Goal: Task Accomplishment & Management: Manage account settings

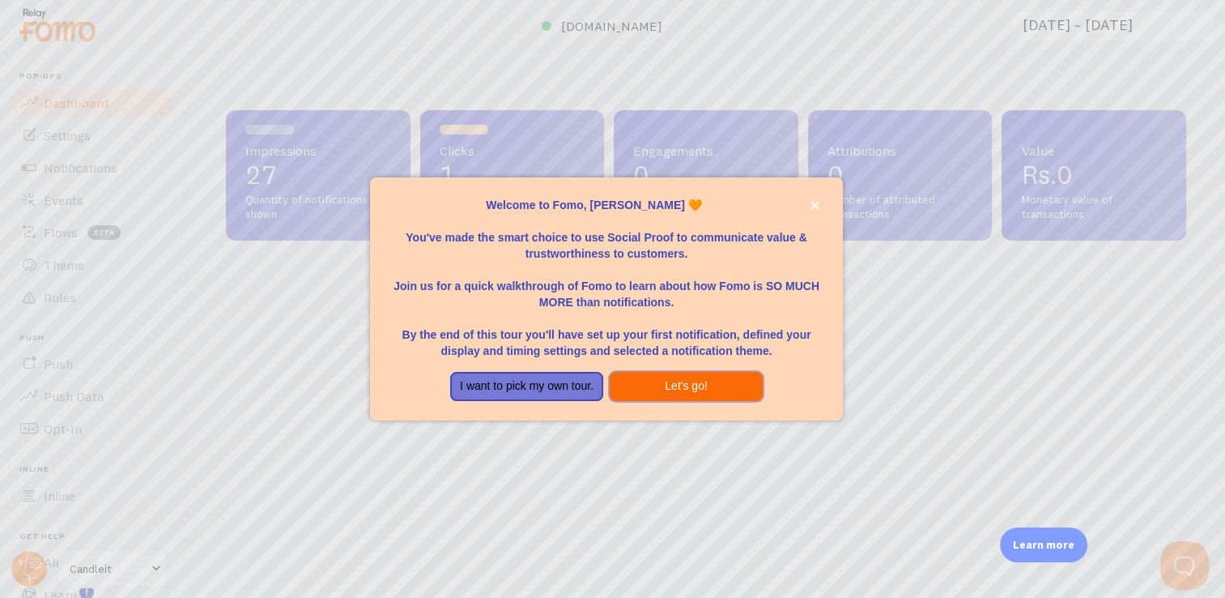
click at [675, 387] on button "Let's go!" at bounding box center [686, 386] width 153 height 29
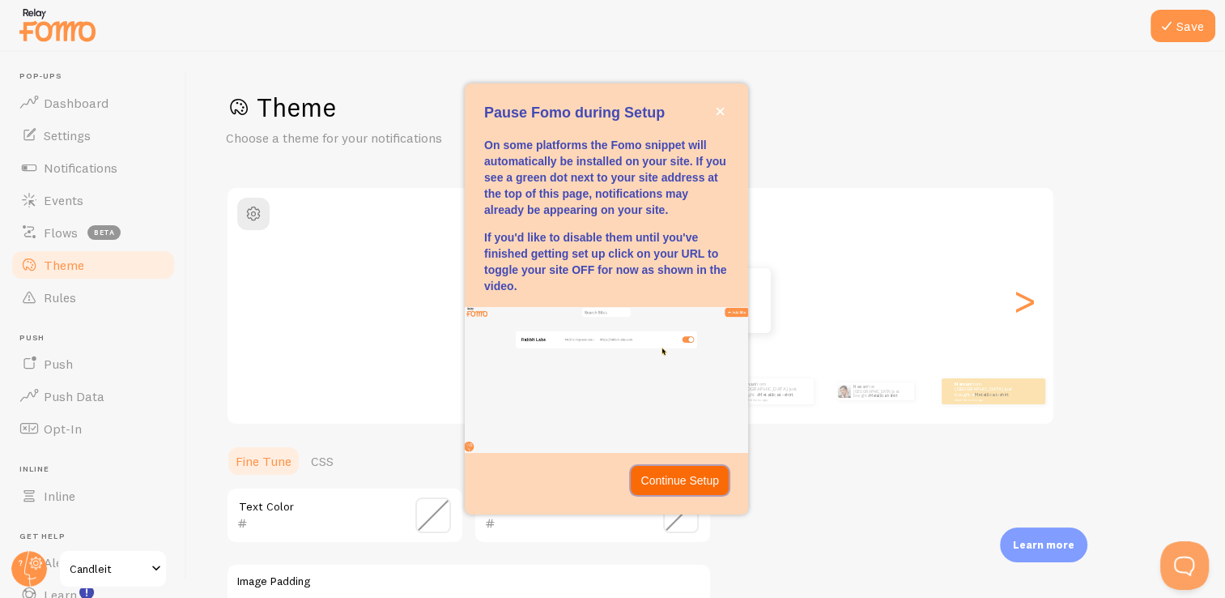
click at [688, 476] on p "Continue Setup" at bounding box center [680, 480] width 79 height 16
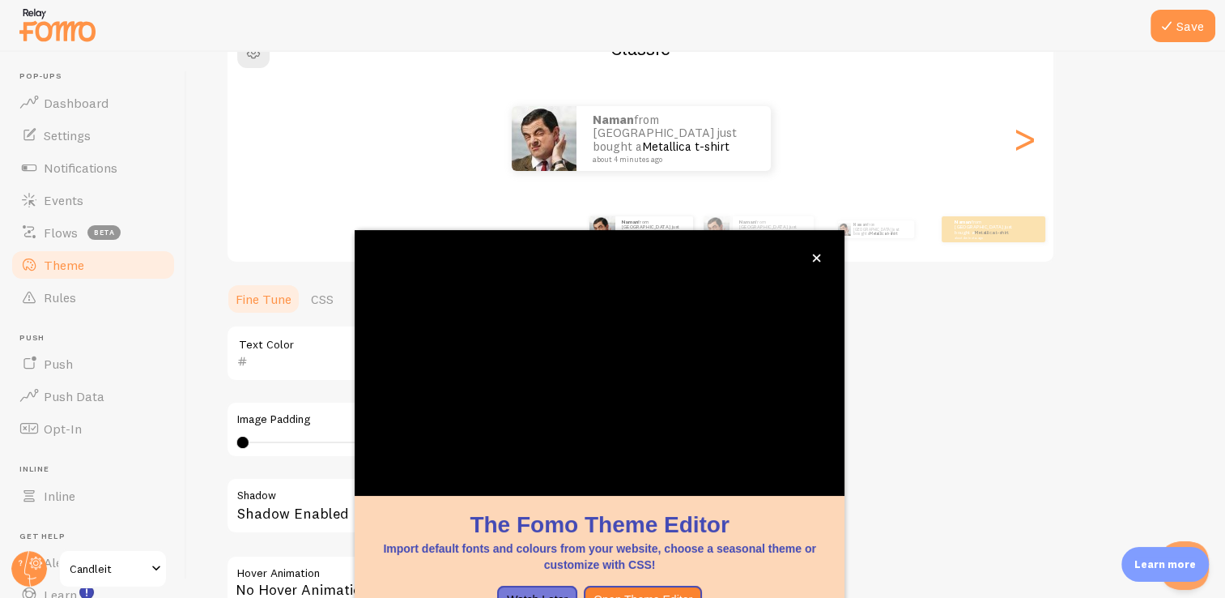
scroll to position [135, 0]
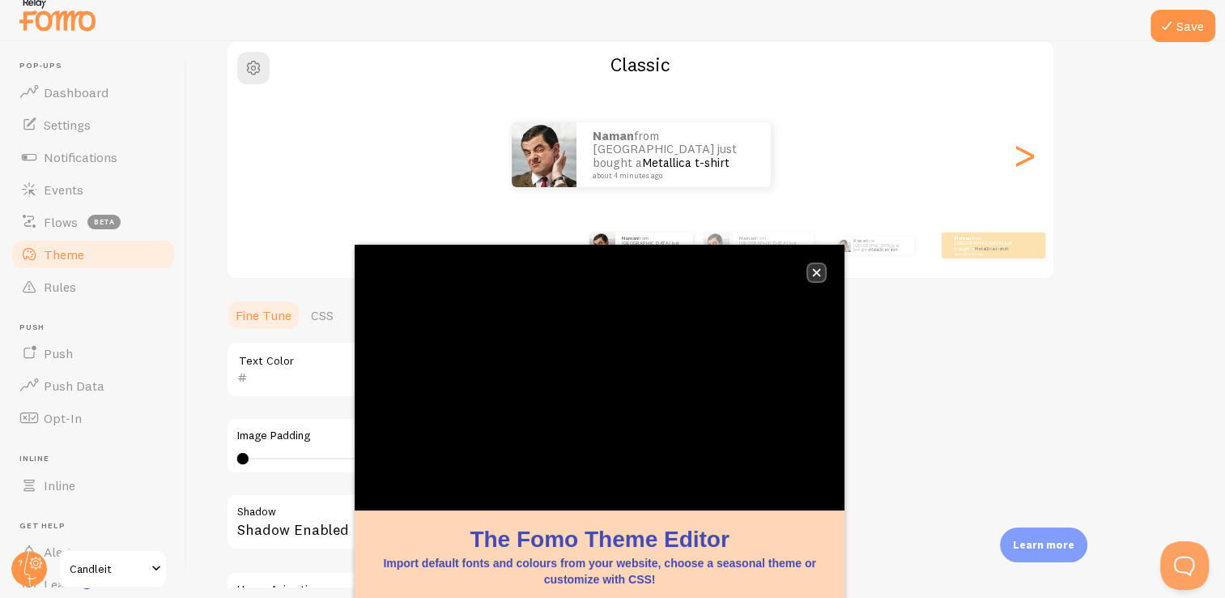
click at [816, 274] on icon "close," at bounding box center [817, 273] width 8 height 8
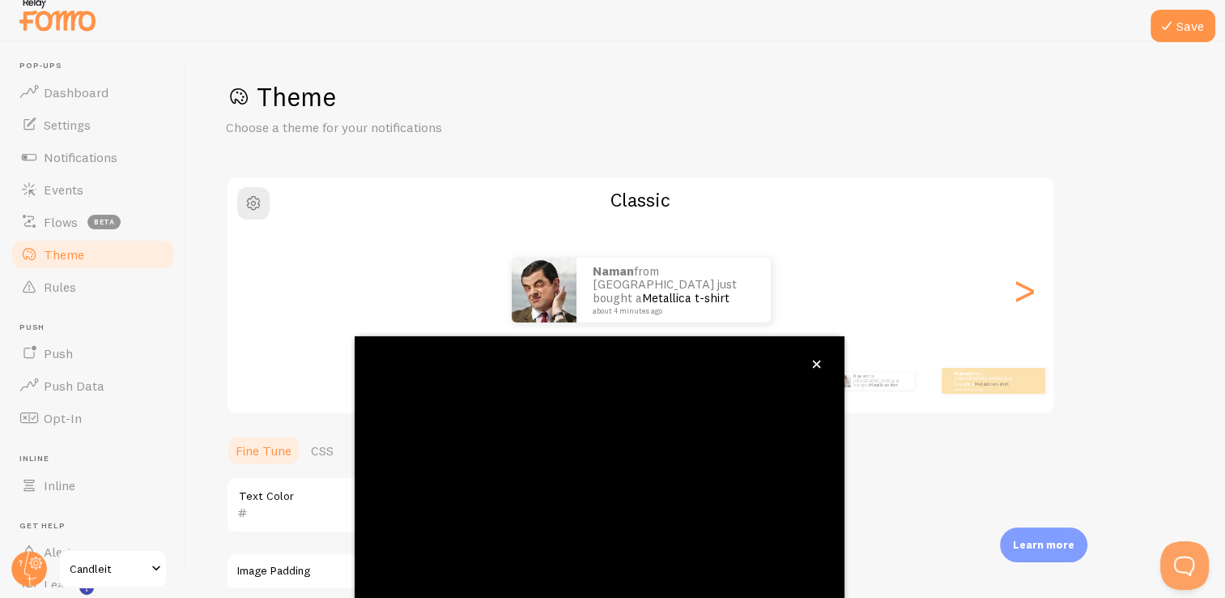
scroll to position [26, 0]
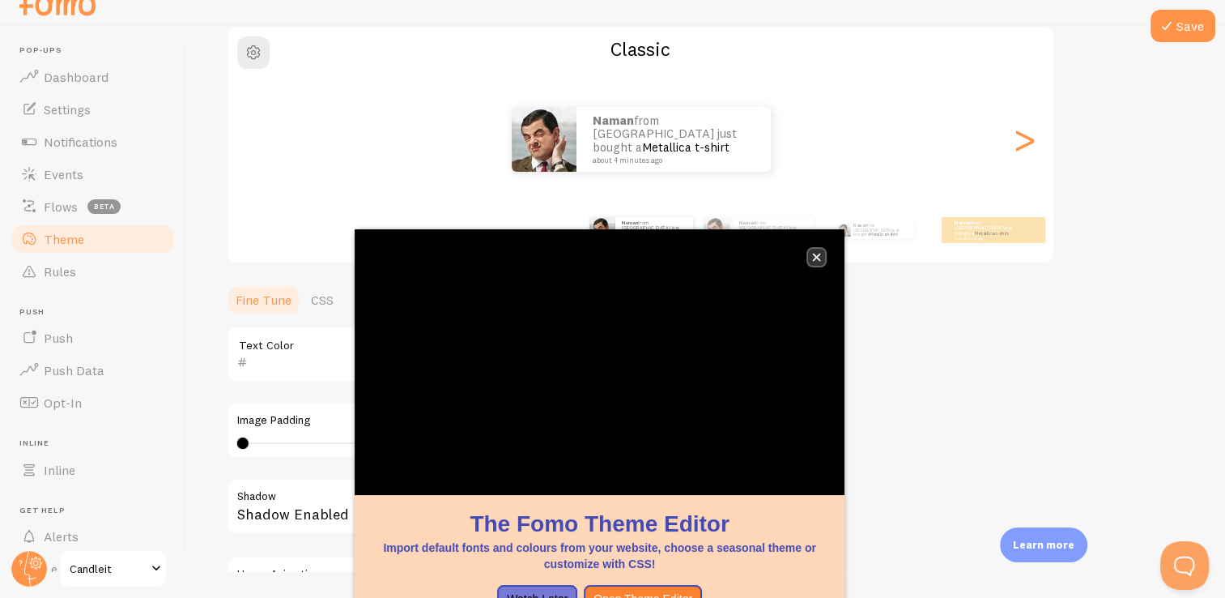
click at [813, 260] on icon "close," at bounding box center [817, 257] width 8 height 8
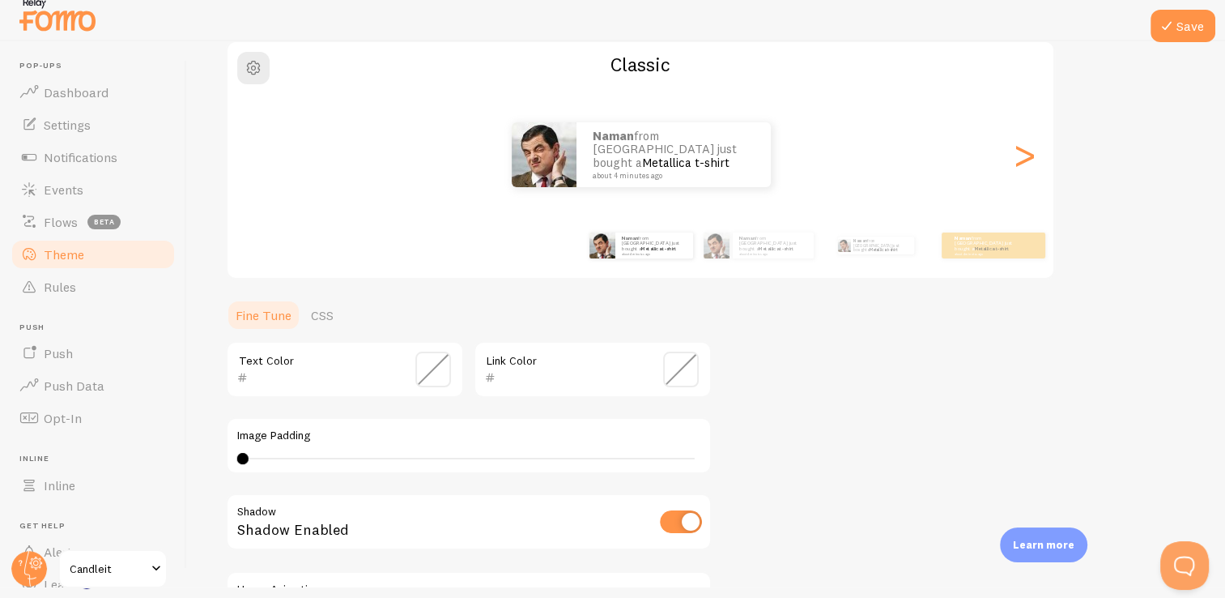
scroll to position [0, 0]
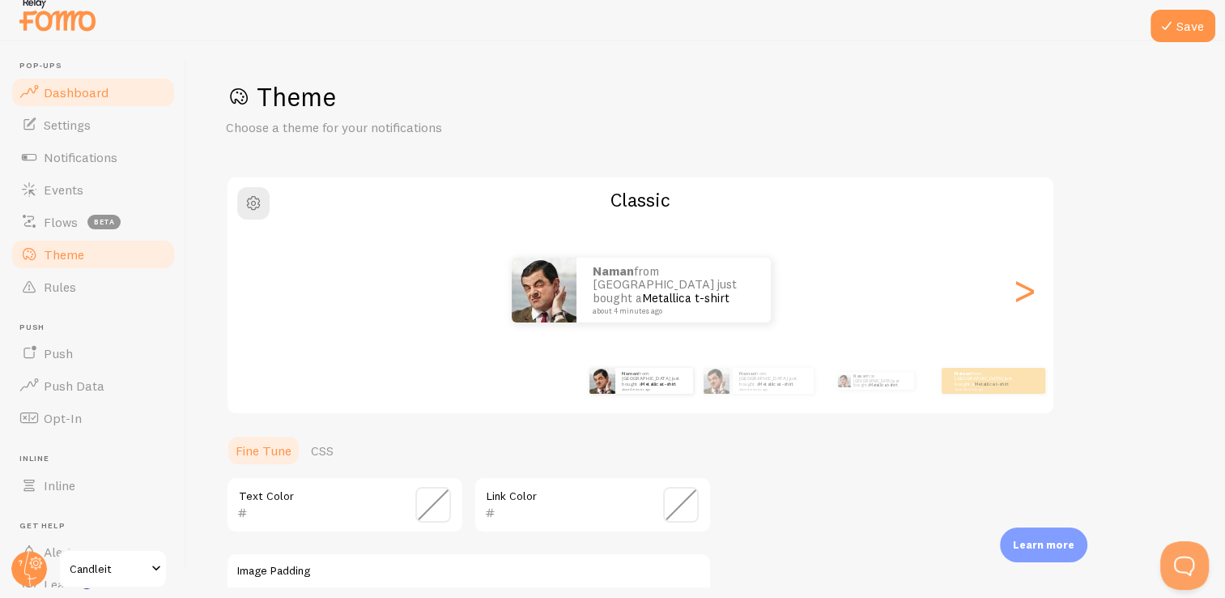
click at [100, 99] on span "Dashboard" at bounding box center [76, 92] width 65 height 16
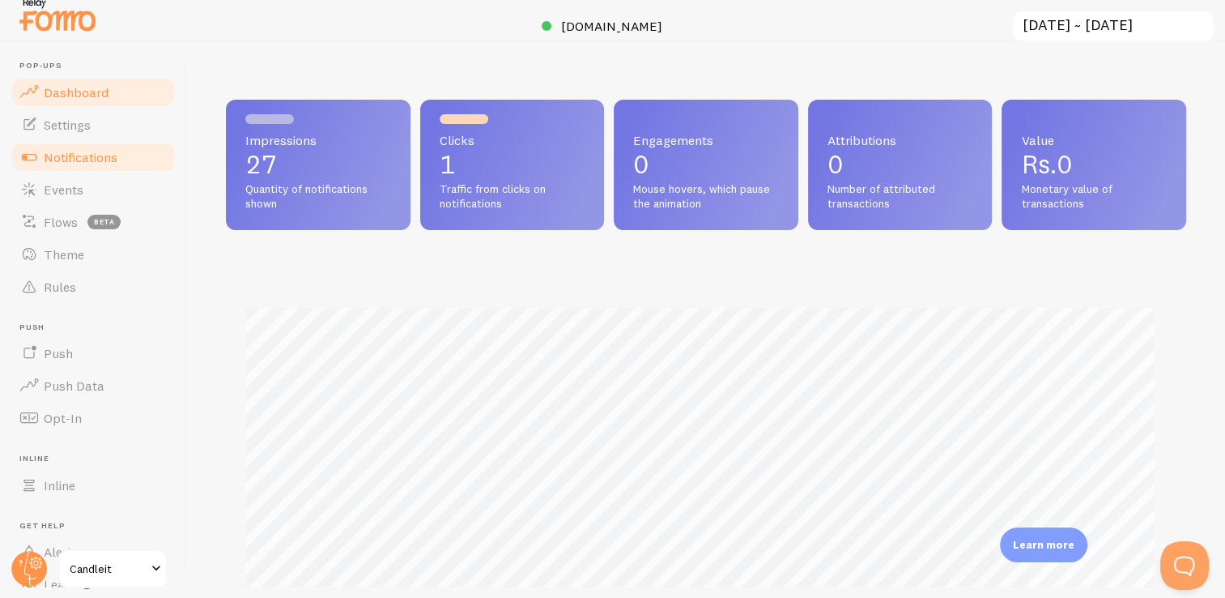
click at [117, 153] on link "Notifications" at bounding box center [93, 157] width 167 height 32
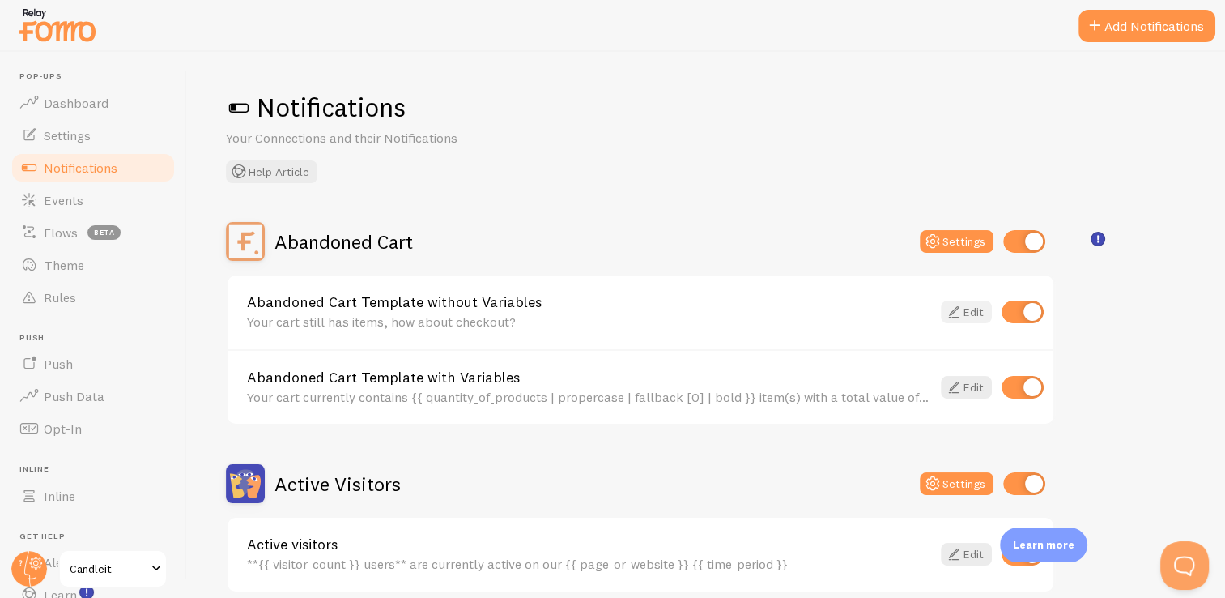
click at [972, 309] on link "Edit" at bounding box center [966, 311] width 51 height 23
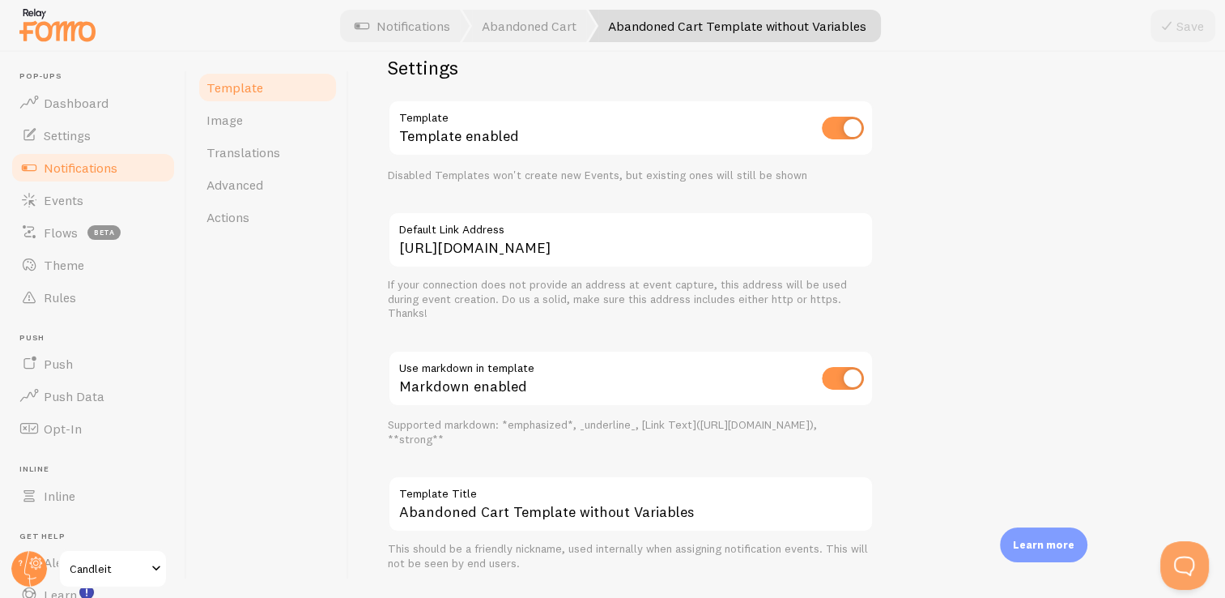
scroll to position [581, 0]
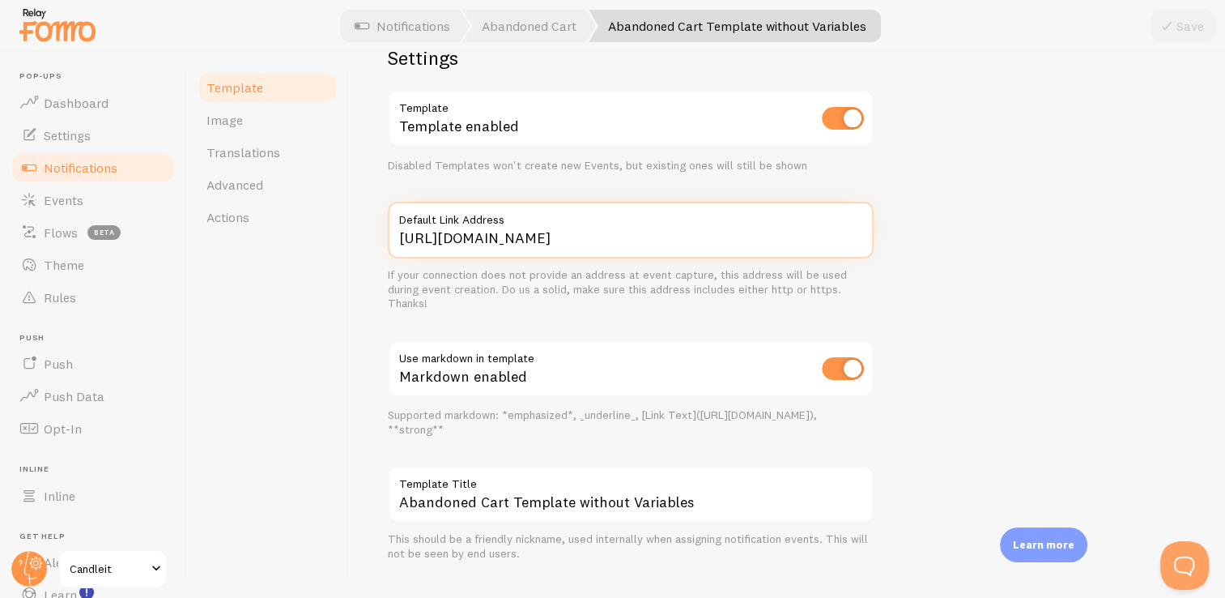
click at [581, 241] on input "[URL][DOMAIN_NAME]" at bounding box center [631, 230] width 486 height 57
click at [525, 241] on input "[URL][DOMAIN_NAME]" at bounding box center [631, 230] width 486 height 57
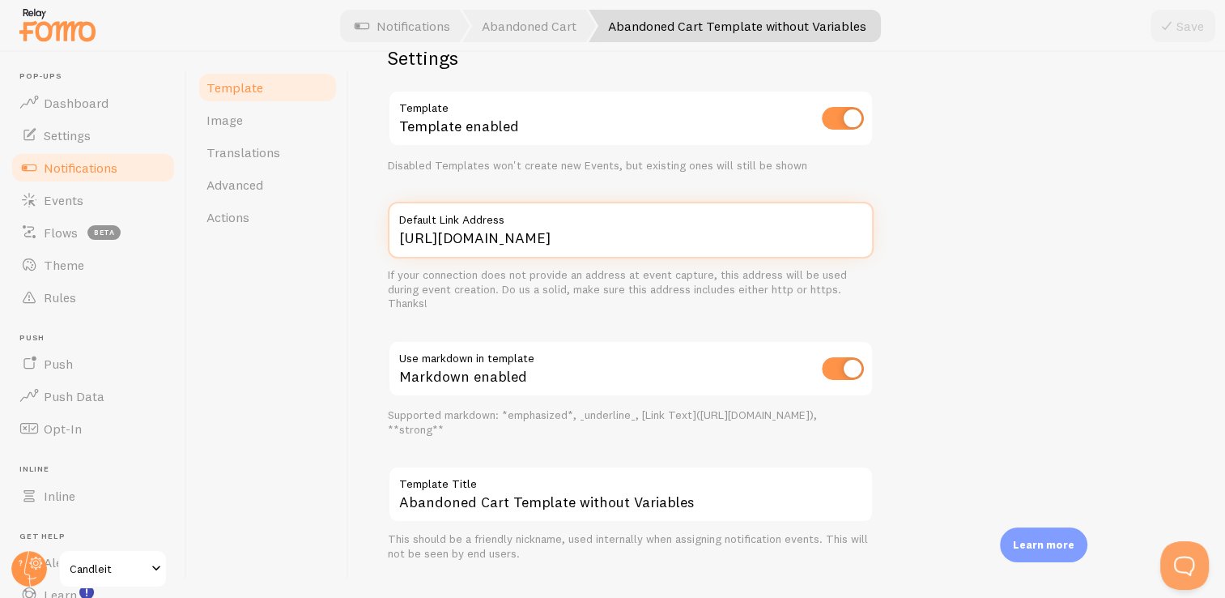
drag, startPoint x: 554, startPoint y: 237, endPoint x: 340, endPoint y: 229, distance: 214.0
click at [340, 229] on div "Template Image Translations Advanced Actions Abandoned Cart Template without Va…" at bounding box center [706, 325] width 1038 height 546
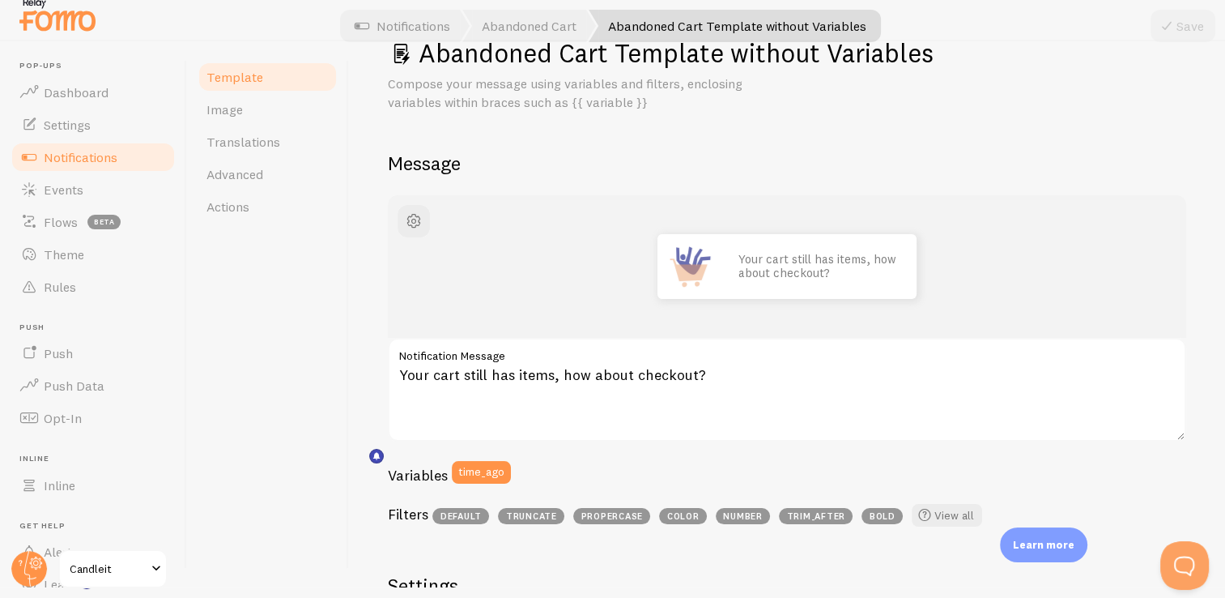
scroll to position [0, 0]
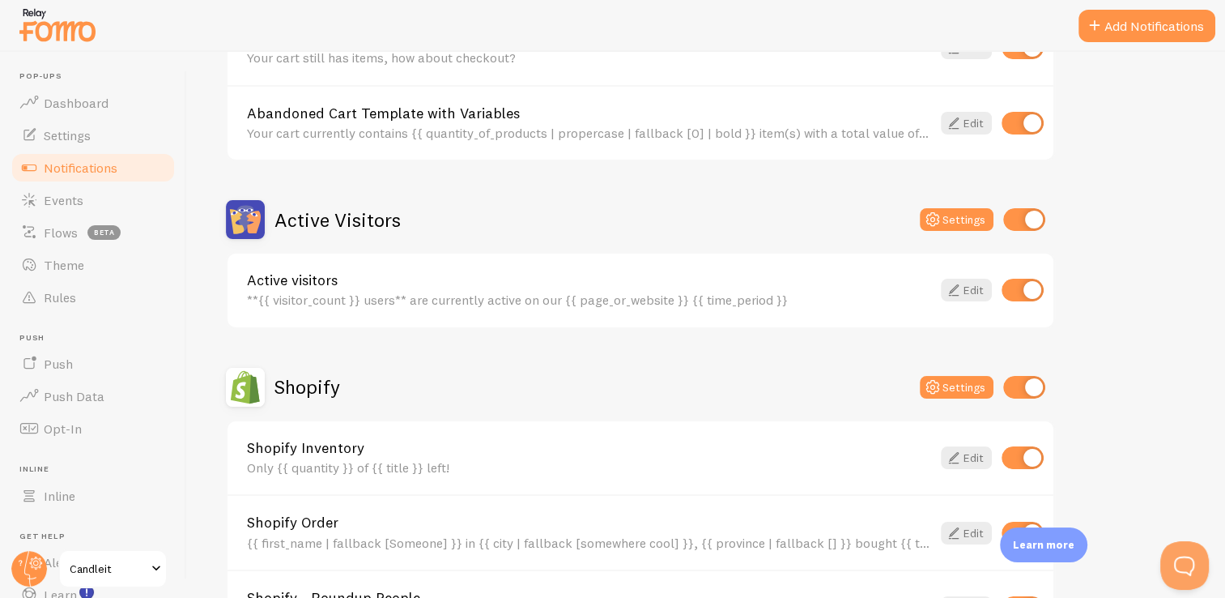
scroll to position [268, 0]
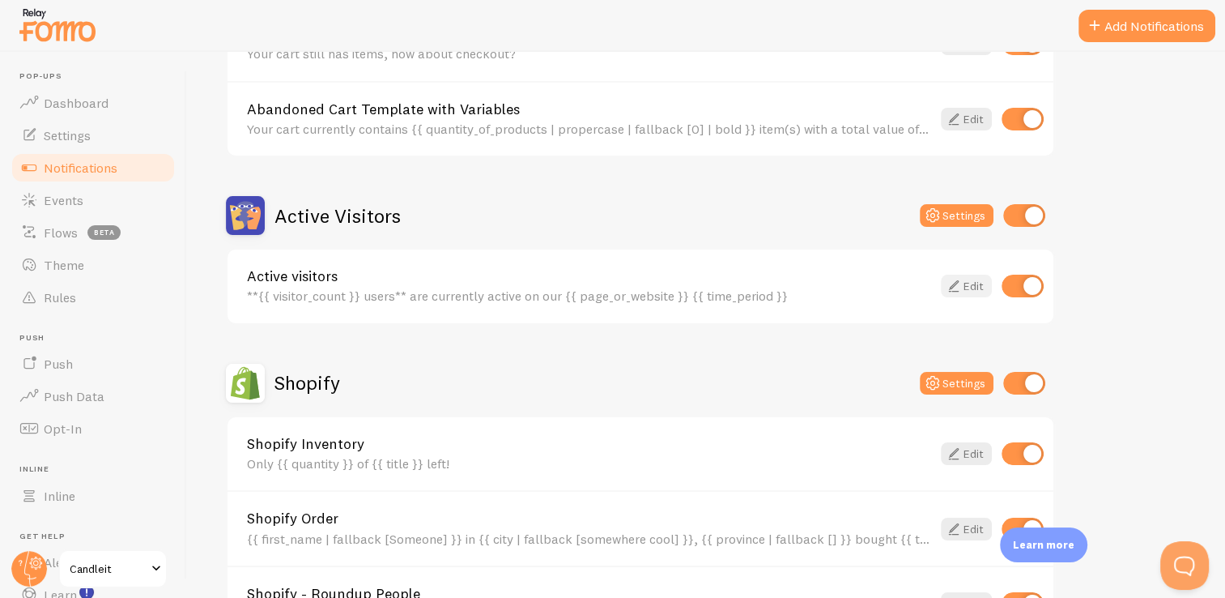
click at [973, 282] on link "Edit" at bounding box center [966, 286] width 51 height 23
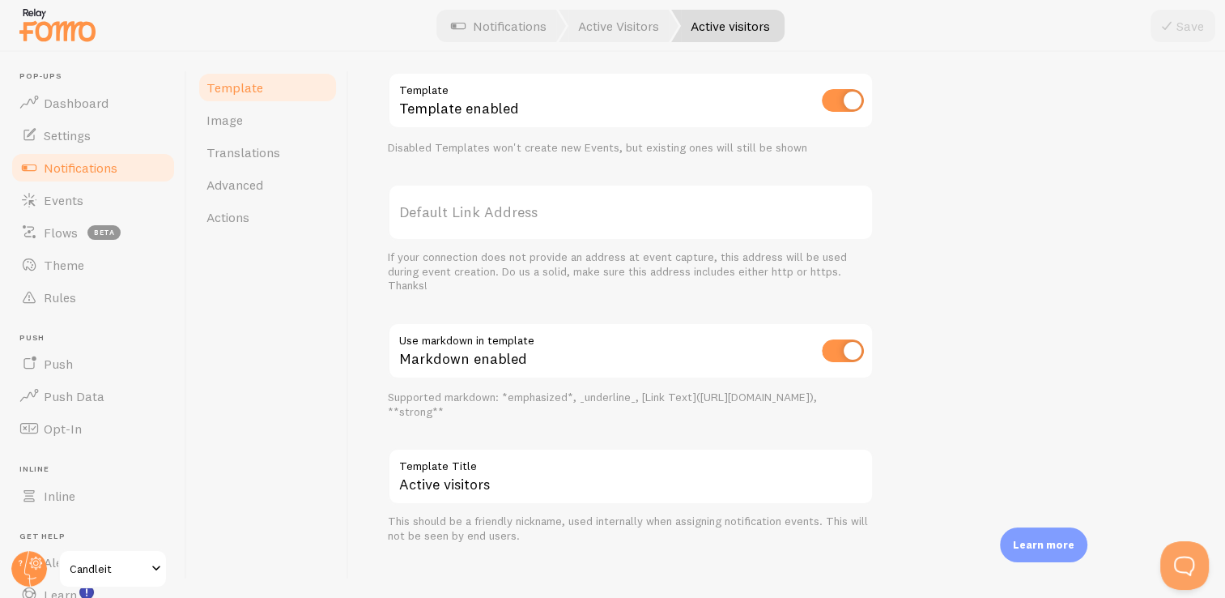
scroll to position [571, 0]
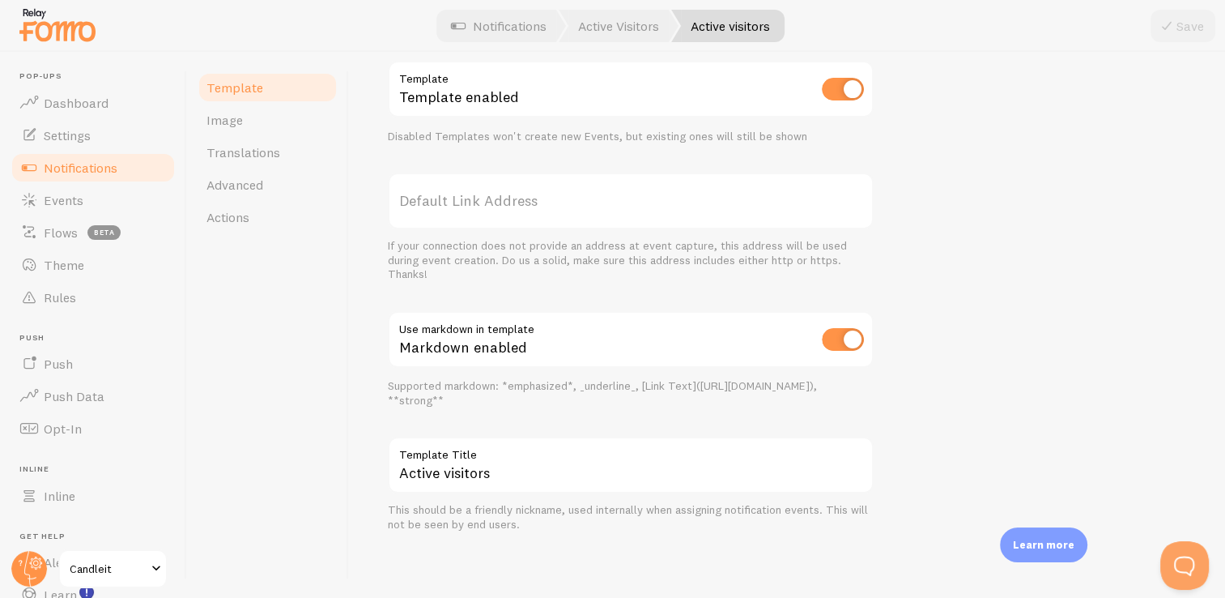
click at [428, 200] on label "Default Link Address" at bounding box center [631, 200] width 486 height 57
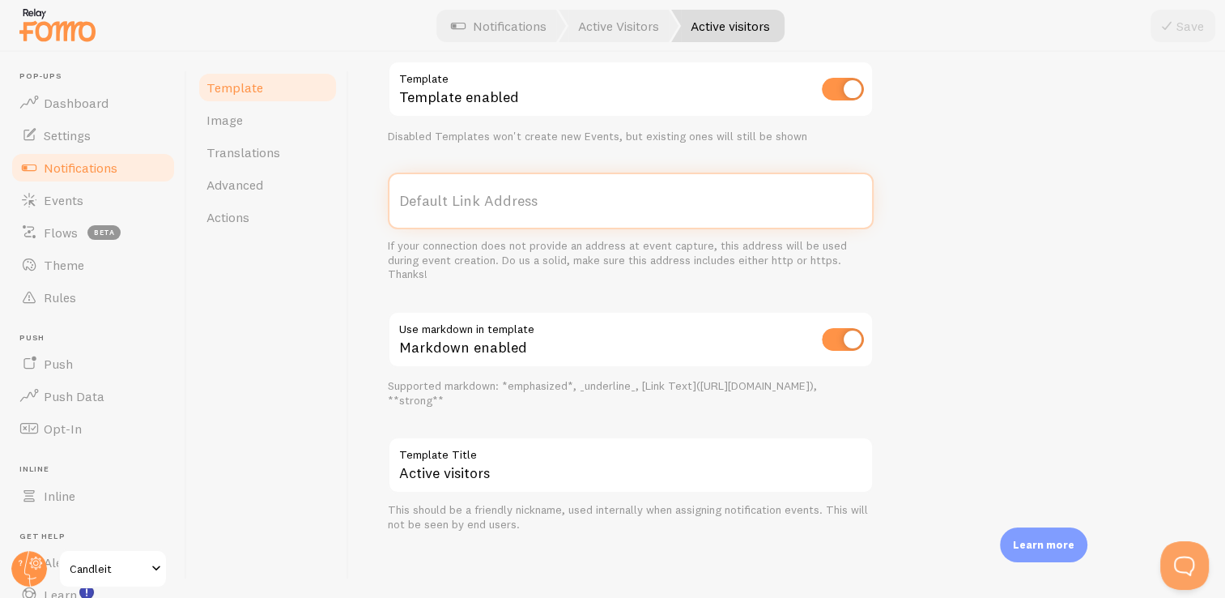
click at [428, 200] on input "Default Link Address" at bounding box center [631, 200] width 486 height 57
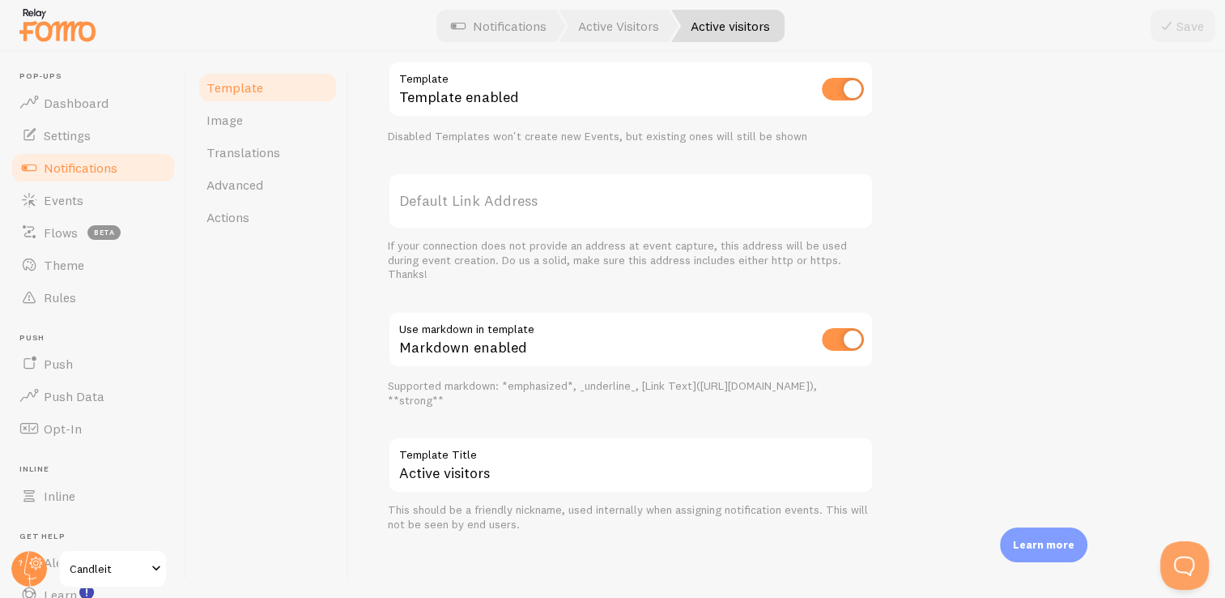
click at [444, 199] on label "Default Link Address" at bounding box center [631, 200] width 486 height 57
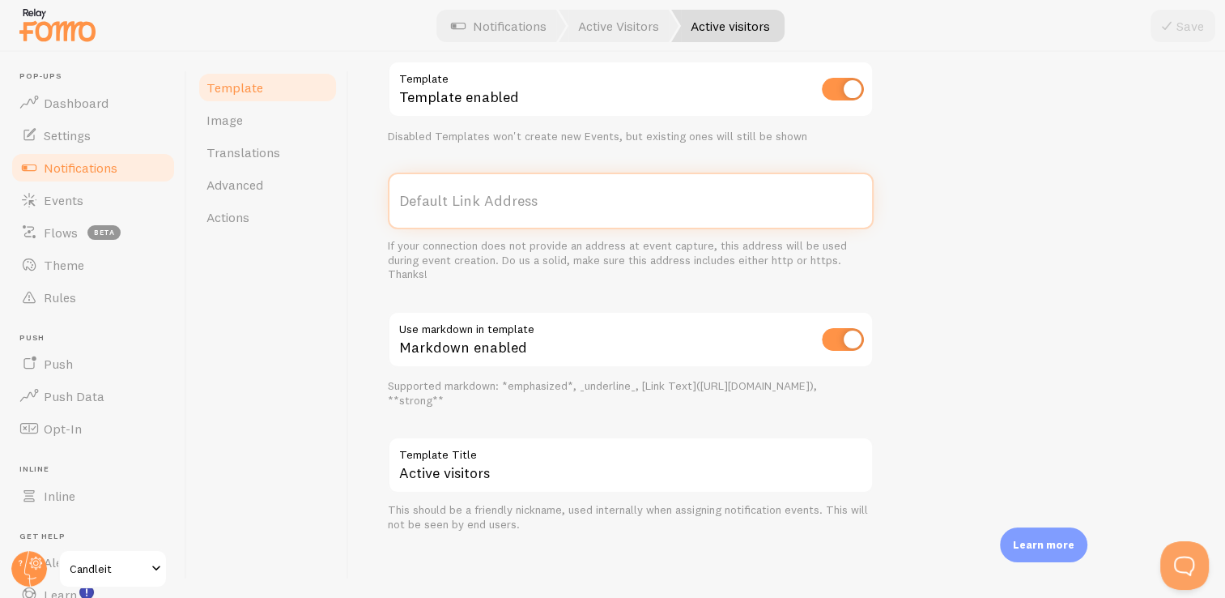
click at [444, 199] on input "Default Link Address" at bounding box center [631, 200] width 486 height 57
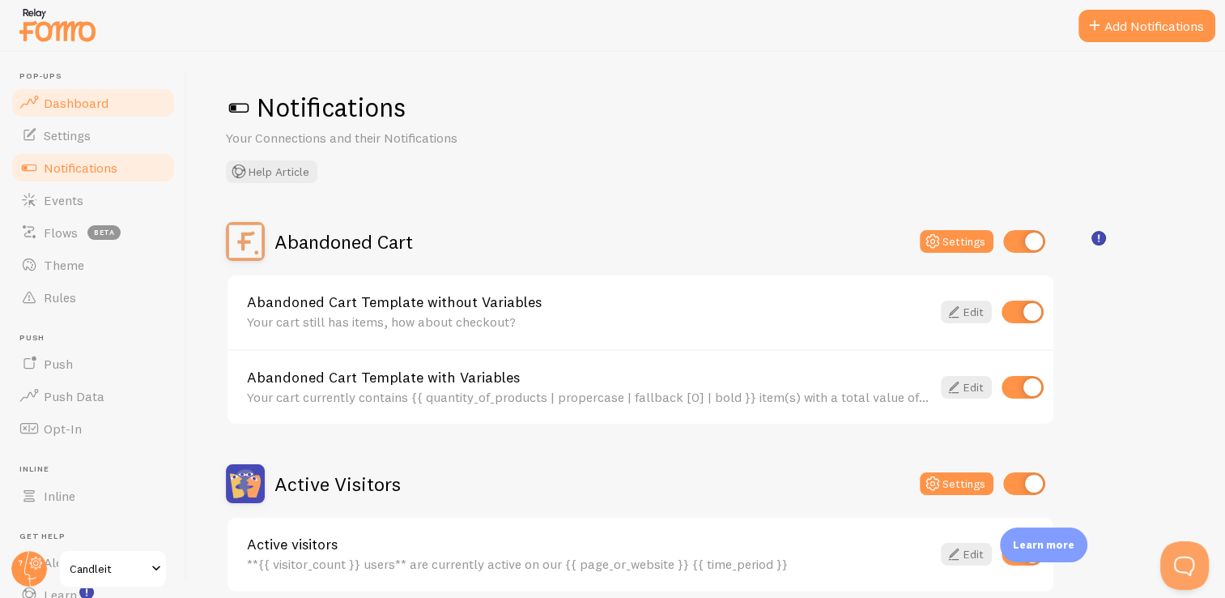
click at [86, 116] on link "Dashboard" at bounding box center [93, 103] width 167 height 32
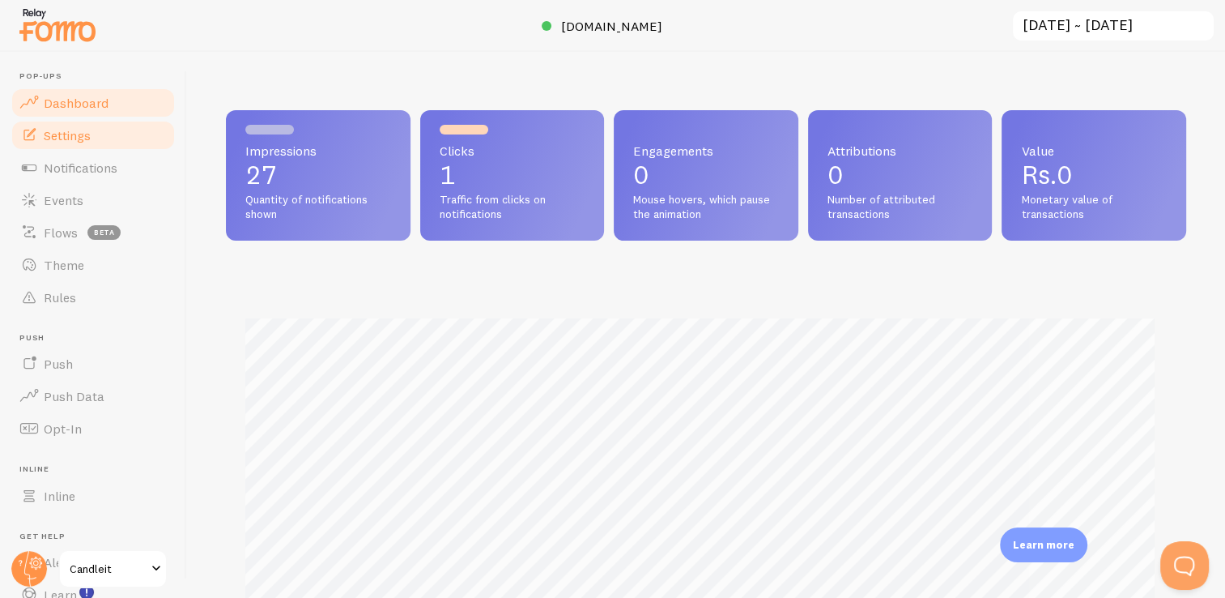
scroll to position [425, 948]
click at [103, 120] on link "Settings" at bounding box center [93, 135] width 167 height 32
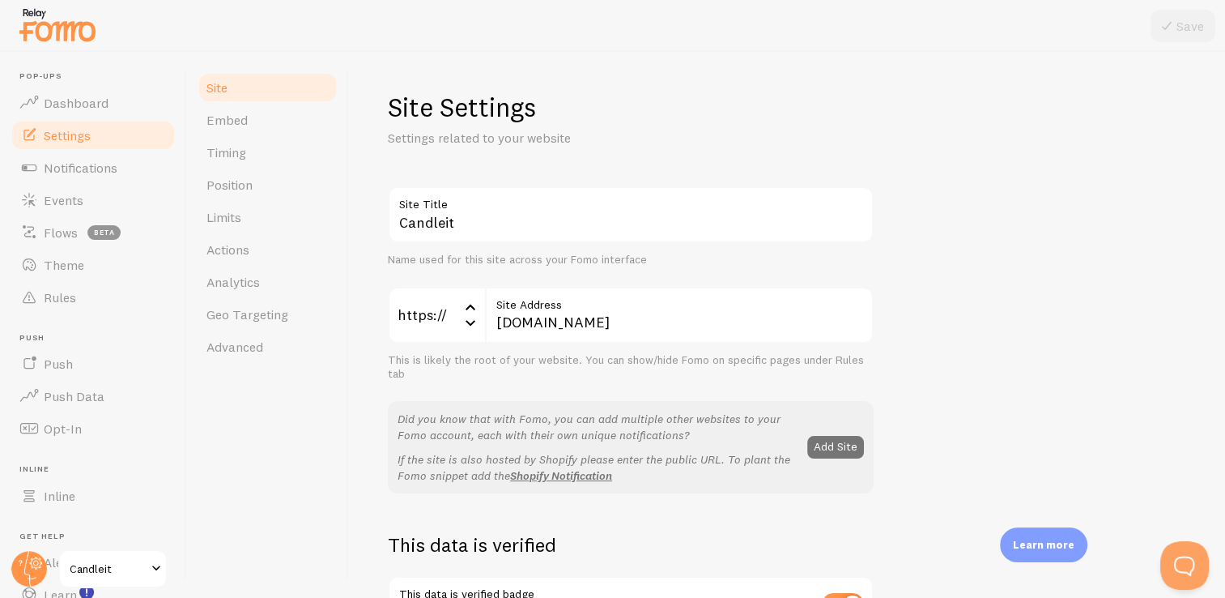
scroll to position [11, 0]
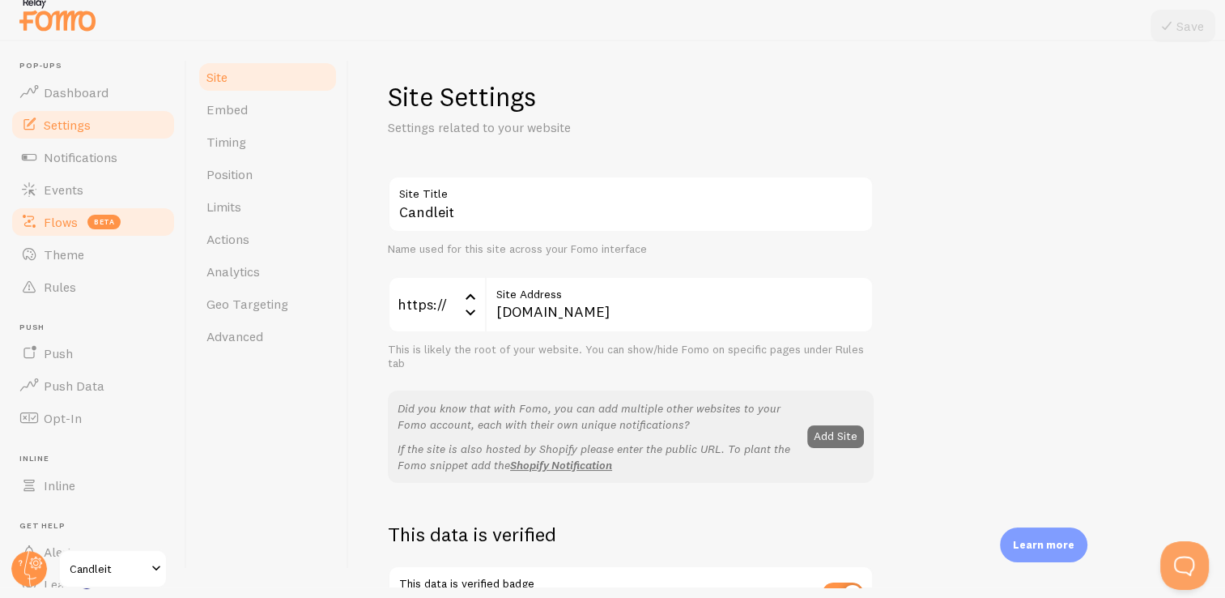
click at [96, 231] on link "Flows beta" at bounding box center [93, 222] width 167 height 32
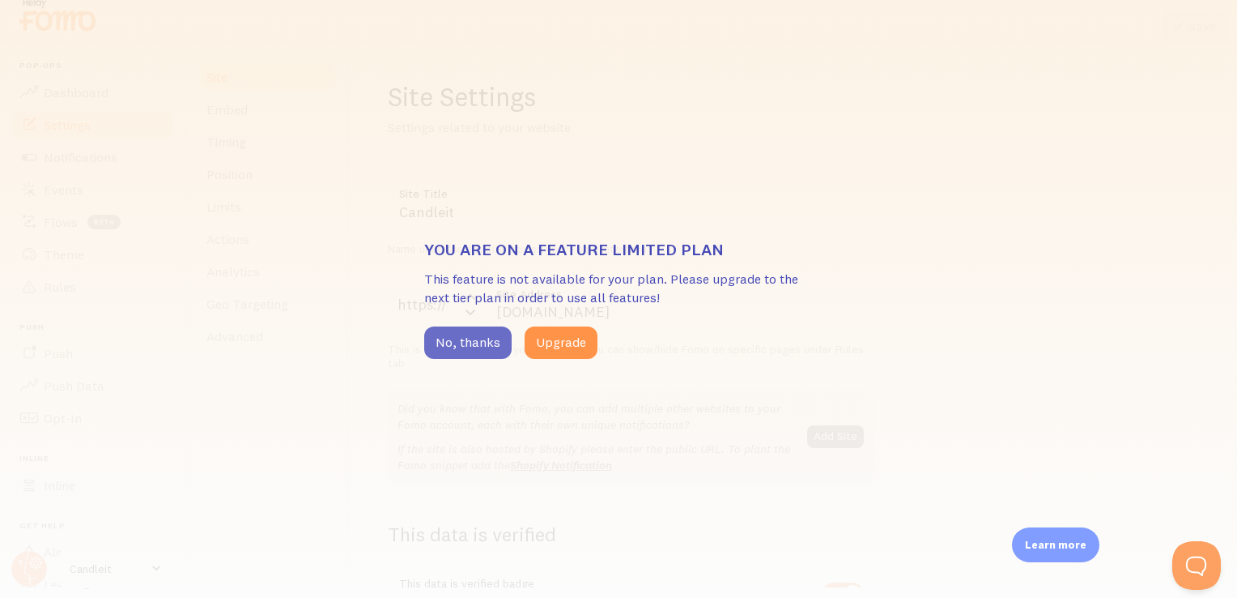
click at [490, 340] on button "No, thanks" at bounding box center [467, 342] width 87 height 32
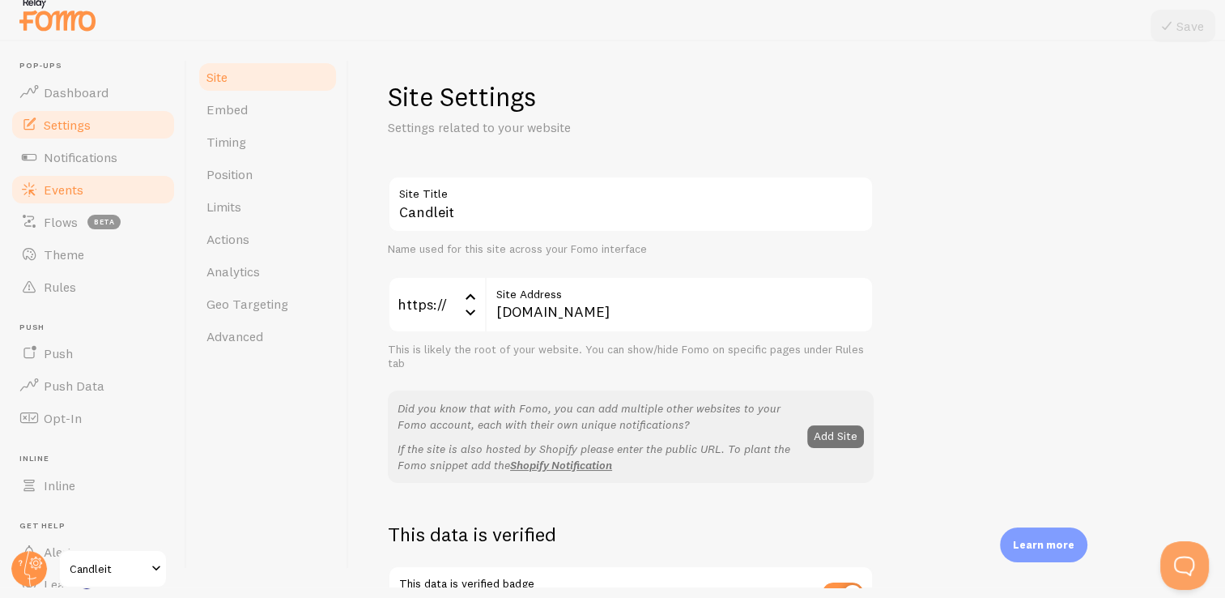
click at [83, 191] on link "Events" at bounding box center [93, 189] width 167 height 32
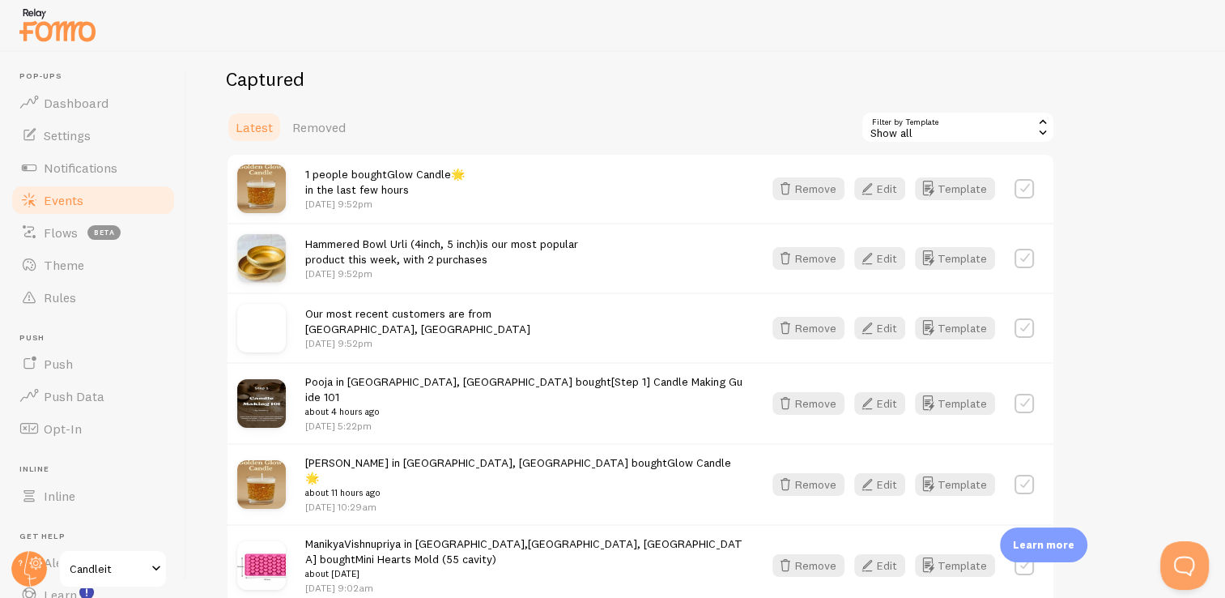
scroll to position [414, 0]
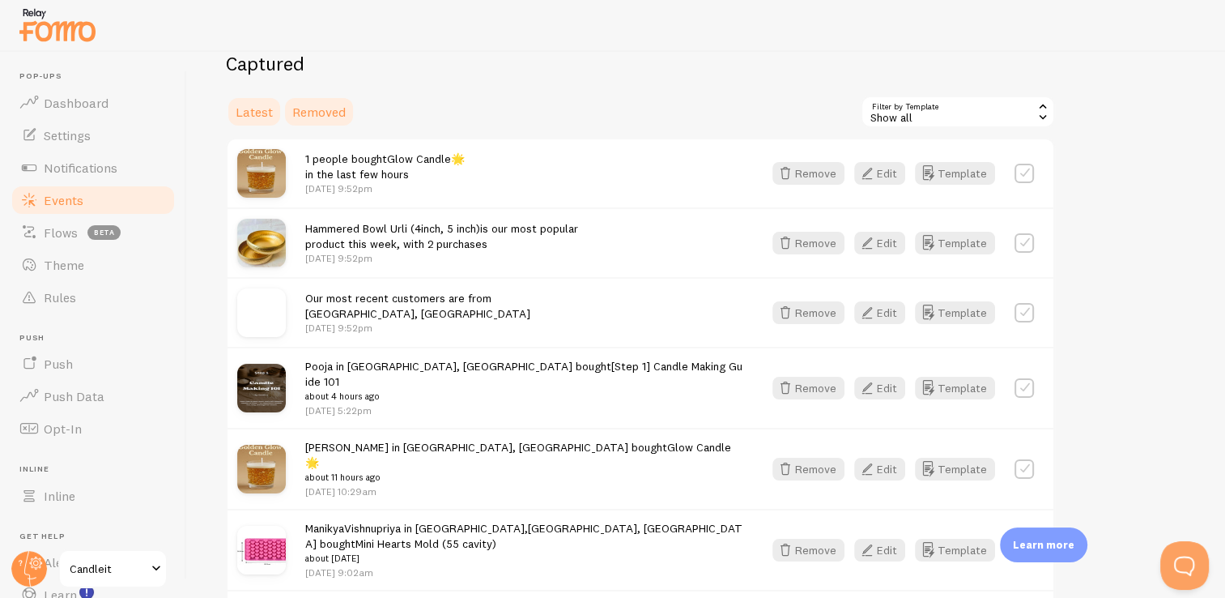
click at [308, 115] on span "Removed" at bounding box center [318, 112] width 53 height 16
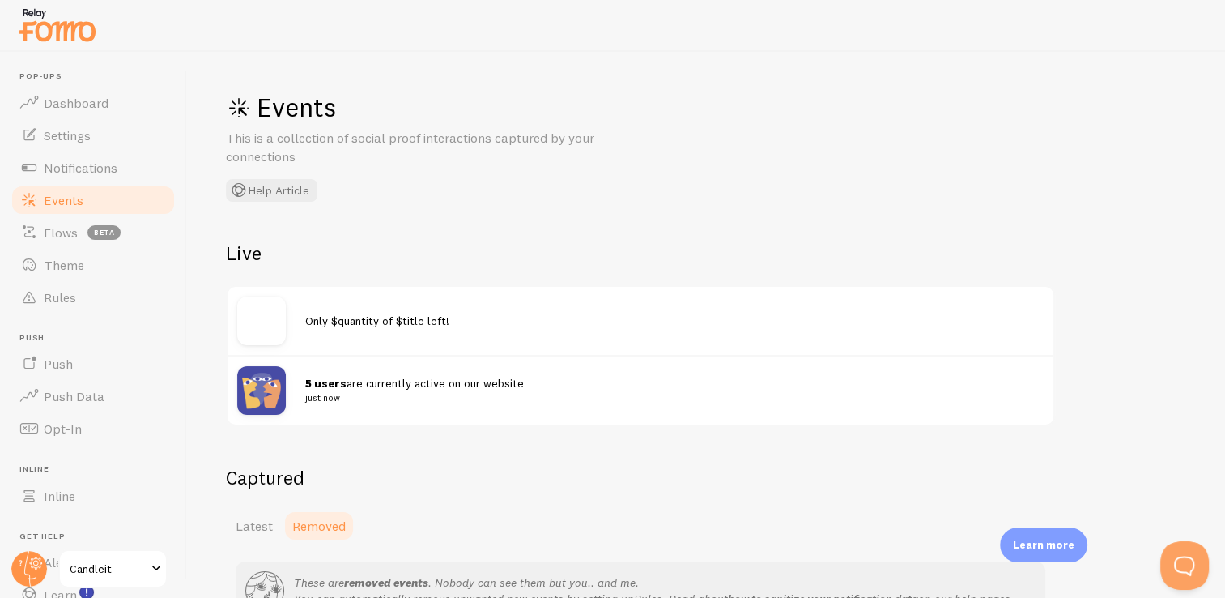
scroll to position [143, 0]
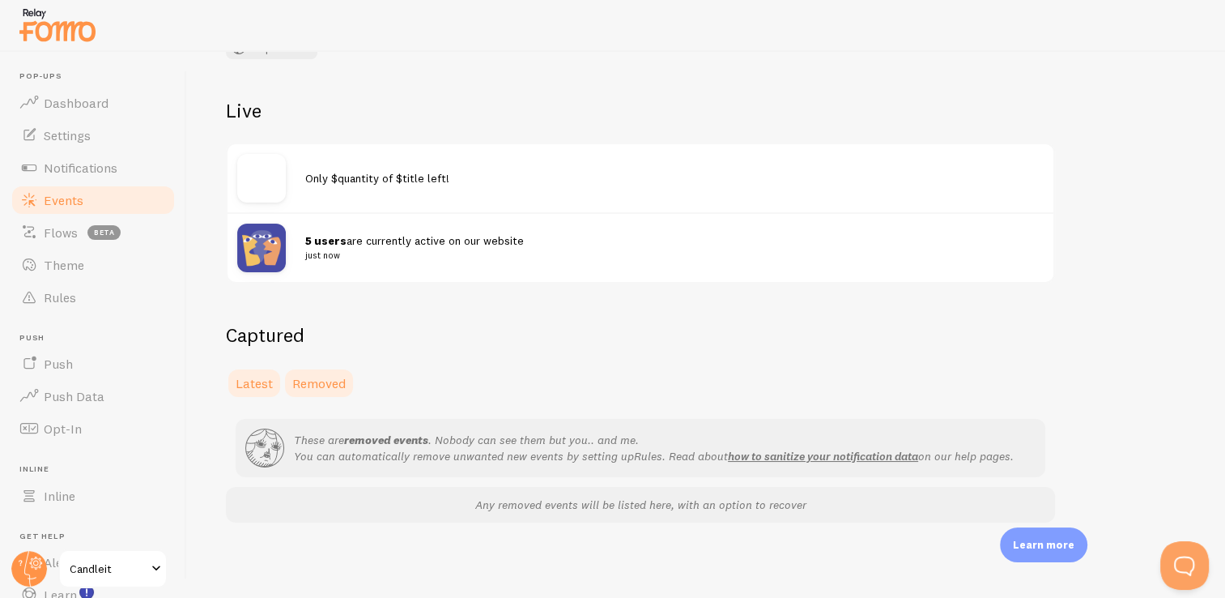
click at [254, 381] on span "Latest" at bounding box center [254, 383] width 37 height 16
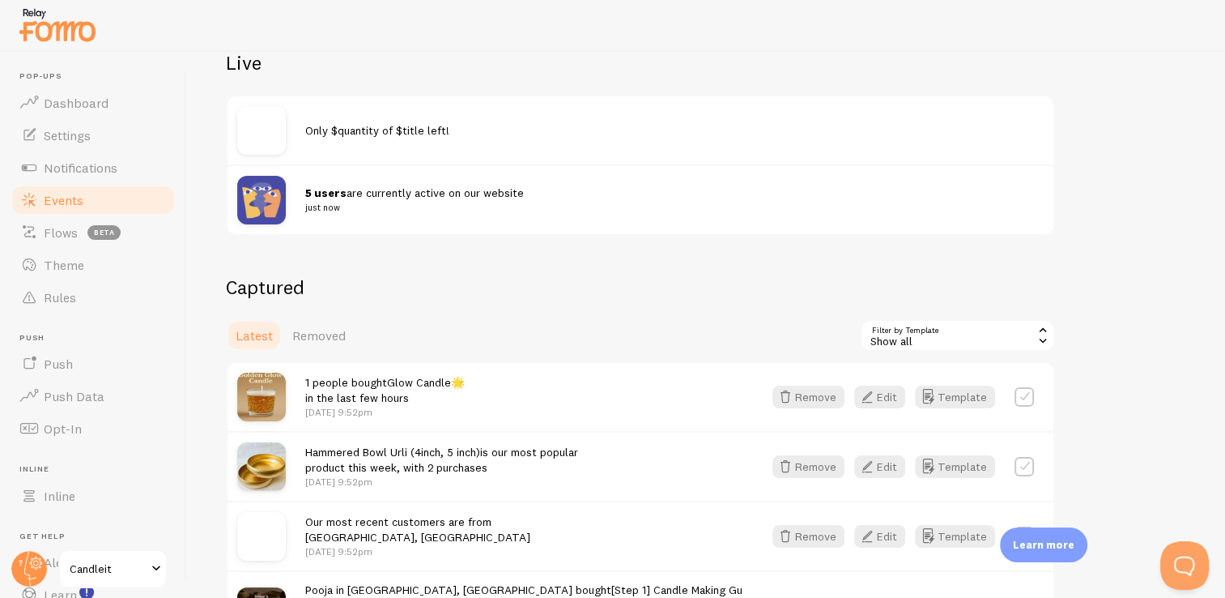
scroll to position [181, 0]
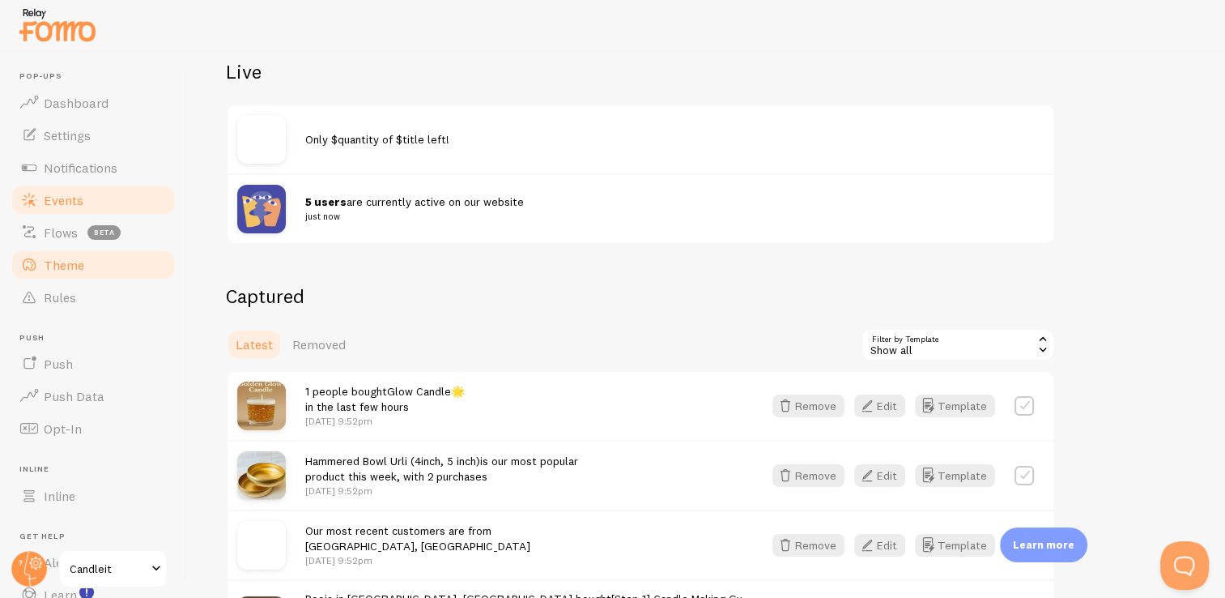
click at [107, 264] on link "Theme" at bounding box center [93, 265] width 167 height 32
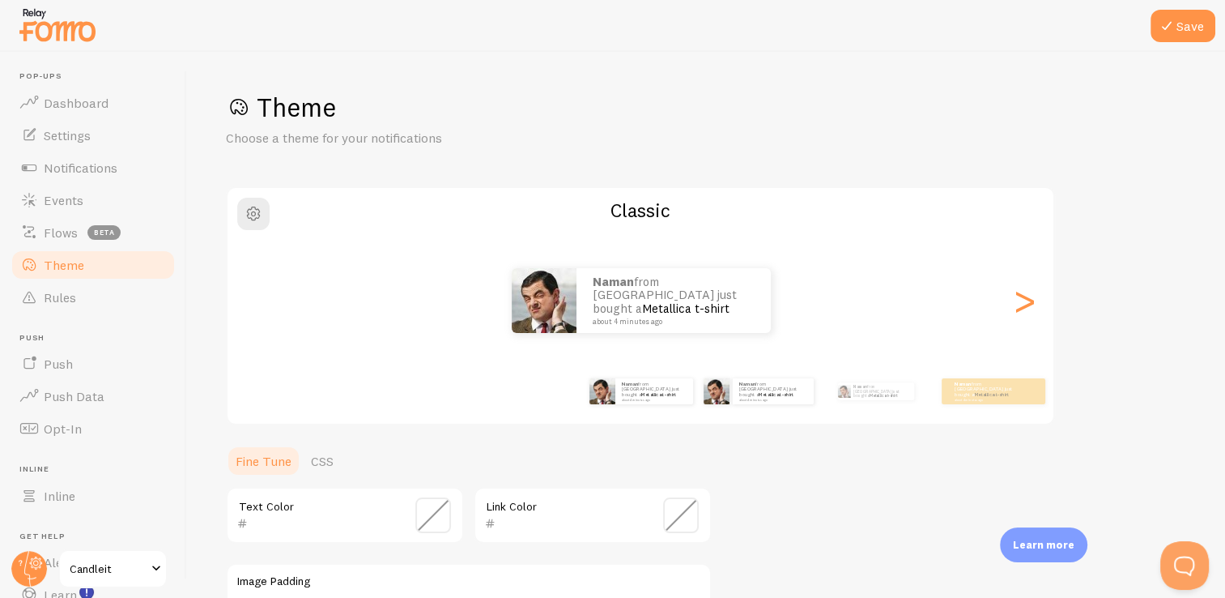
click at [777, 407] on div "Naman from [GEOGRAPHIC_DATA] just bought a Metallica t-shirt about 4 minutes ago" at bounding box center [758, 390] width 104 height 45
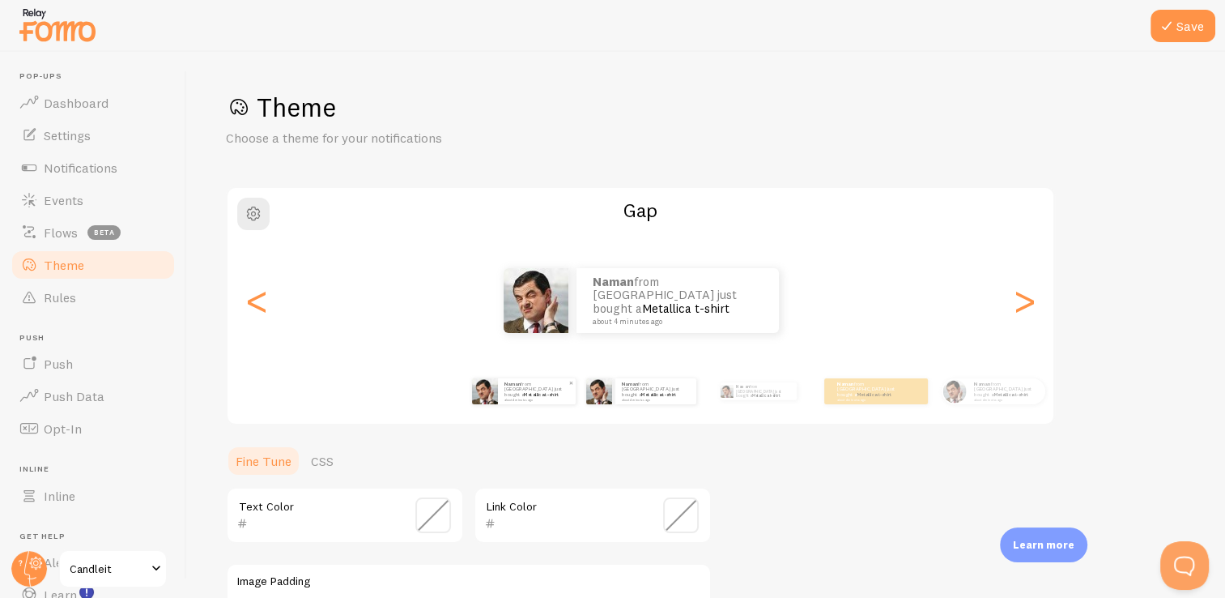
click at [574, 396] on div "Naman from [GEOGRAPHIC_DATA] just bought a Metallica t-shirt about 4 minutes ago" at bounding box center [537, 391] width 78 height 26
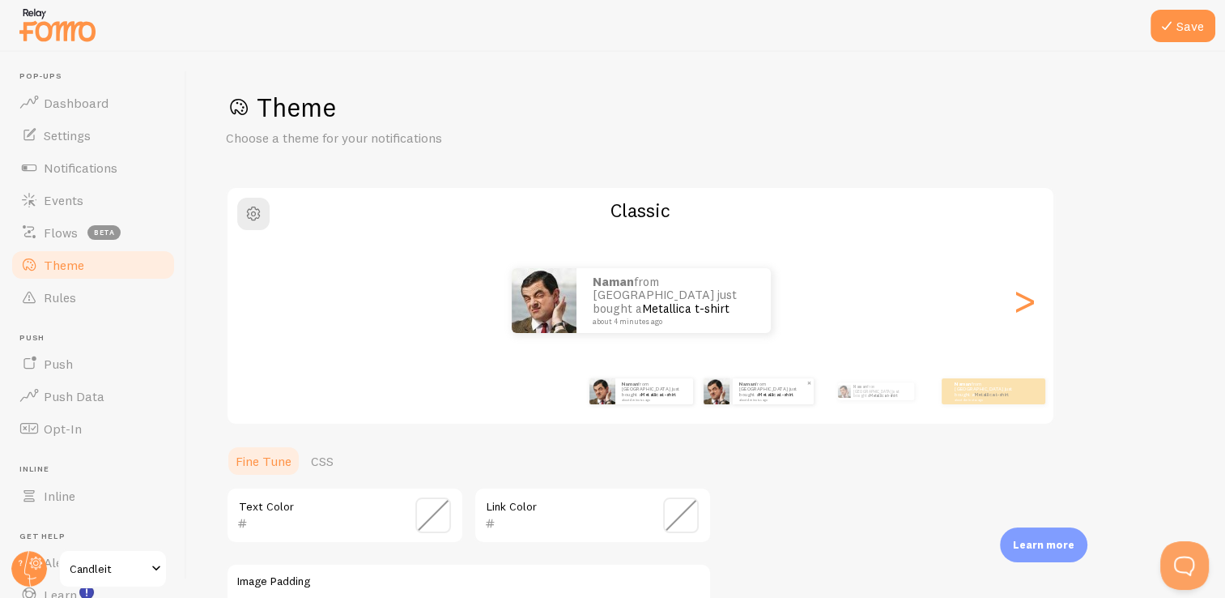
click at [756, 400] on div "Naman from [GEOGRAPHIC_DATA] just bought a Metallica t-shirt about 4 minutes ago" at bounding box center [773, 391] width 81 height 26
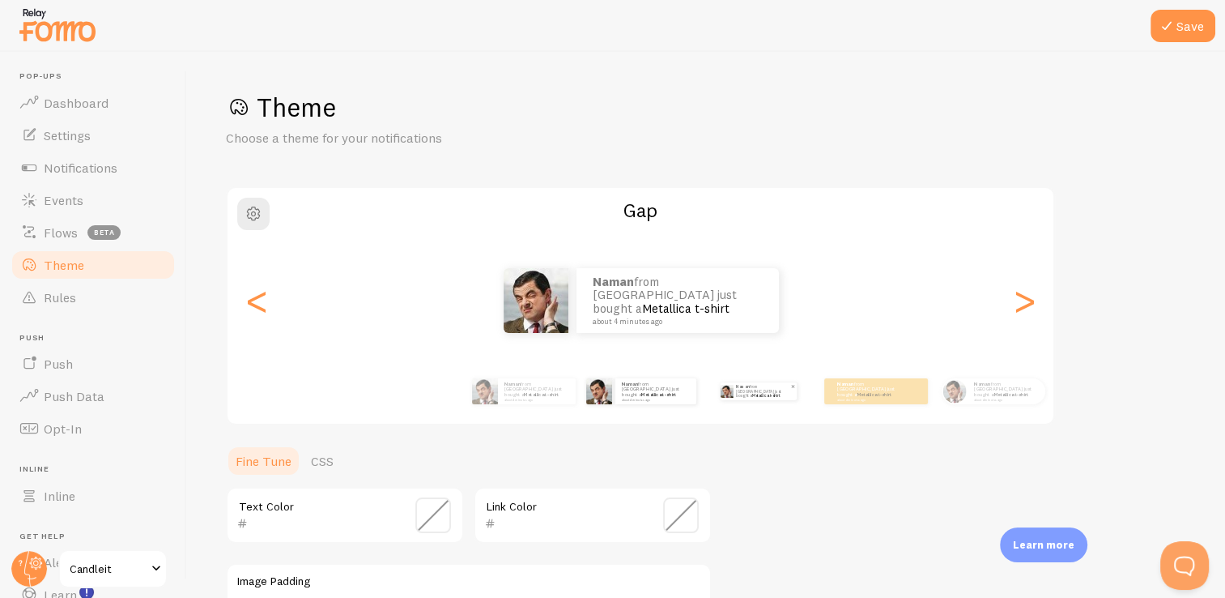
click at [760, 397] on p "Naman from [GEOGRAPHIC_DATA] just bought a Metallica t-shirt about 4 minutes ago" at bounding box center [763, 391] width 54 height 18
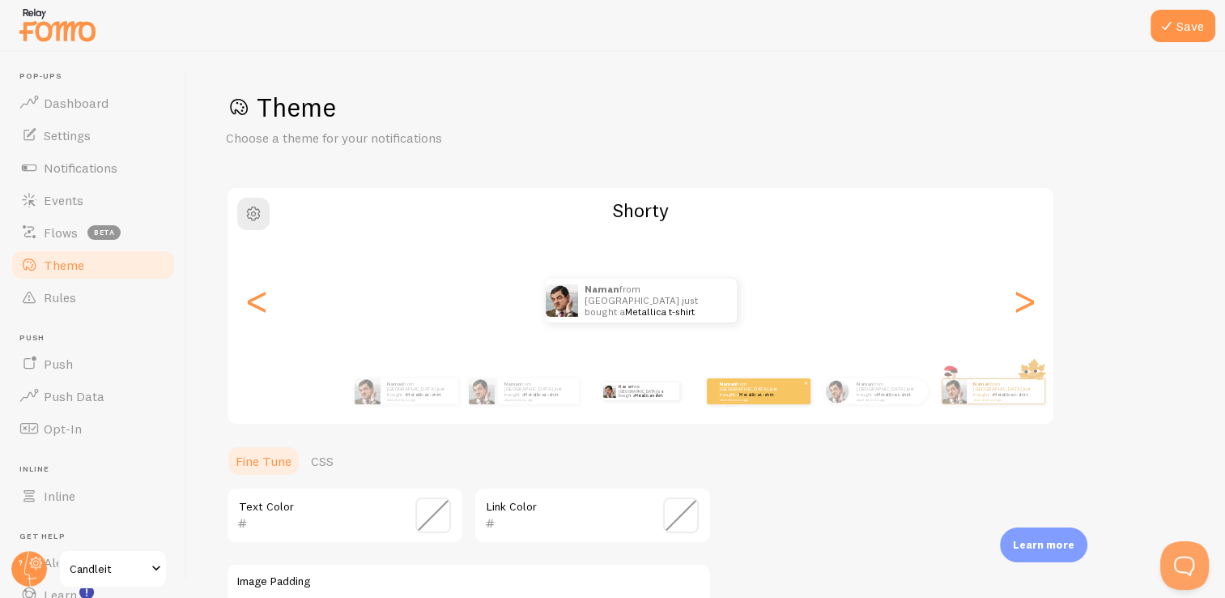
click at [780, 400] on div "Naman from [GEOGRAPHIC_DATA] just bought a Metallica t-shirt about 4 minutes ago" at bounding box center [759, 391] width 104 height 26
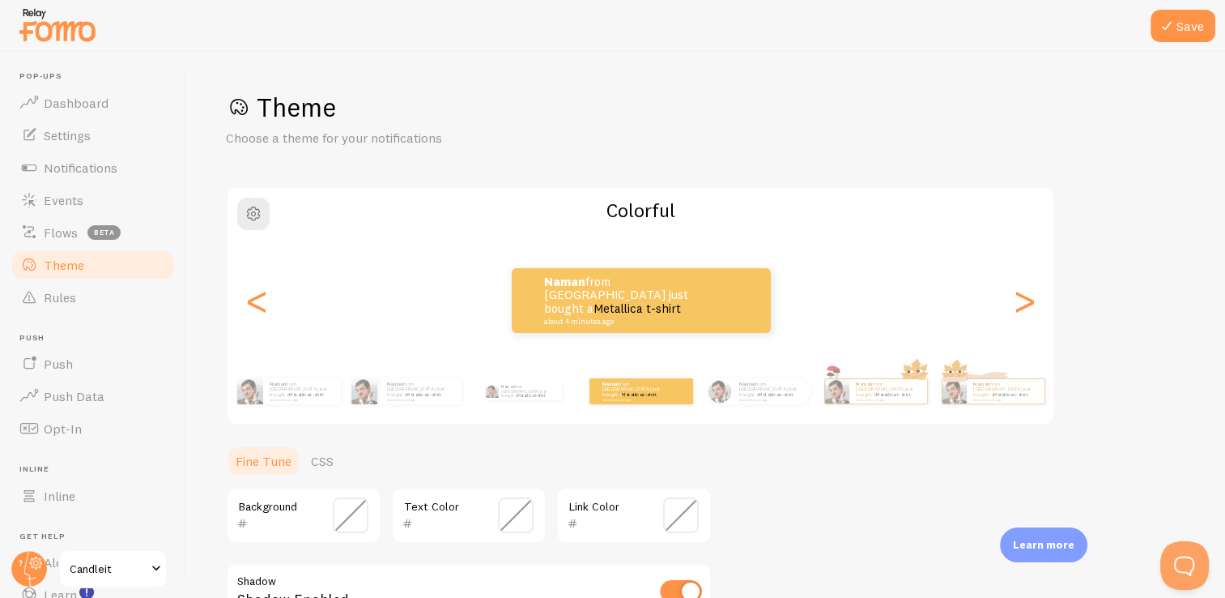
click at [815, 394] on div "Naman from [GEOGRAPHIC_DATA] just bought a Metallica t-shirt about 4 minutes ag…" at bounding box center [701, 390] width 930 height 45
click at [741, 390] on p "Naman from [GEOGRAPHIC_DATA] just bought a Metallica t-shirt about 4 minutes ago" at bounding box center [771, 391] width 65 height 20
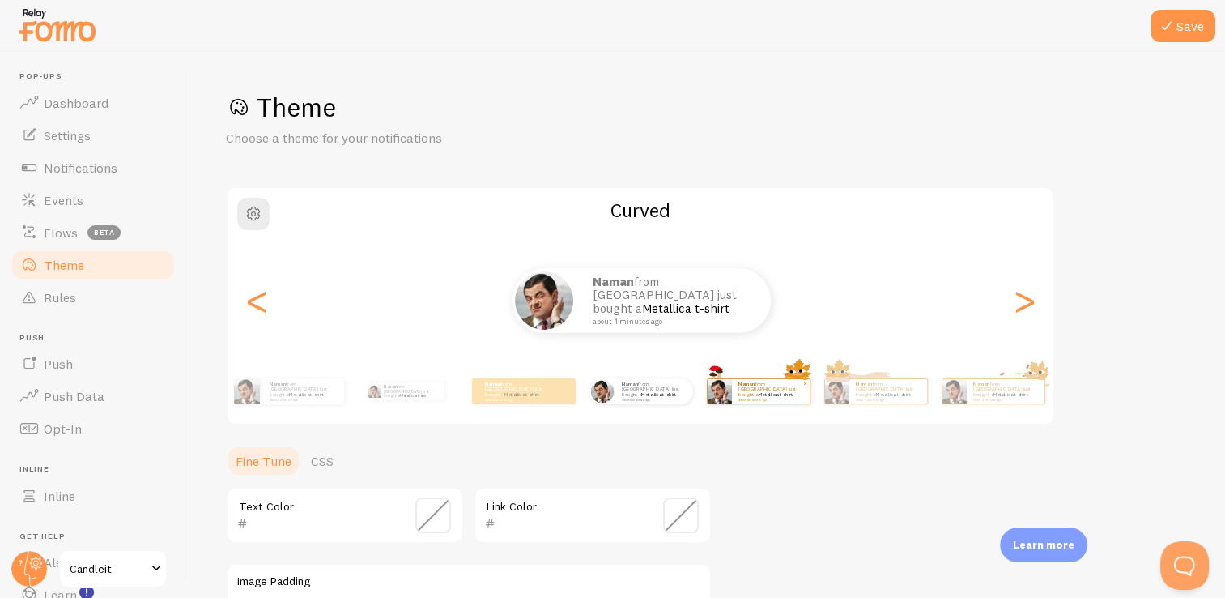
click at [803, 394] on div "Naman from [GEOGRAPHIC_DATA] just bought a Metallica t-shirt about 4 minutes ago" at bounding box center [771, 391] width 78 height 24
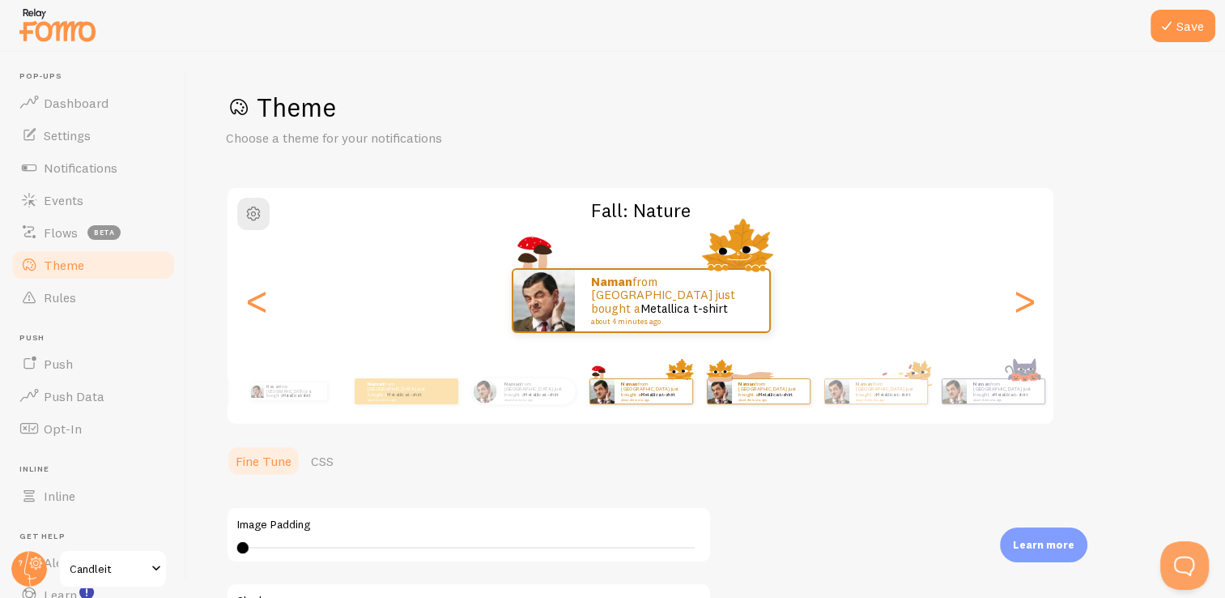
click at [756, 404] on div "Naman from [GEOGRAPHIC_DATA] just bought a Metallica t-shirt about 4 minutes ago" at bounding box center [758, 390] width 104 height 45
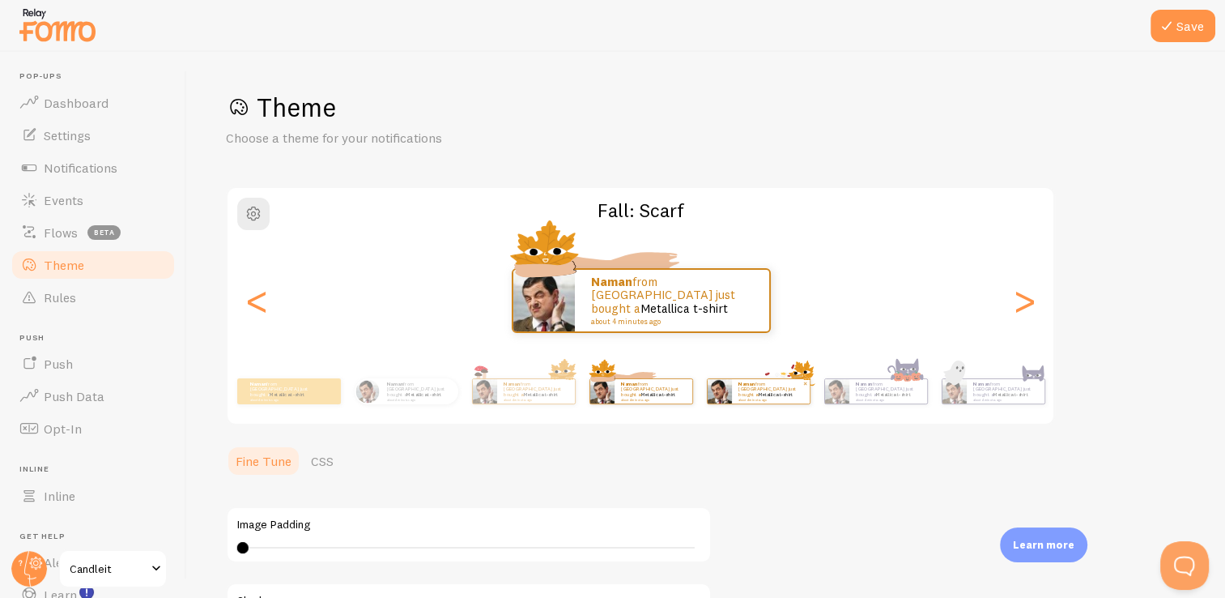
click at [778, 401] on div "Naman from [GEOGRAPHIC_DATA] just bought a Metallica t-shirt about 4 minutes ago" at bounding box center [771, 391] width 78 height 24
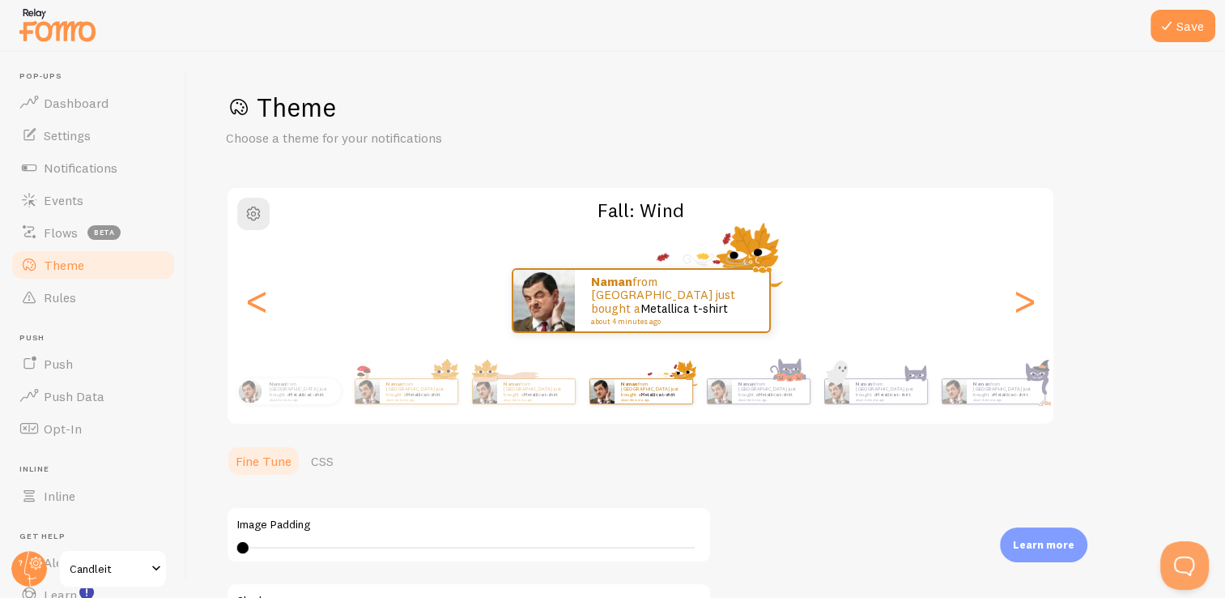
click at [820, 396] on div "Naman from [GEOGRAPHIC_DATA] just bought a Metallica t-shirt about 4 minutes ag…" at bounding box center [641, 391] width 930 height 65
click at [751, 399] on div "Naman from [GEOGRAPHIC_DATA] just bought a Metallica t-shirt about 4 minutes ago" at bounding box center [771, 391] width 78 height 24
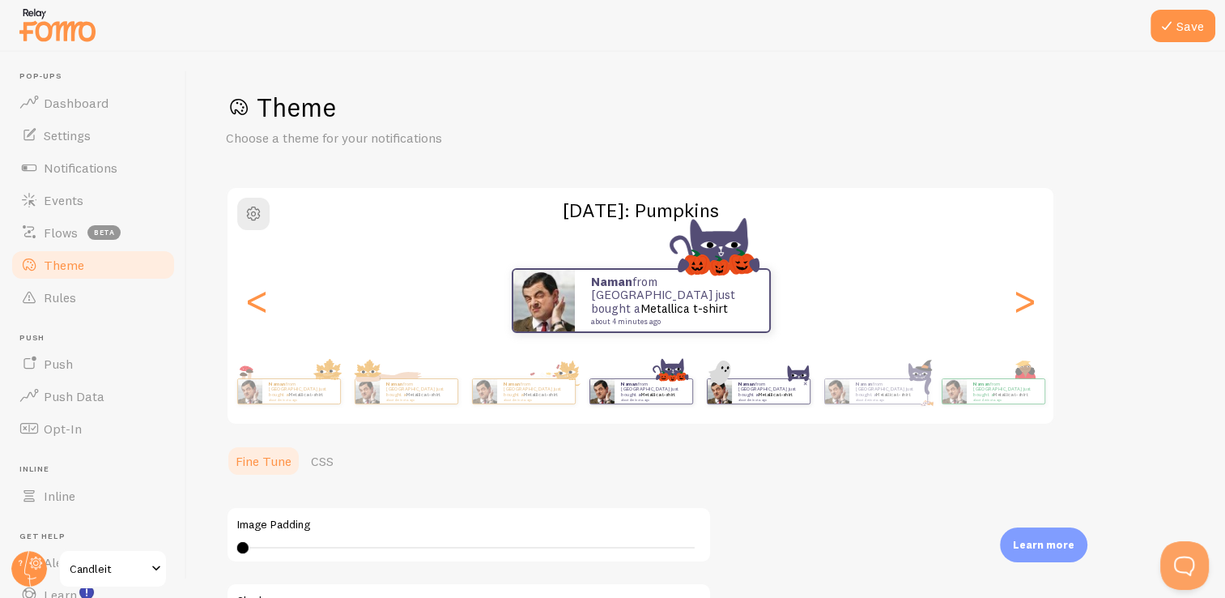
click at [796, 402] on div "Naman from [GEOGRAPHIC_DATA] just bought a Metallica t-shirt about 4 minutes ago" at bounding box center [771, 391] width 78 height 24
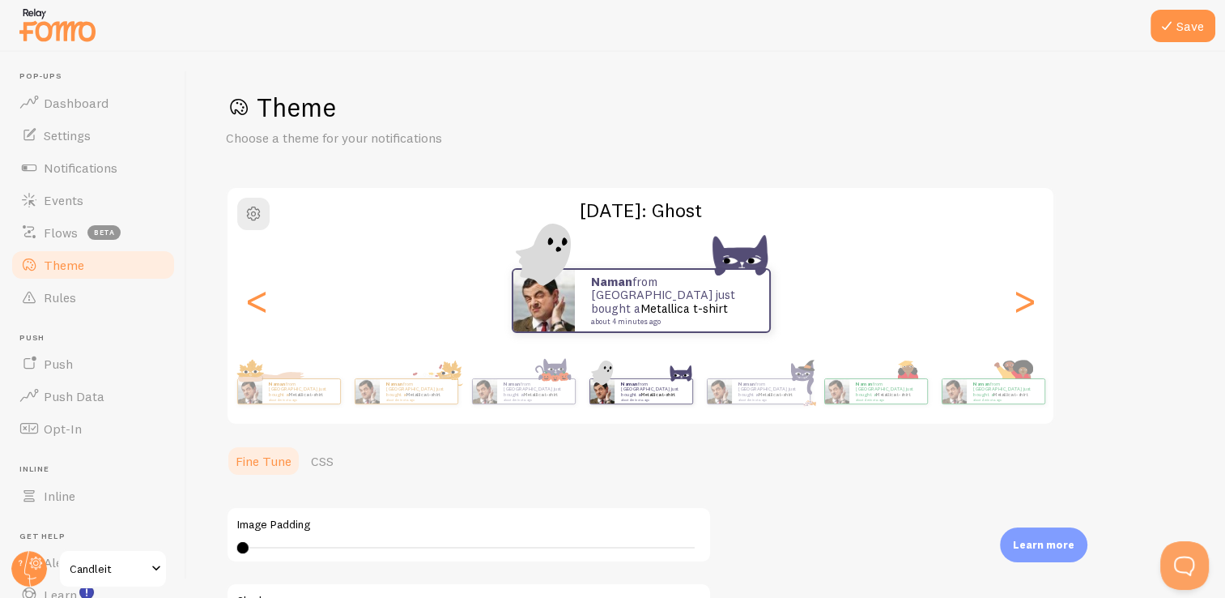
click at [811, 400] on div "Naman from [GEOGRAPHIC_DATA] just bought a Metallica t-shirt about 4 minutes ag…" at bounding box center [641, 391] width 930 height 65
click at [786, 398] on div "Naman from [GEOGRAPHIC_DATA] just bought a Metallica t-shirt about 4 minutes ago" at bounding box center [771, 391] width 78 height 24
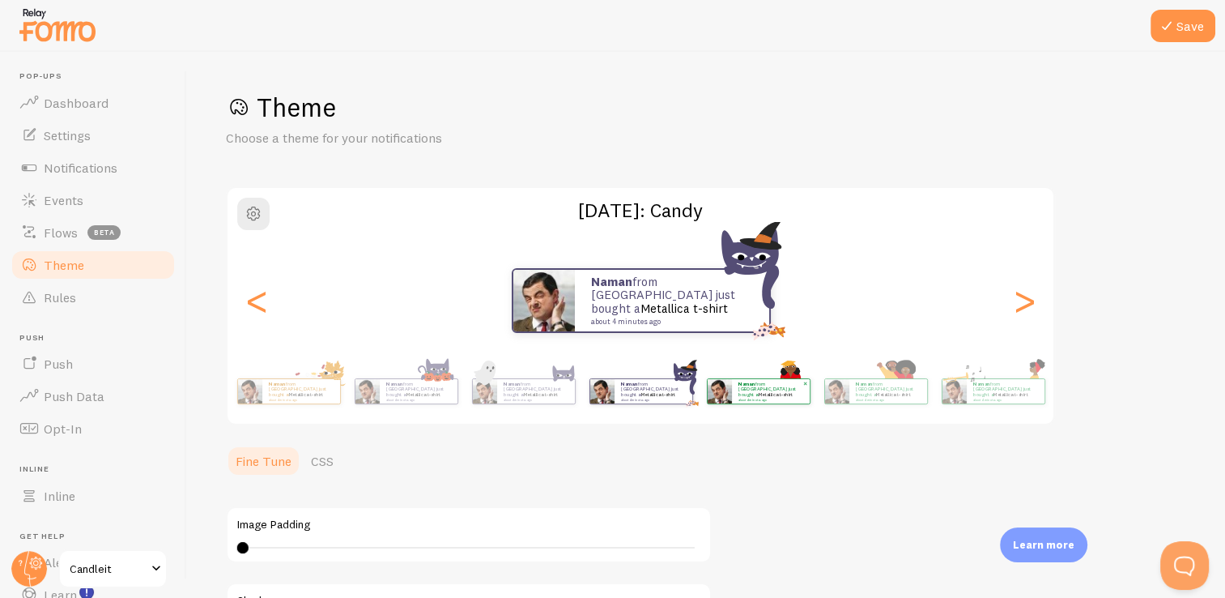
click at [804, 391] on div "Naman from [GEOGRAPHIC_DATA] just bought a Metallica t-shirt about 4 minutes ago" at bounding box center [771, 391] width 78 height 24
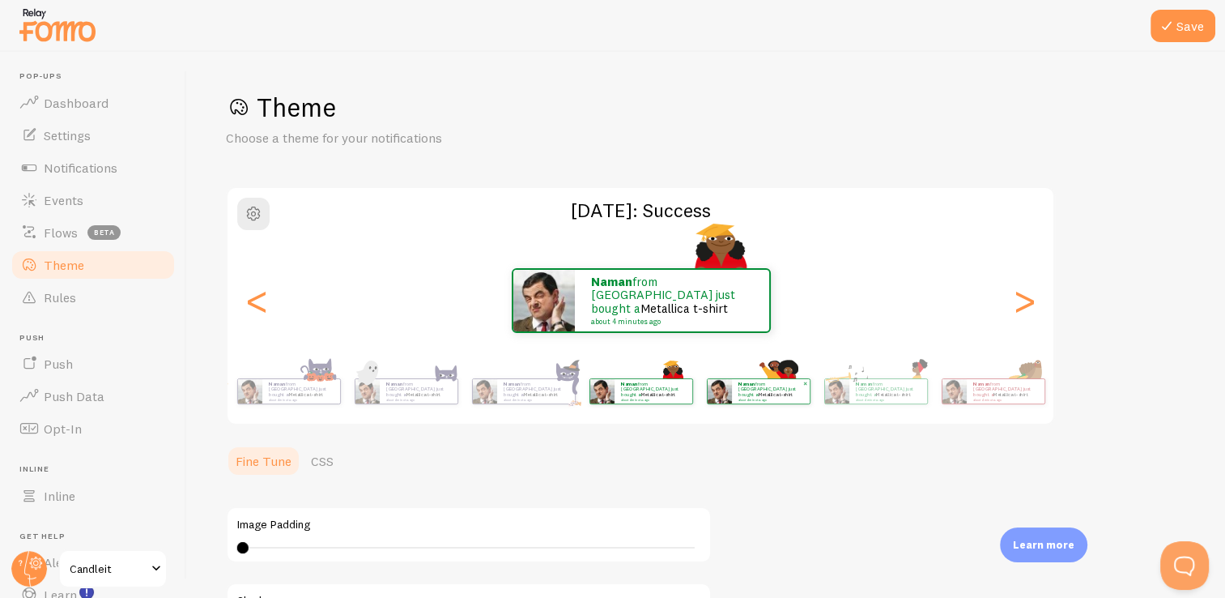
click at [789, 394] on link "Metallica t-shirt" at bounding box center [775, 394] width 35 height 6
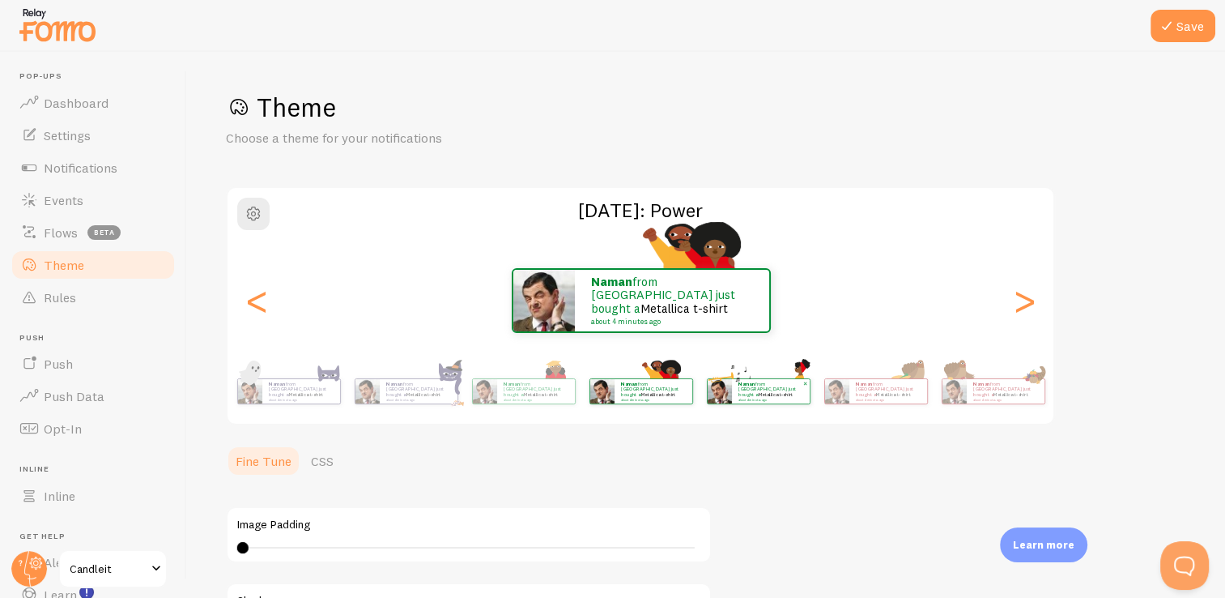
click at [733, 397] on div "Naman from [GEOGRAPHIC_DATA] just bought a Metallica t-shirt about 4 minutes ago" at bounding box center [771, 391] width 78 height 24
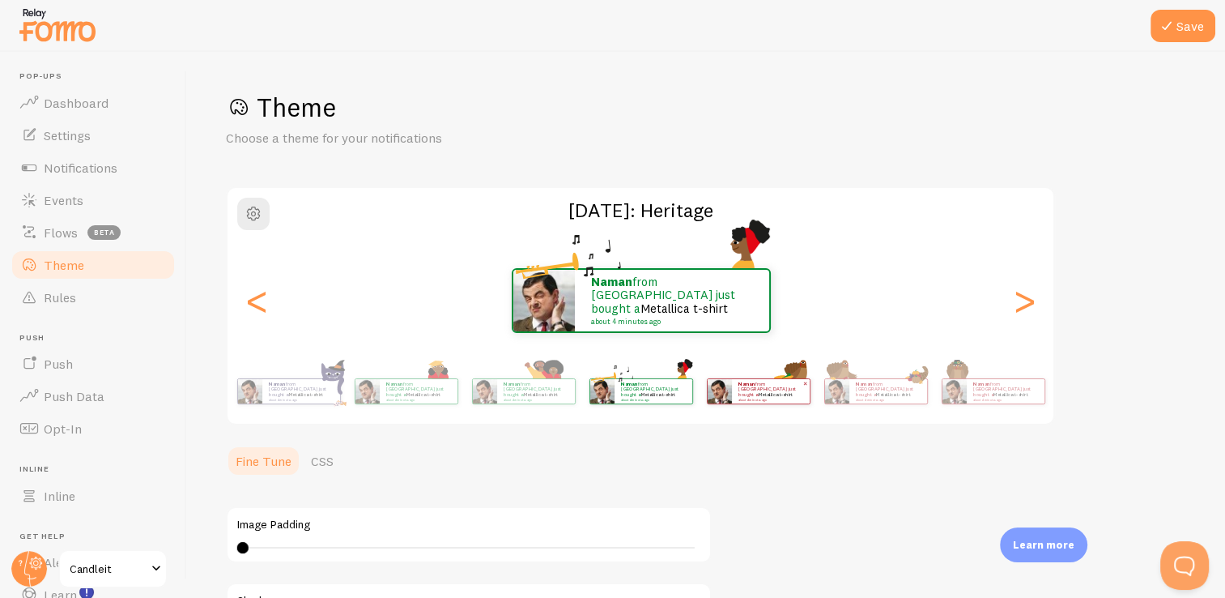
click at [770, 393] on link "Metallica t-shirt" at bounding box center [775, 394] width 35 height 6
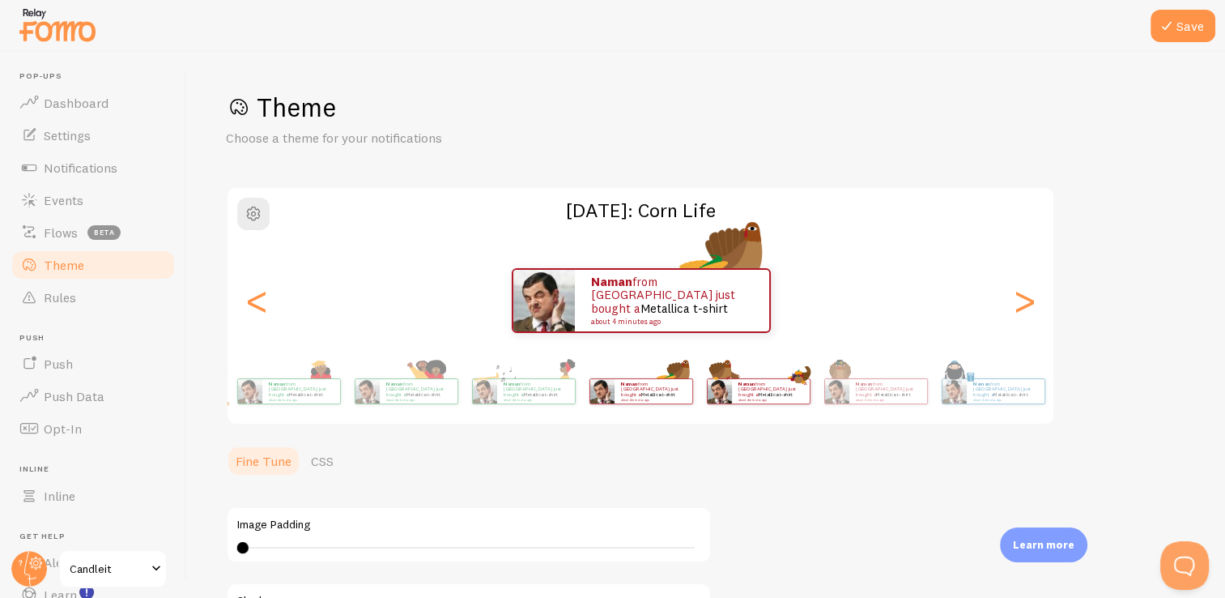
click at [799, 391] on p "Naman from [GEOGRAPHIC_DATA] just bought a Metallica t-shirt about 4 minutes ago" at bounding box center [771, 391] width 65 height 20
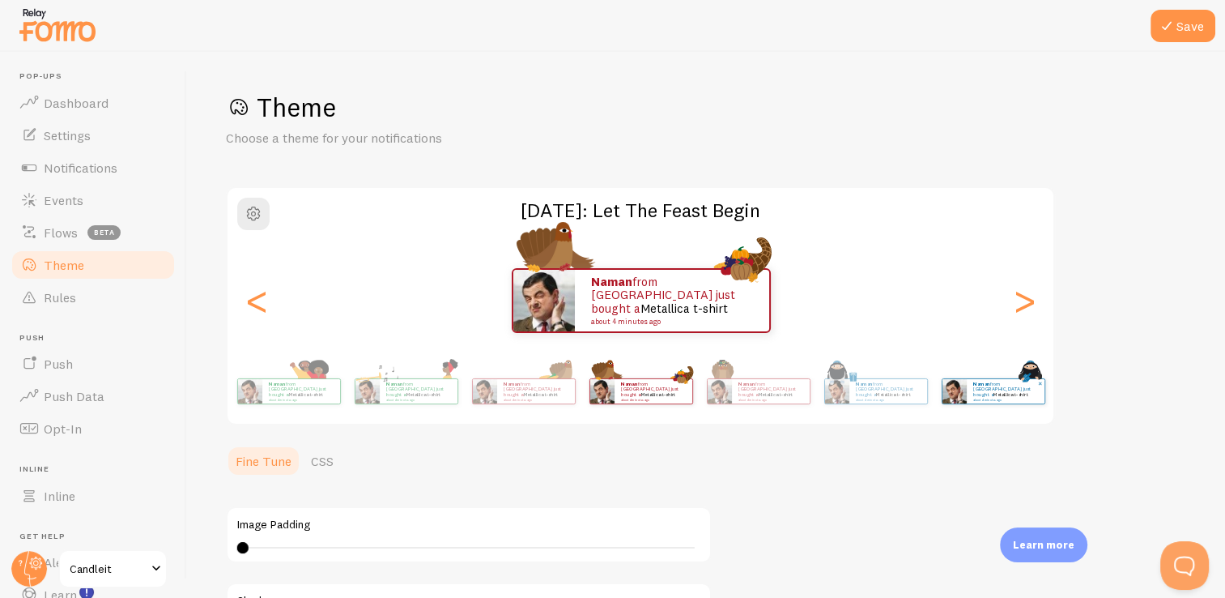
click at [975, 391] on p "Naman from [GEOGRAPHIC_DATA] just bought a Metallica t-shirt about 4 minutes ago" at bounding box center [1005, 391] width 65 height 20
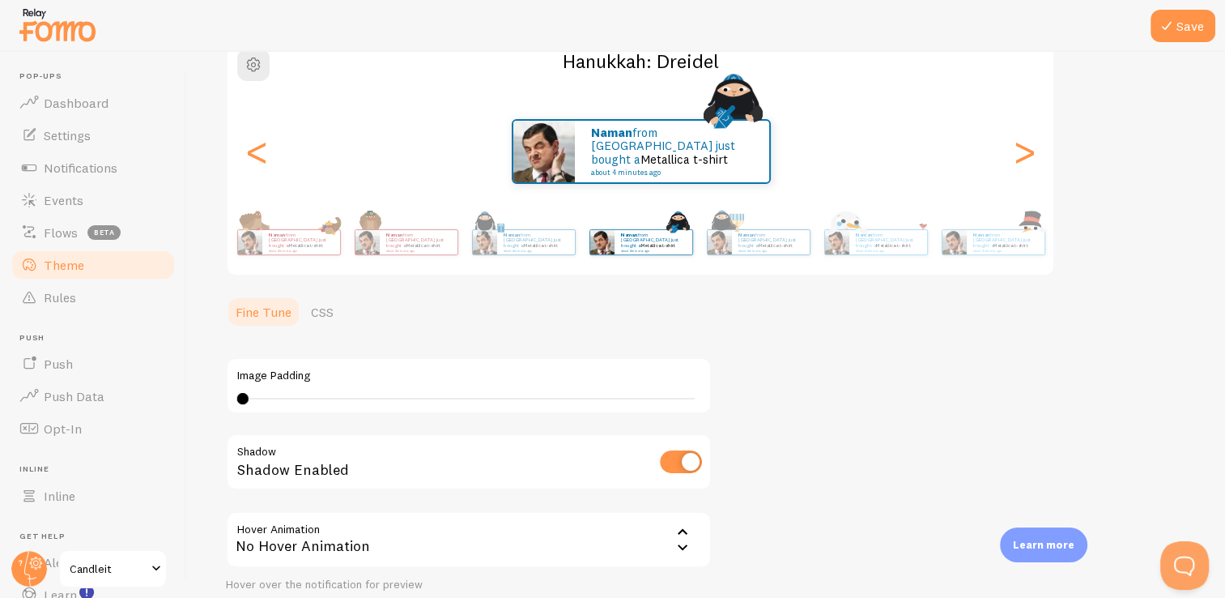
scroll to position [151, 0]
click at [249, 72] on button "button" at bounding box center [253, 63] width 32 height 32
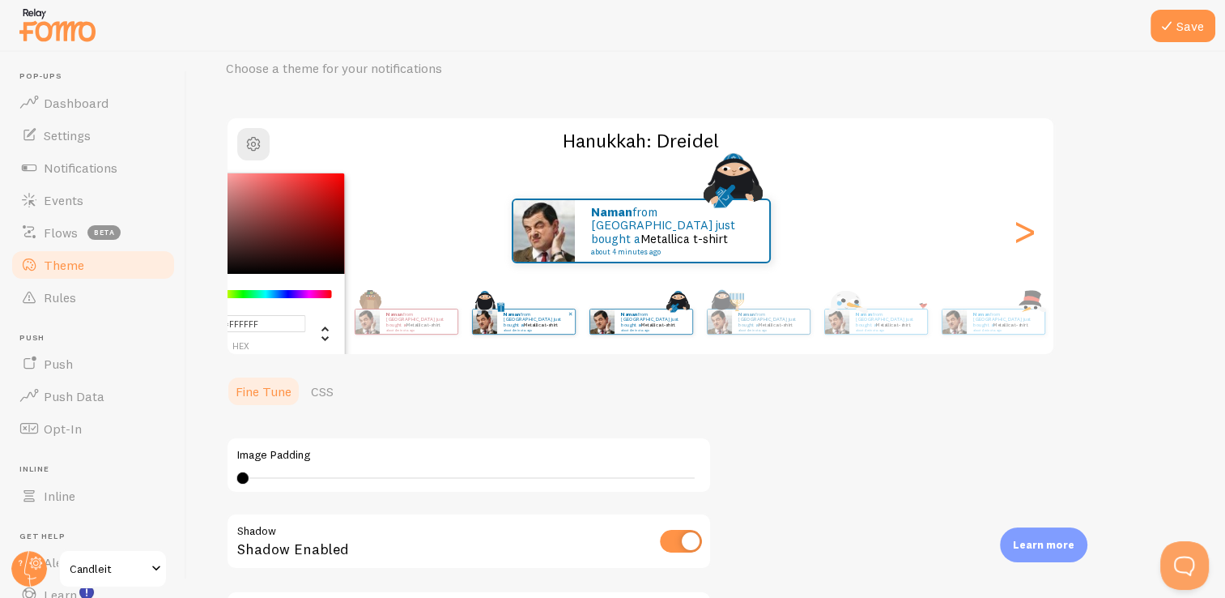
scroll to position [68, 0]
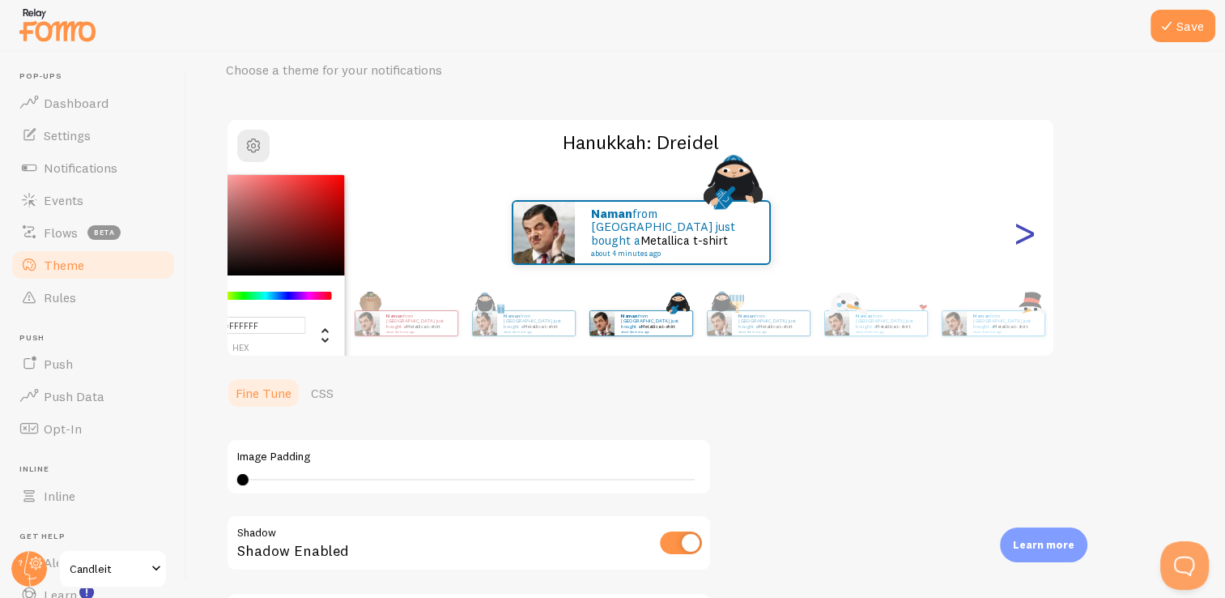
click at [1029, 231] on div ">" at bounding box center [1024, 232] width 19 height 117
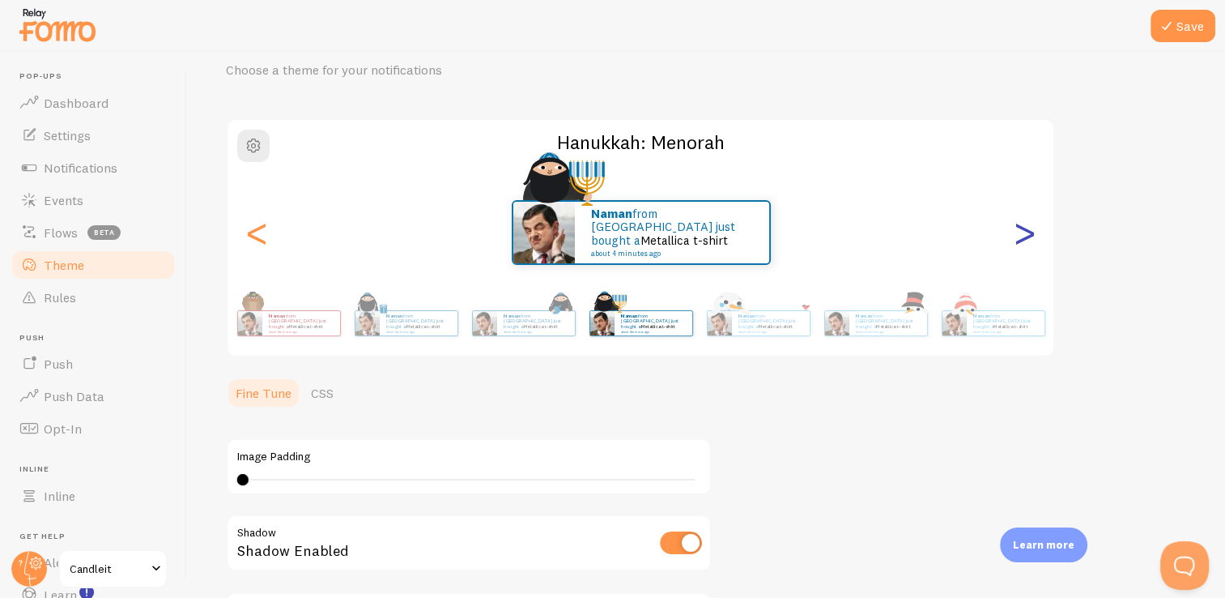
click at [1029, 231] on div ">" at bounding box center [1024, 232] width 19 height 117
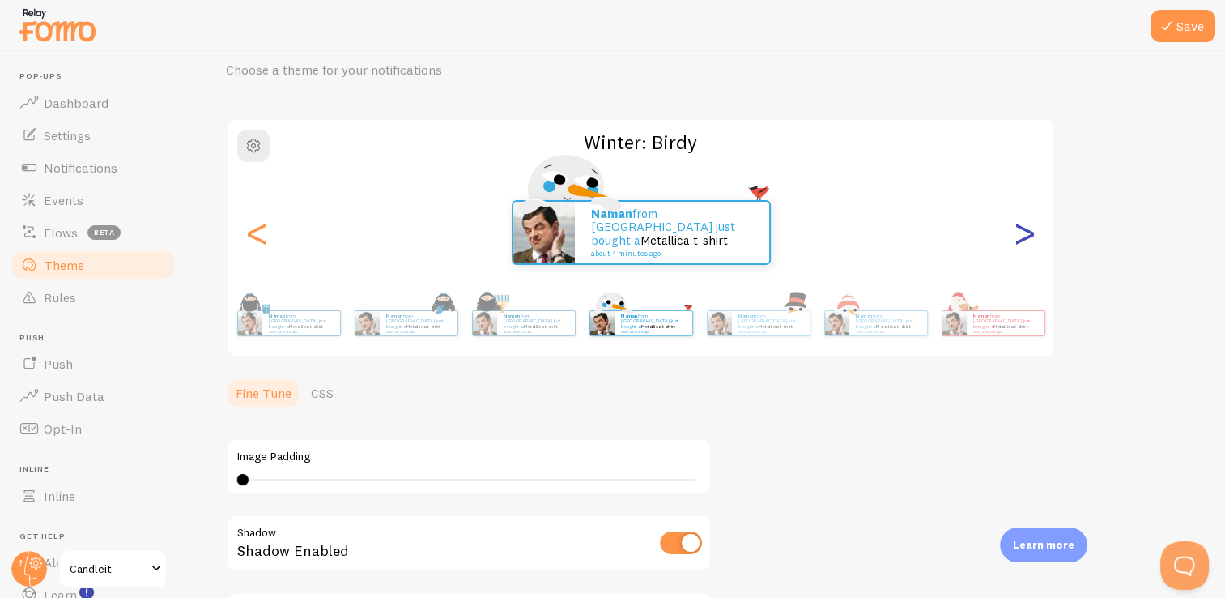
click at [1029, 231] on div ">" at bounding box center [1024, 232] width 19 height 117
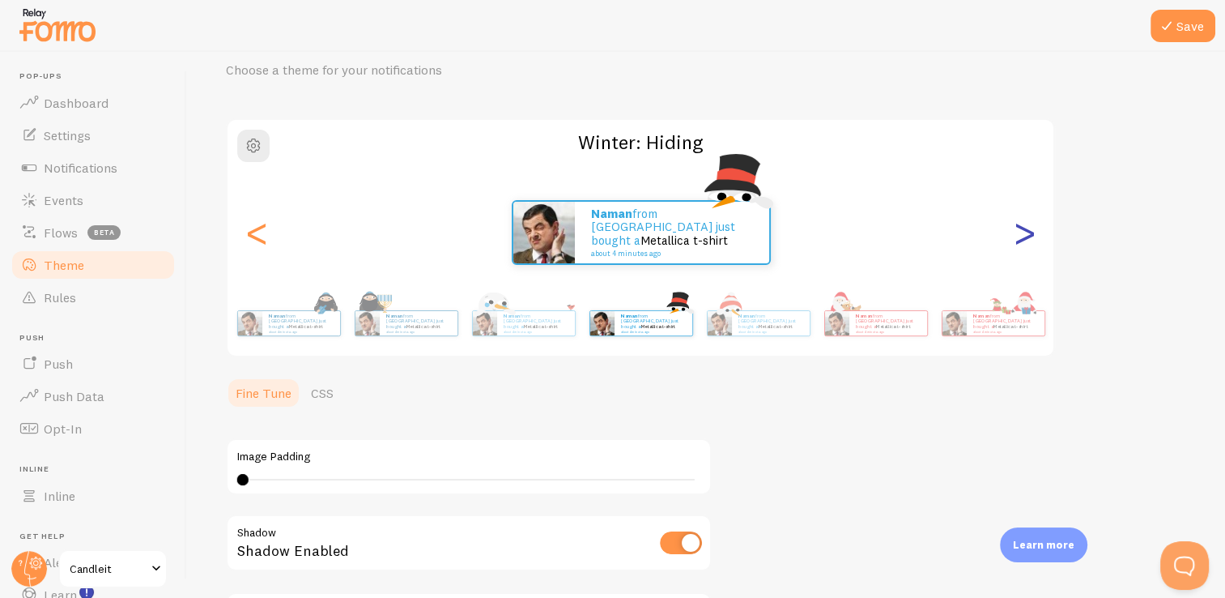
click at [1029, 231] on div ">" at bounding box center [1024, 232] width 19 height 117
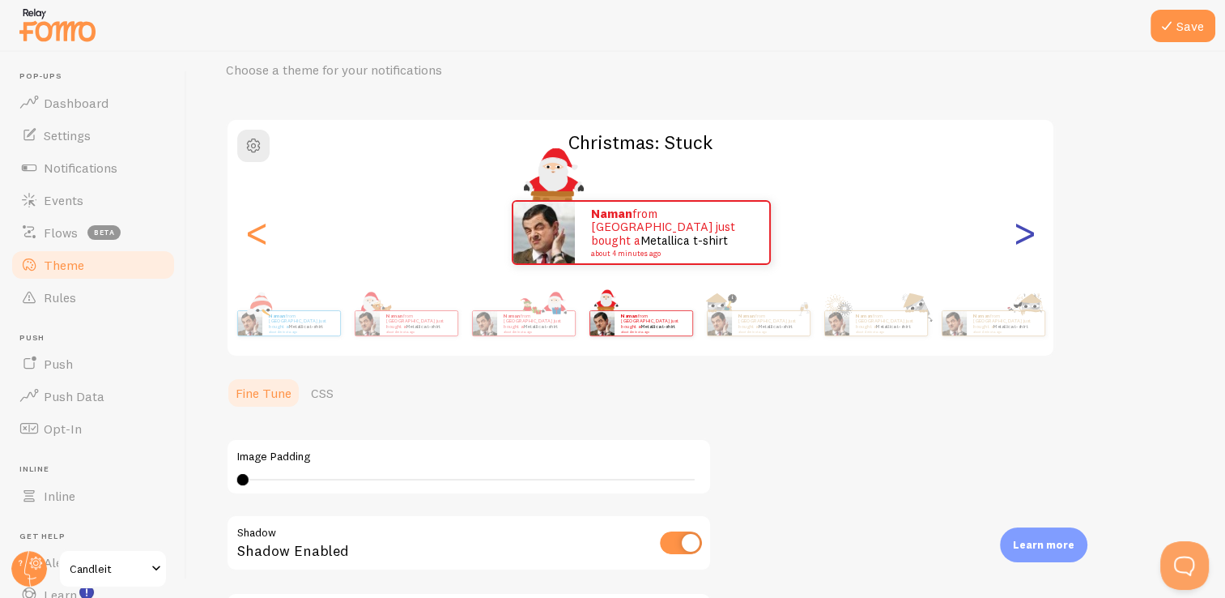
click at [1029, 231] on div ">" at bounding box center [1024, 232] width 19 height 117
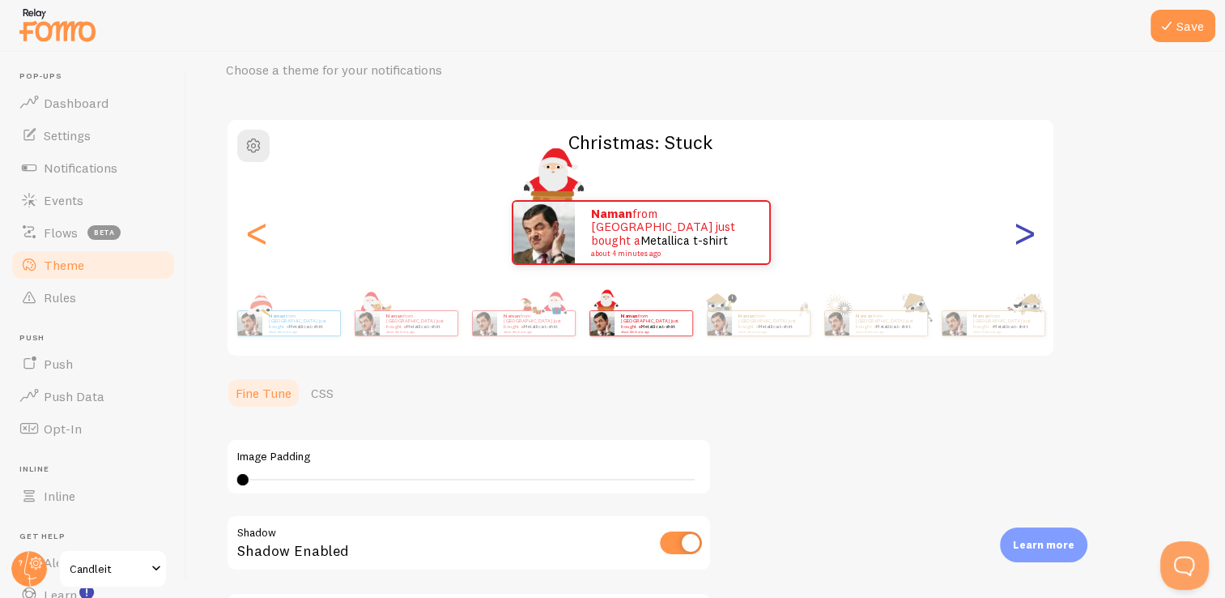
click at [1029, 231] on div ">" at bounding box center [1024, 232] width 19 height 117
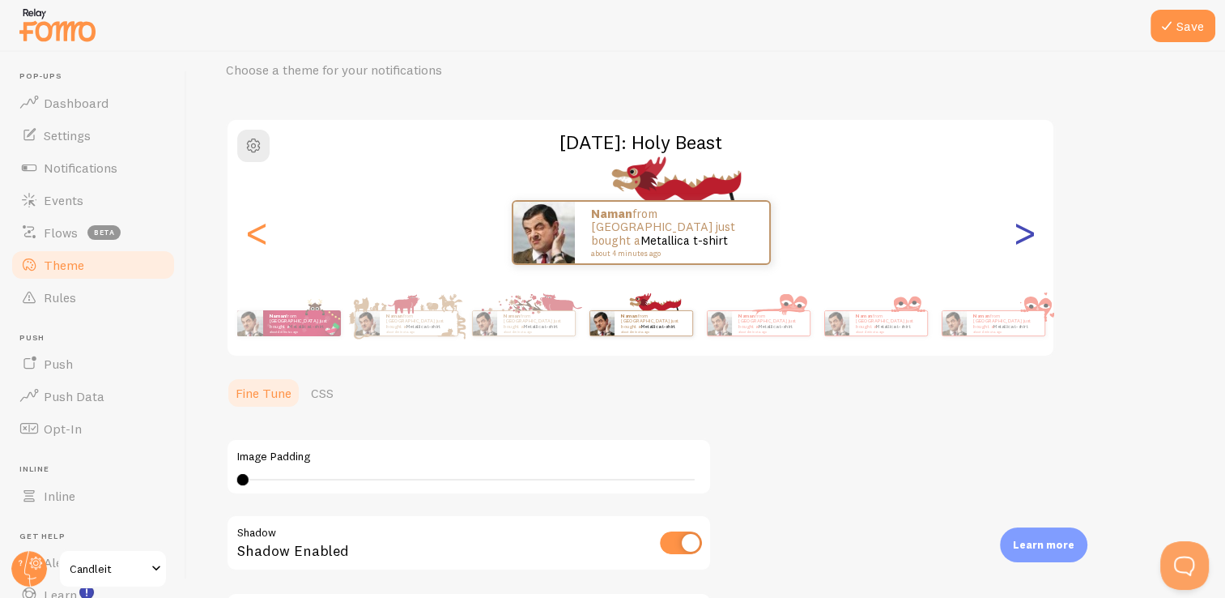
click at [1029, 231] on div ">" at bounding box center [1024, 232] width 19 height 117
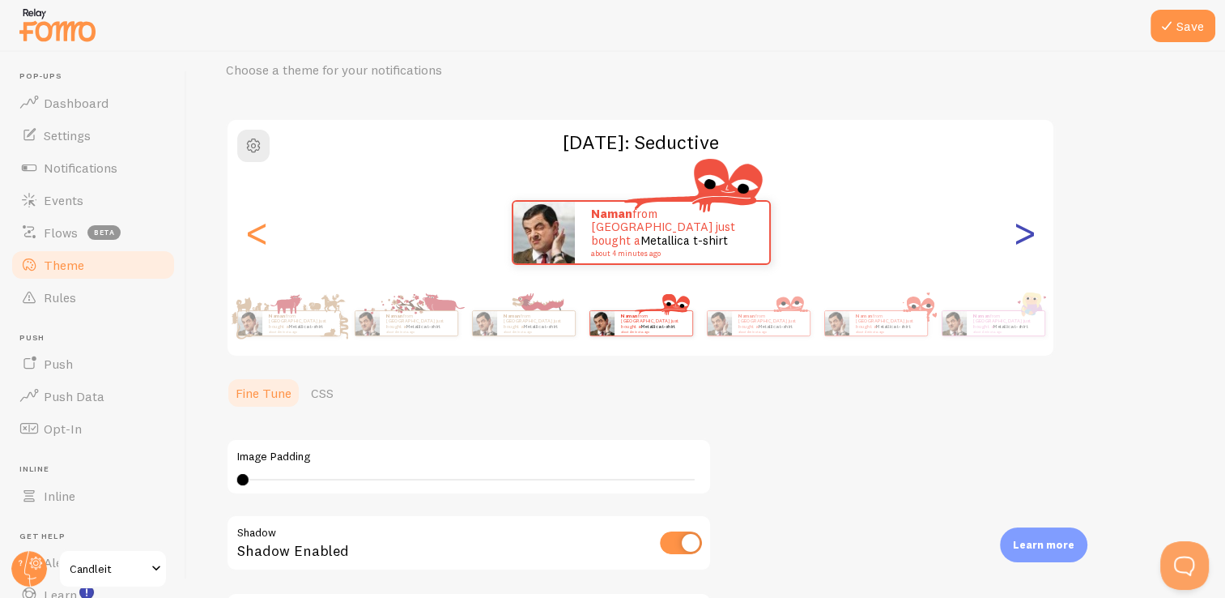
click at [1029, 231] on div ">" at bounding box center [1024, 232] width 19 height 117
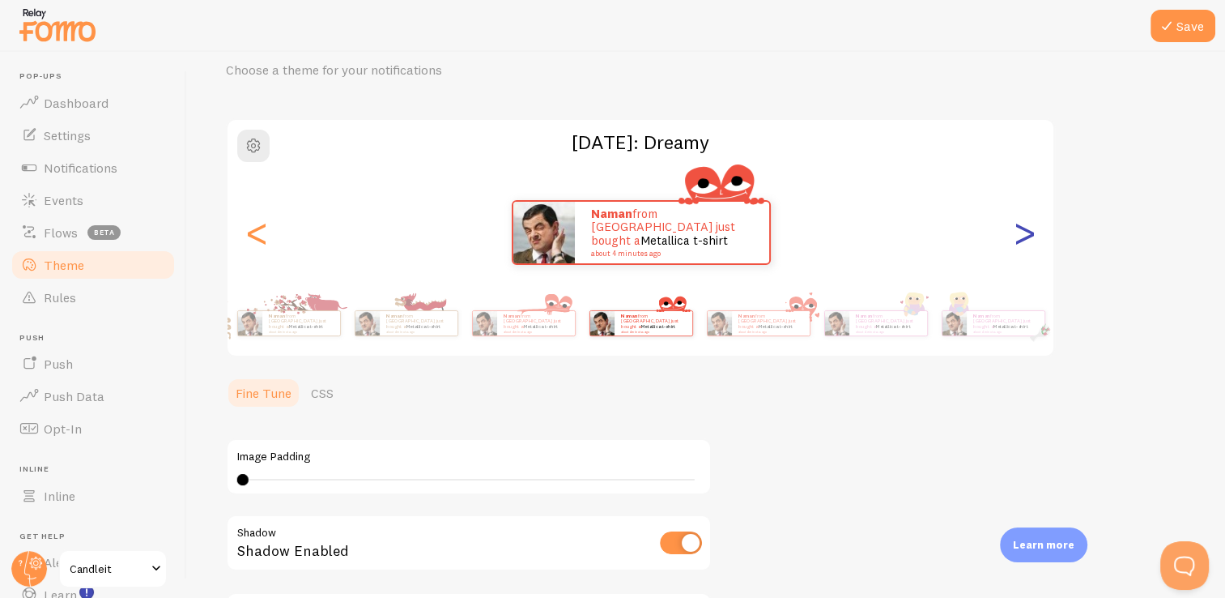
click at [1029, 231] on div ">" at bounding box center [1024, 232] width 19 height 117
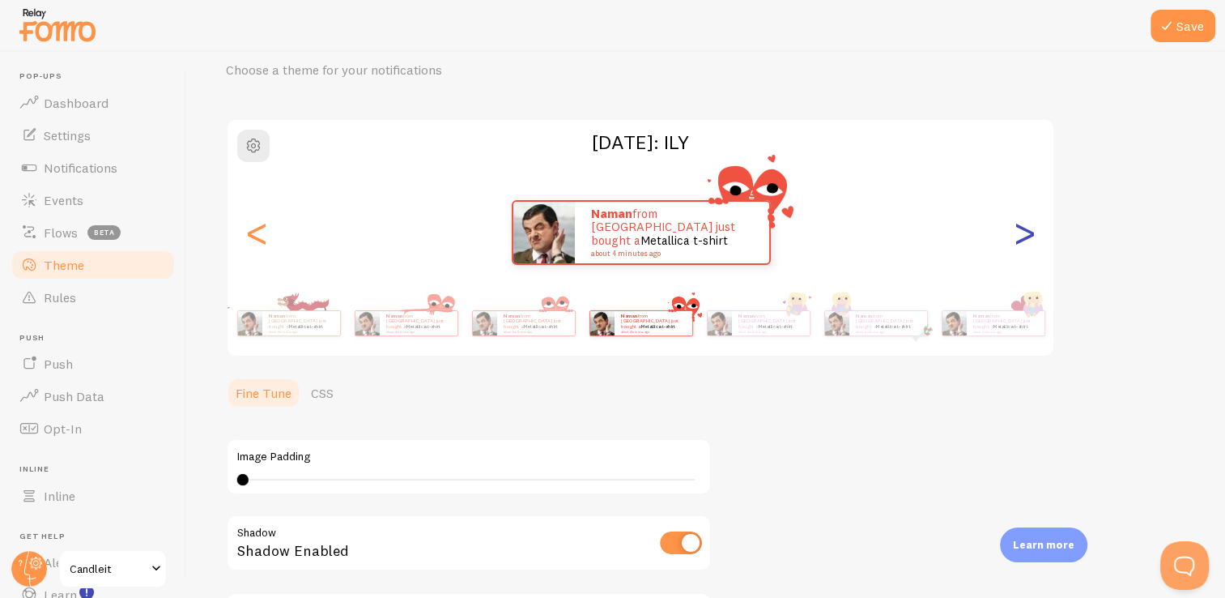
click at [1029, 231] on div ">" at bounding box center [1024, 232] width 19 height 117
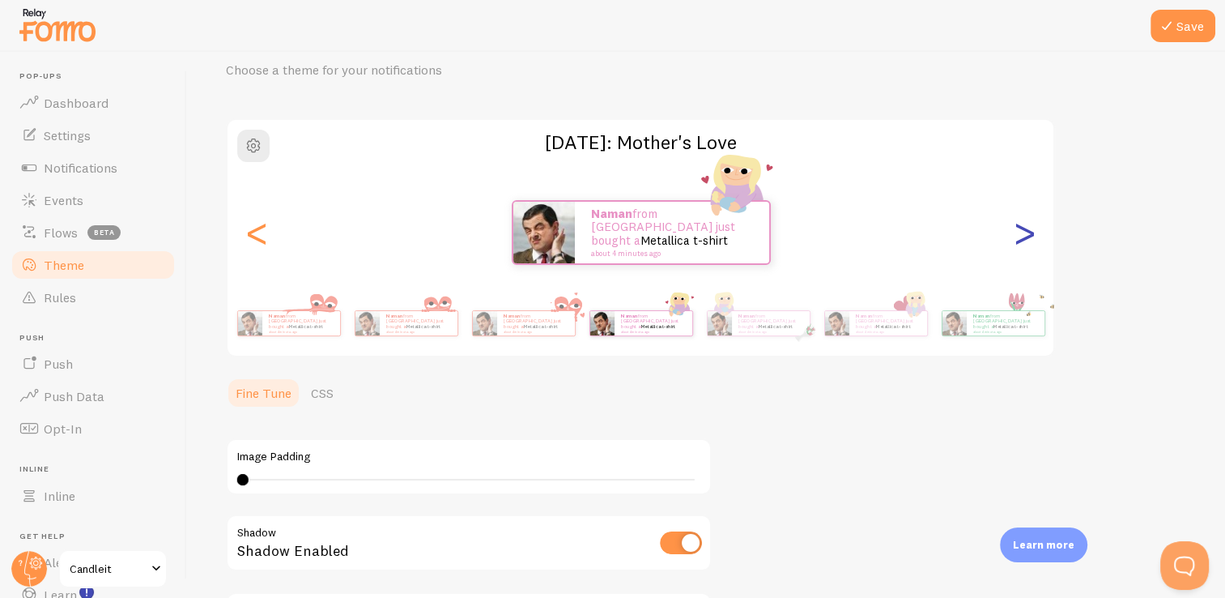
click at [1029, 231] on div ">" at bounding box center [1024, 232] width 19 height 117
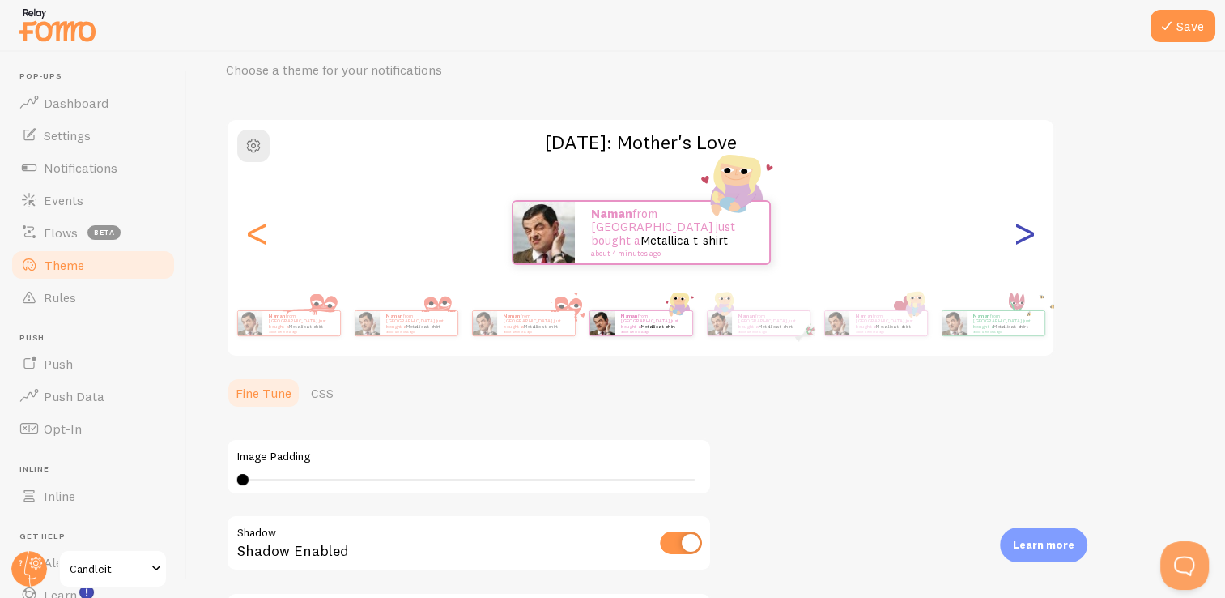
click at [1029, 231] on div ">" at bounding box center [1024, 232] width 19 height 117
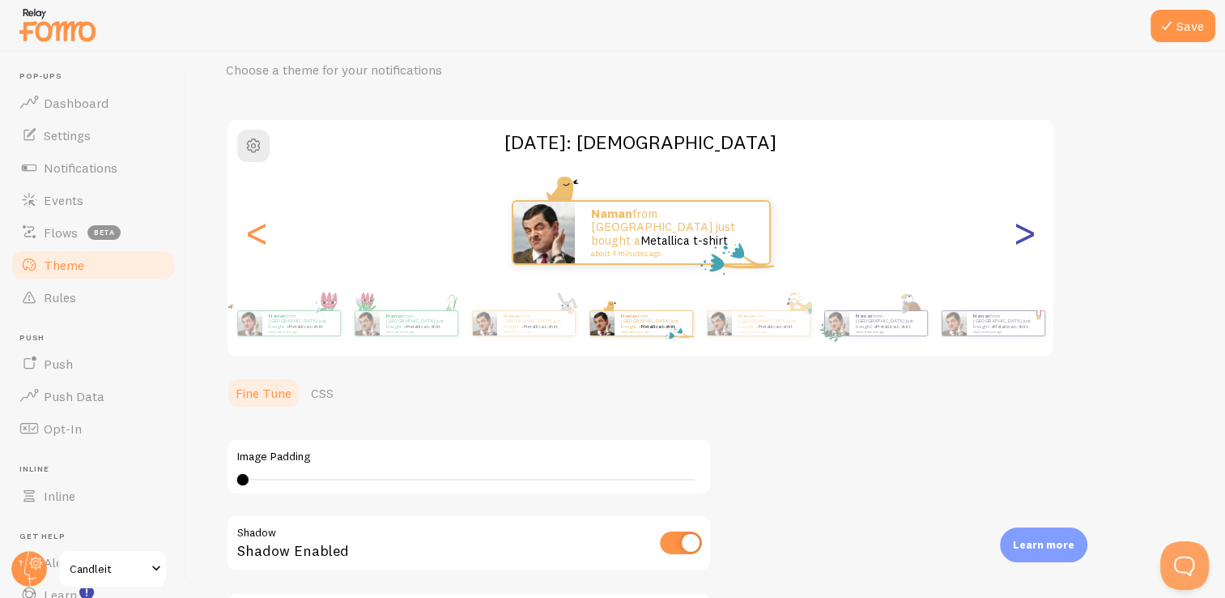
click at [1029, 231] on div ">" at bounding box center [1024, 232] width 19 height 117
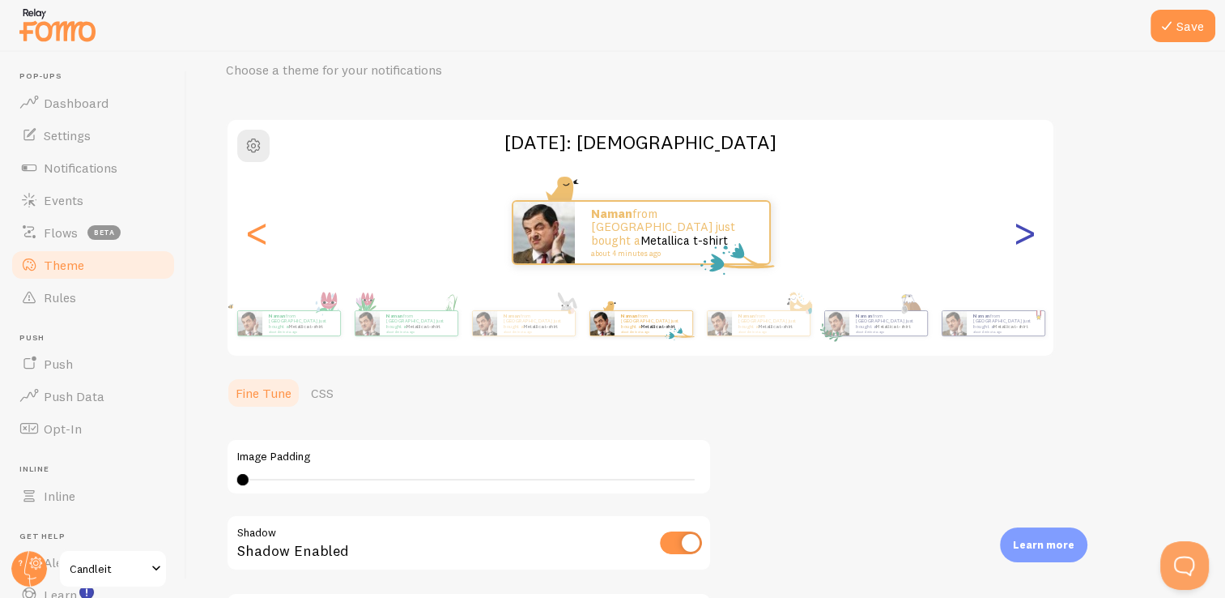
click at [1029, 231] on div ">" at bounding box center [1024, 232] width 19 height 117
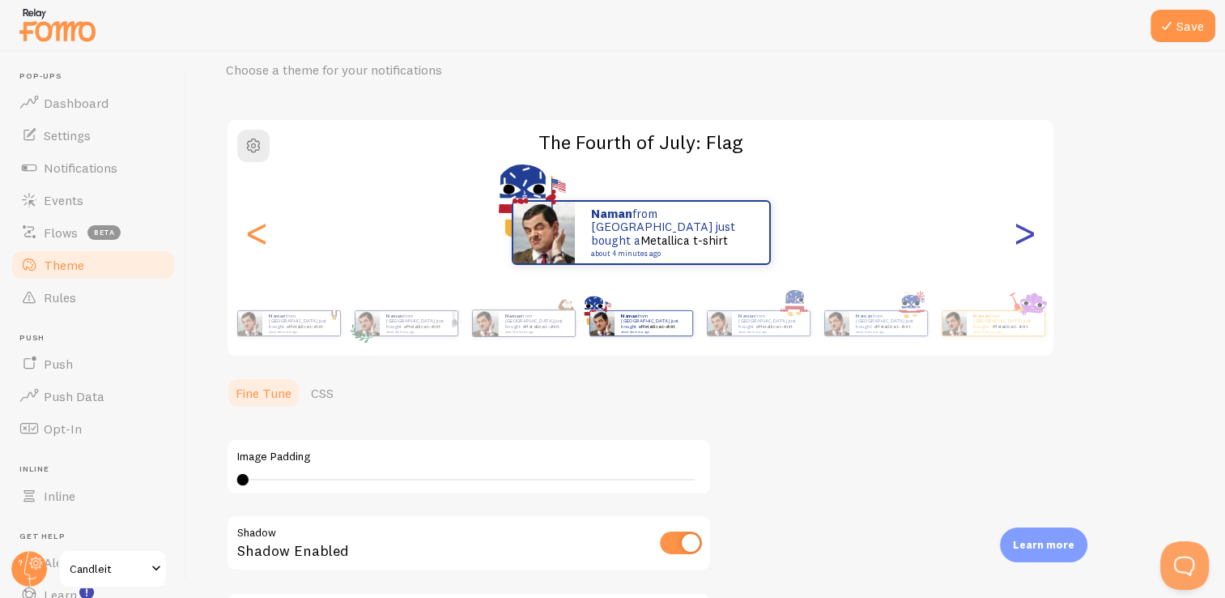
click at [1029, 231] on div ">" at bounding box center [1024, 232] width 19 height 117
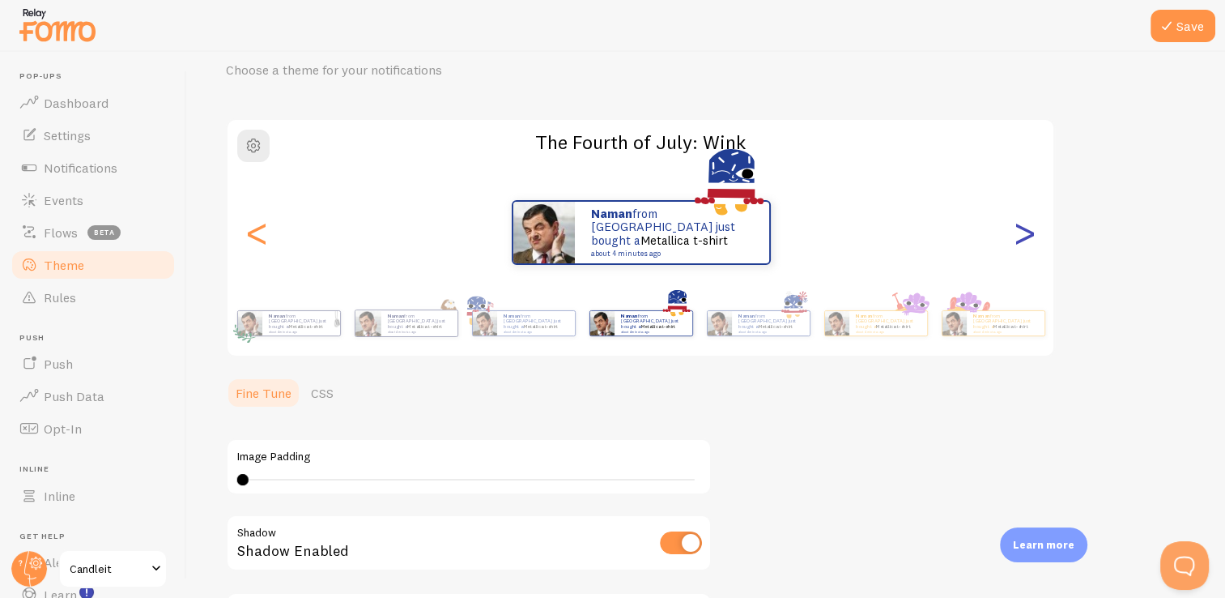
click at [1029, 231] on div ">" at bounding box center [1024, 232] width 19 height 117
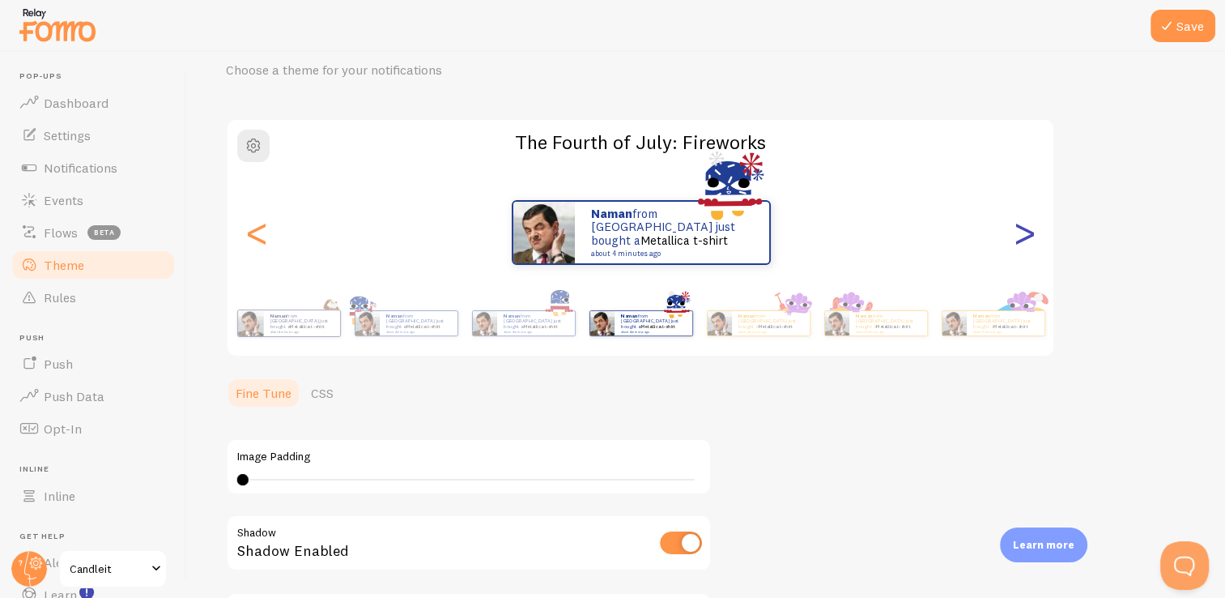
click at [1029, 231] on div ">" at bounding box center [1024, 232] width 19 height 117
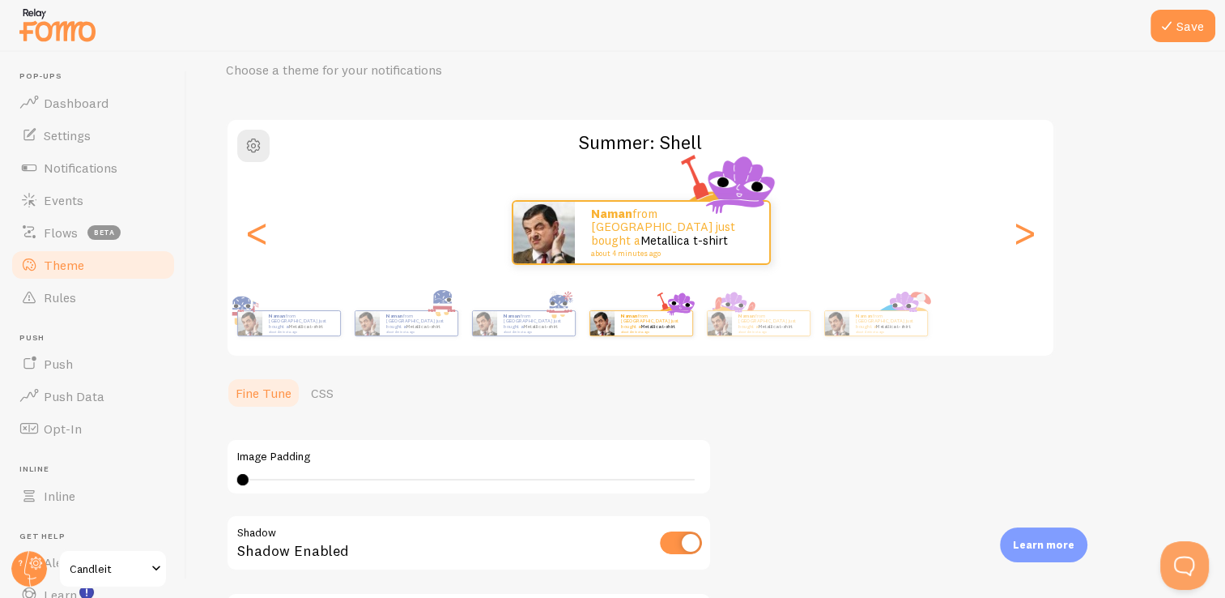
scroll to position [249, 0]
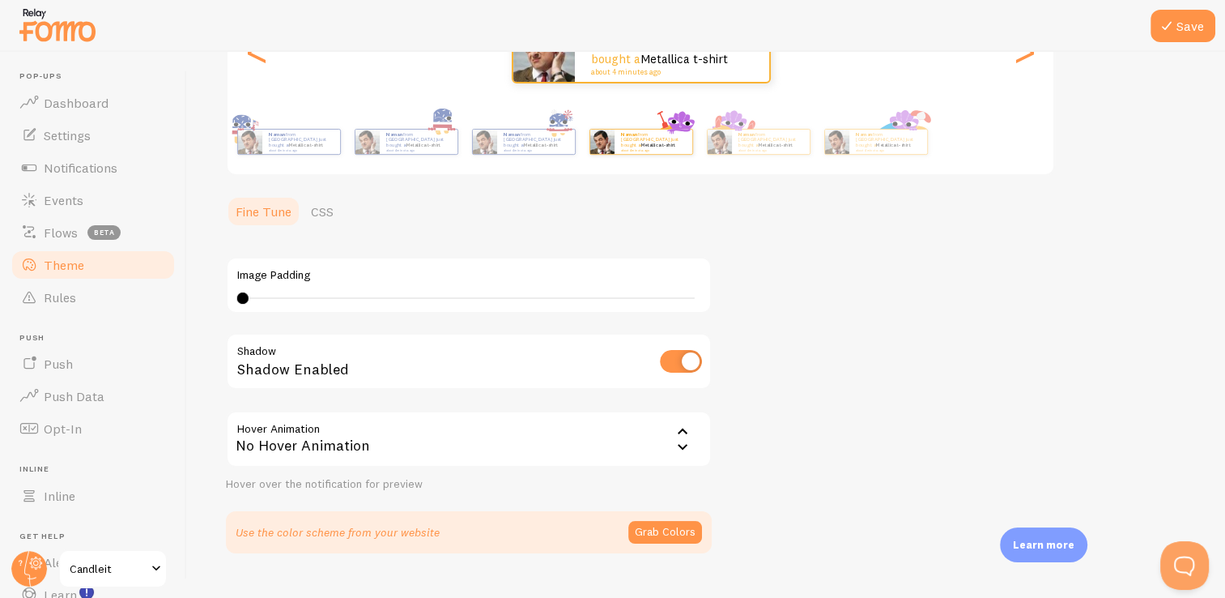
click at [673, 440] on icon at bounding box center [682, 446] width 19 height 19
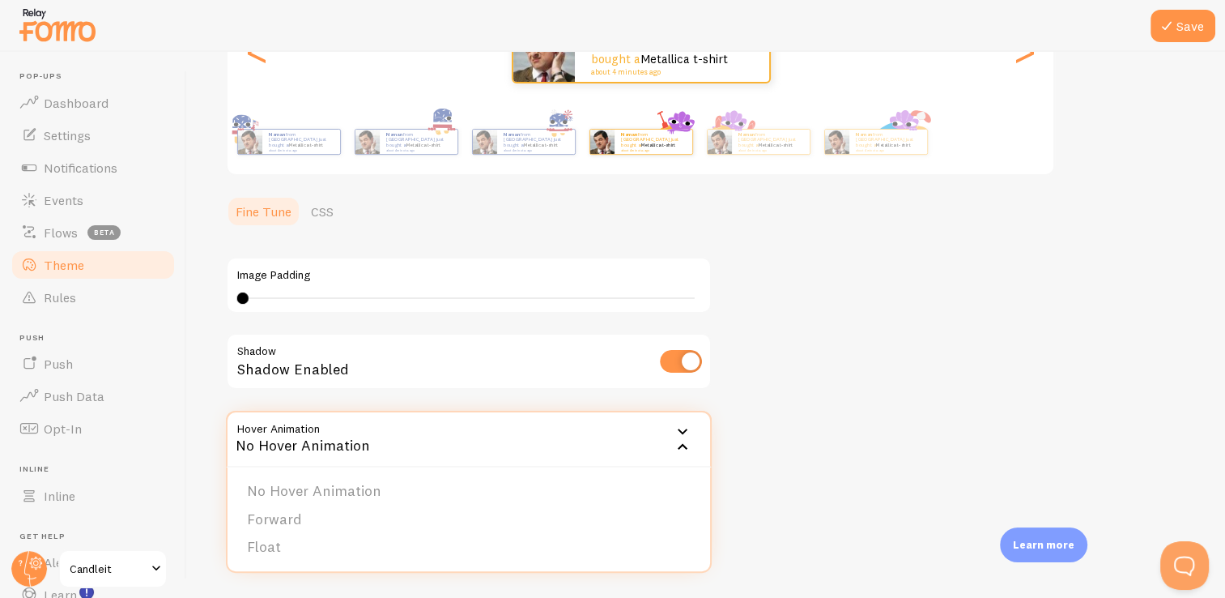
scroll to position [281, 0]
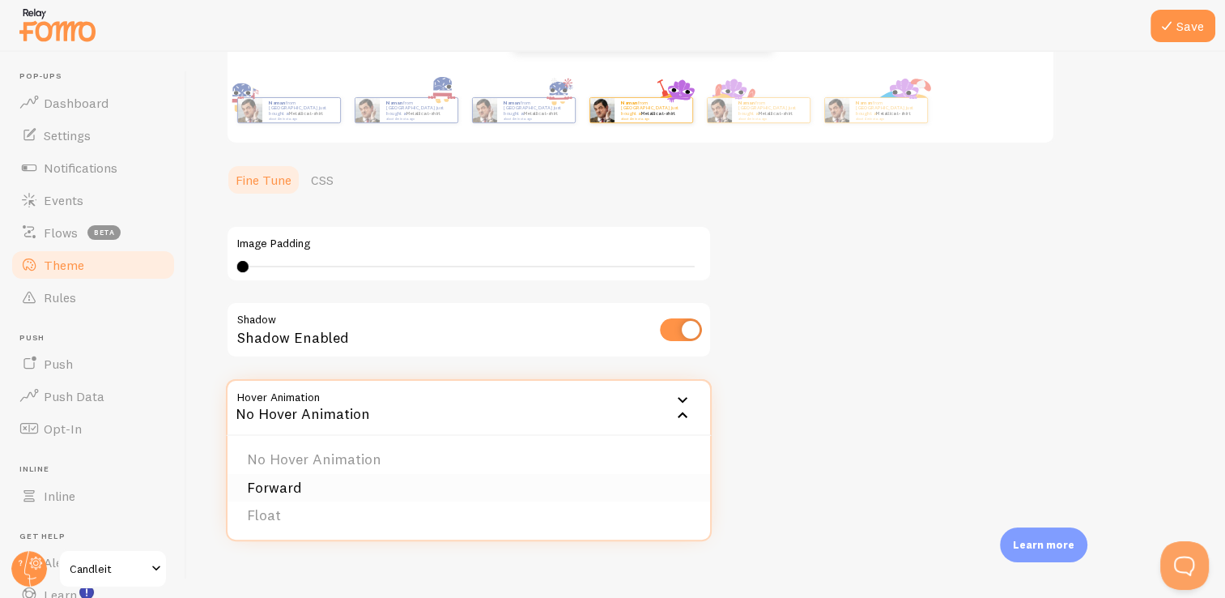
click at [287, 489] on li "Forward" at bounding box center [469, 488] width 483 height 28
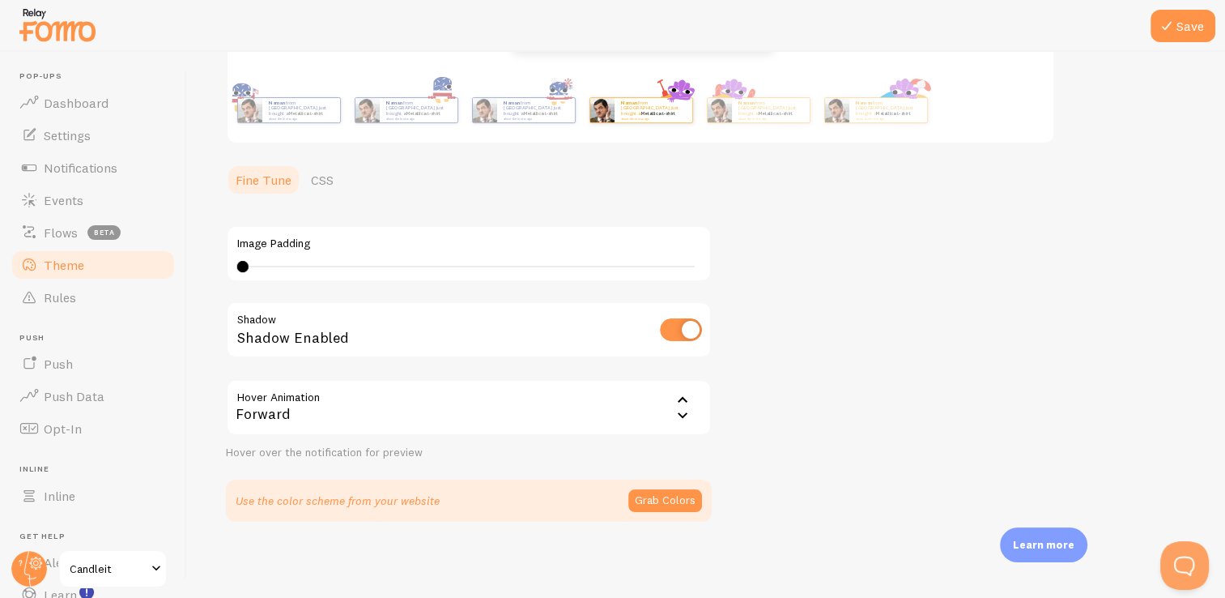
scroll to position [11, 0]
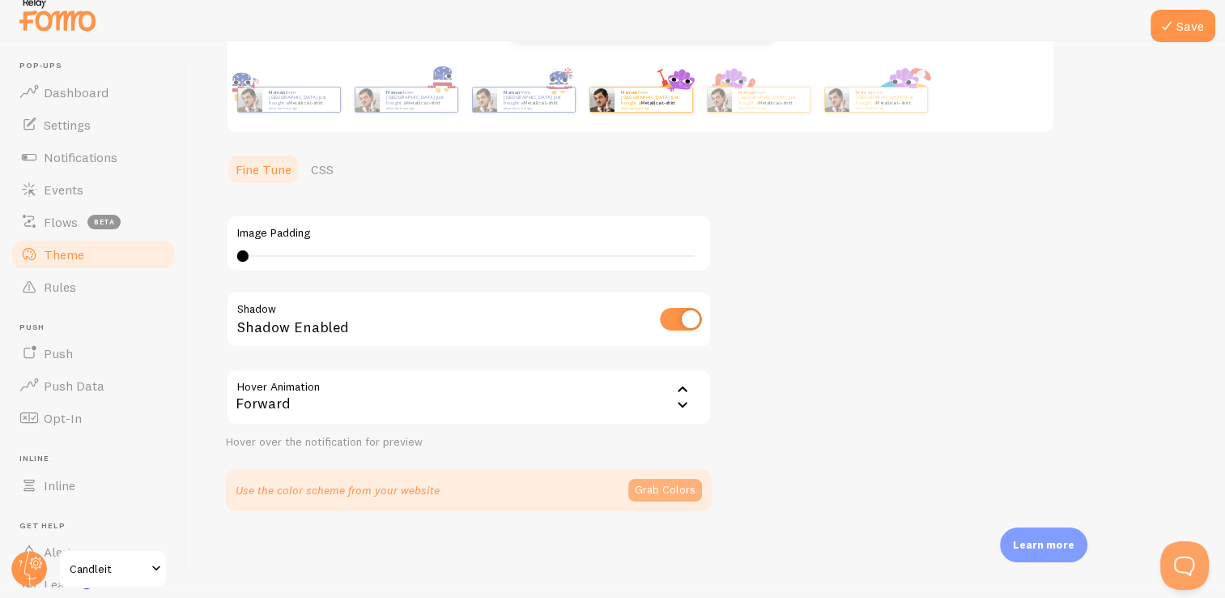
click at [667, 479] on button "Grab Colors" at bounding box center [665, 490] width 74 height 23
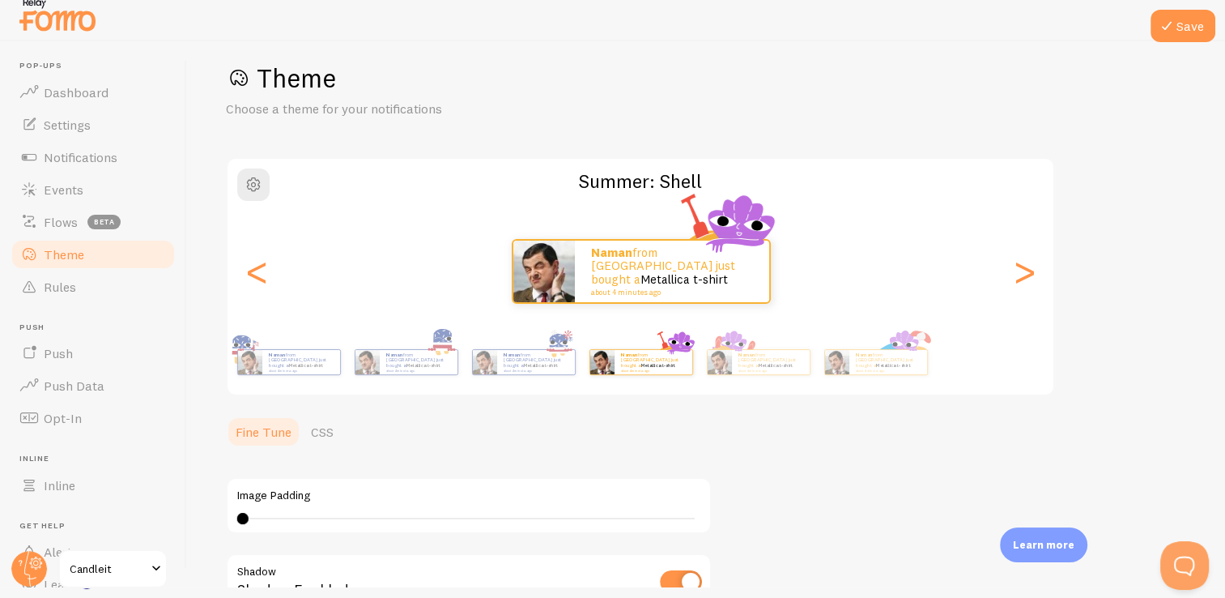
scroll to position [176, 0]
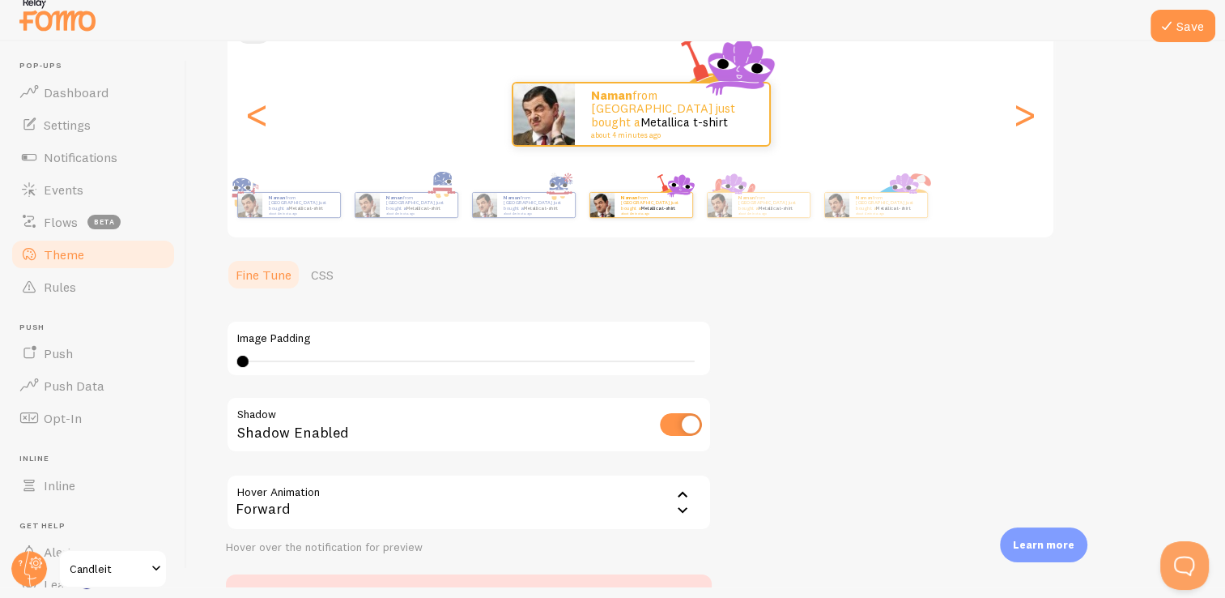
click at [385, 513] on div "Forward" at bounding box center [469, 502] width 486 height 57
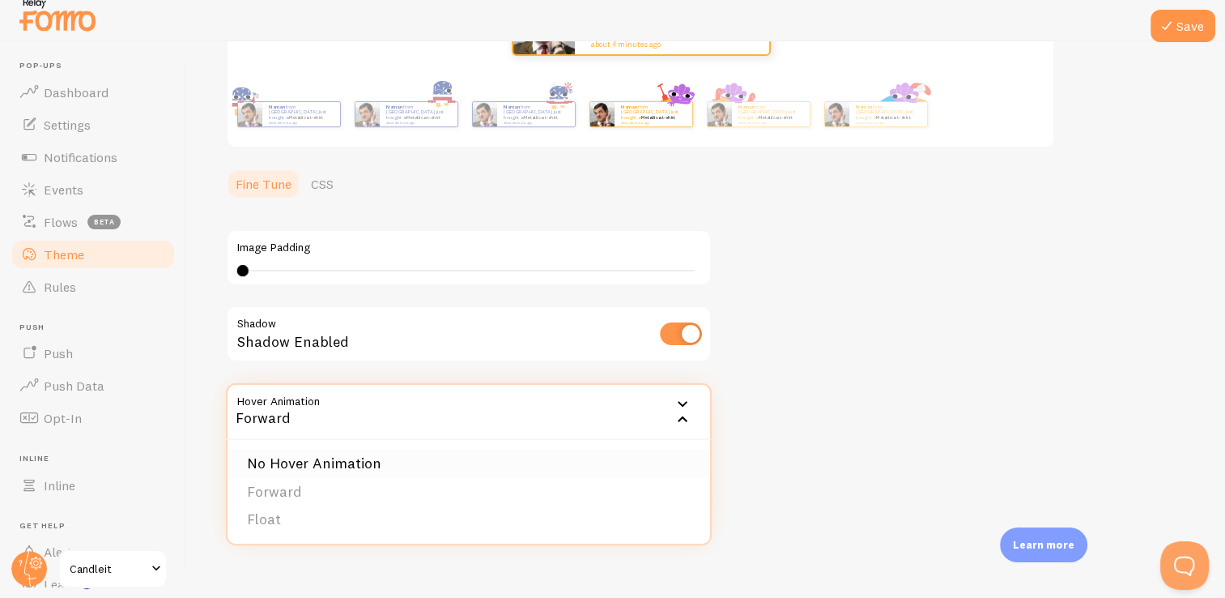
scroll to position [266, 0]
click at [275, 514] on li "Float" at bounding box center [469, 519] width 483 height 28
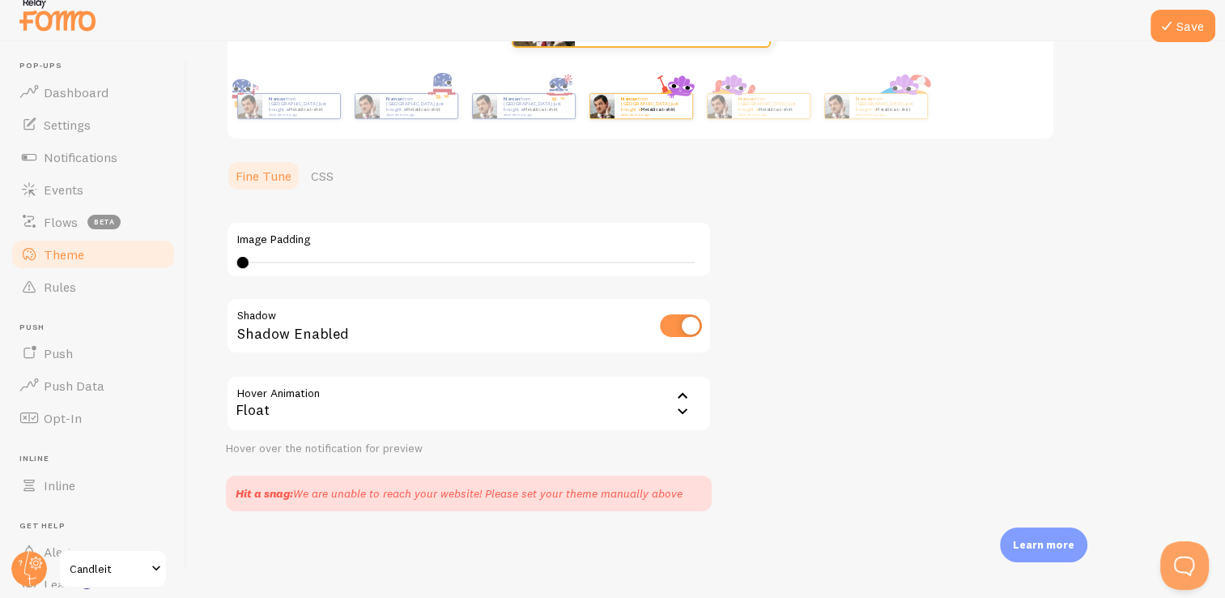
scroll to position [0, 0]
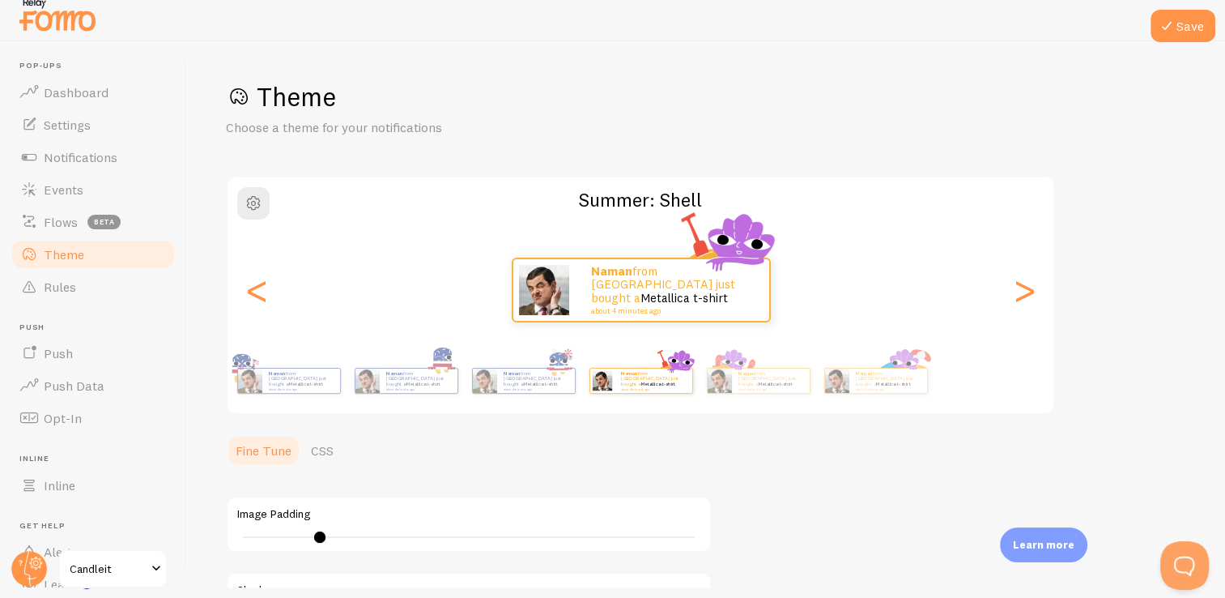
drag, startPoint x: 246, startPoint y: 536, endPoint x: 320, endPoint y: 537, distance: 73.7
click at [320, 537] on div at bounding box center [319, 536] width 11 height 11
type input "0"
drag, startPoint x: 320, startPoint y: 537, endPoint x: 152, endPoint y: 523, distance: 168.2
click at [152, 523] on main "Pop-ups Dashboard Settings Notifications Events Flows beta Theme Rules [GEOGRAP…" at bounding box center [612, 314] width 1225 height 546
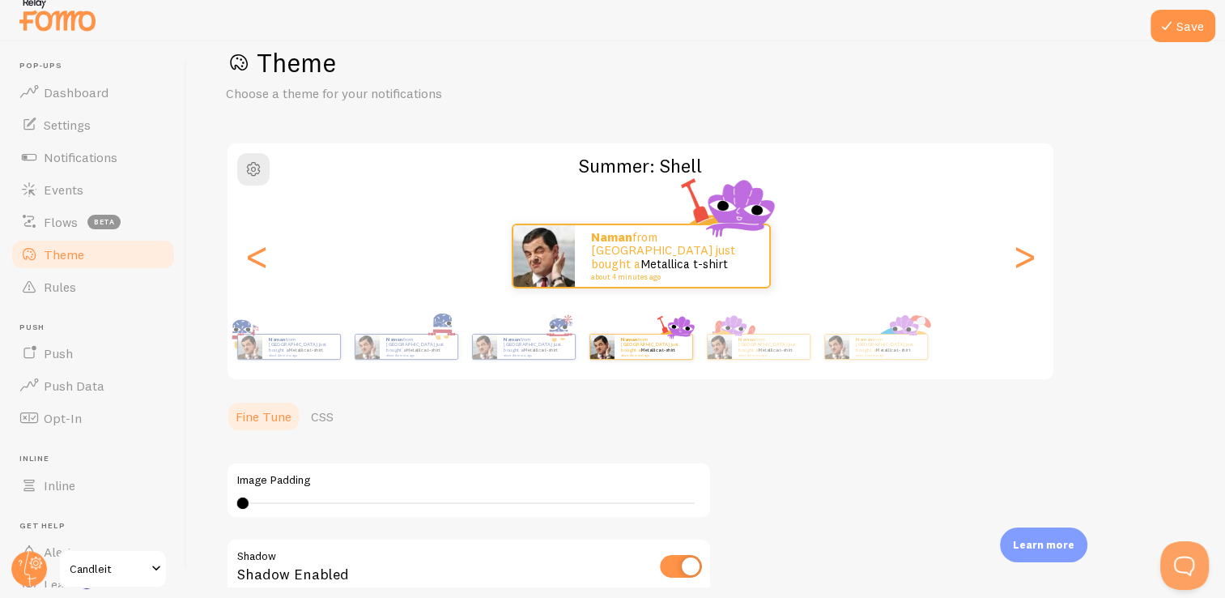
scroll to position [27, 0]
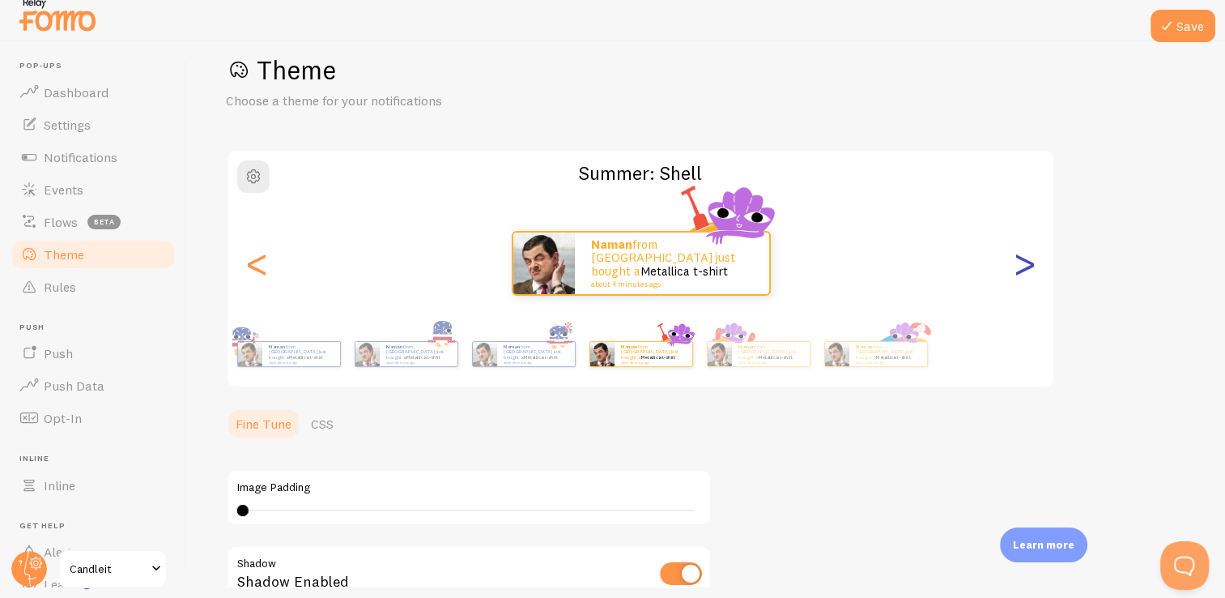
click at [1020, 266] on div ">" at bounding box center [1024, 263] width 19 height 117
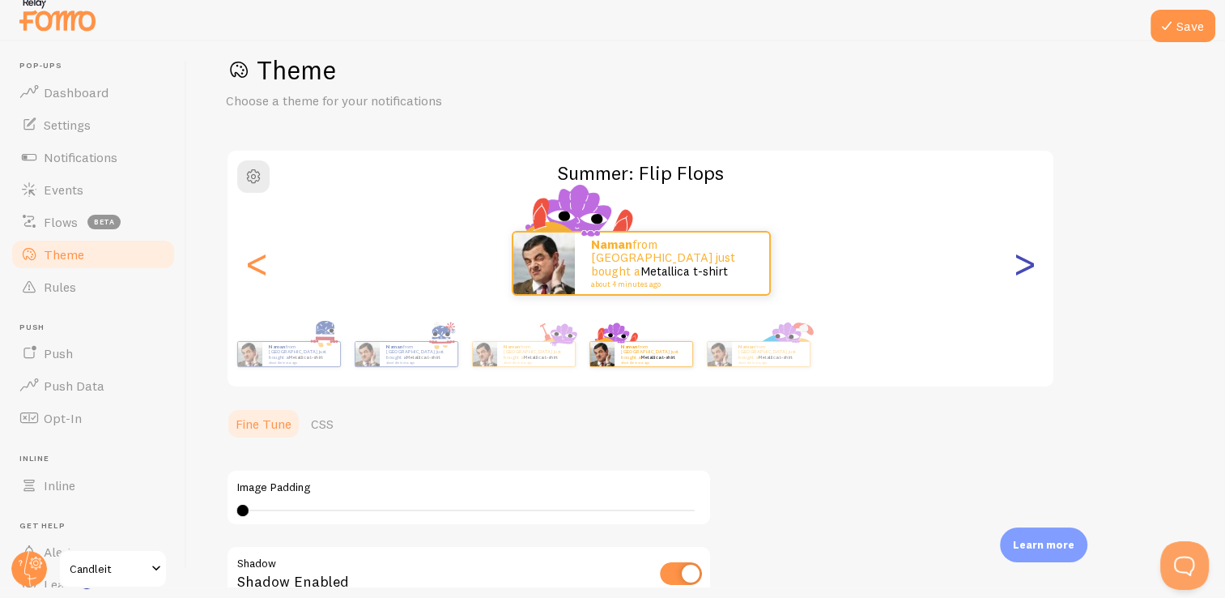
click at [1020, 266] on div ">" at bounding box center [1024, 263] width 19 height 117
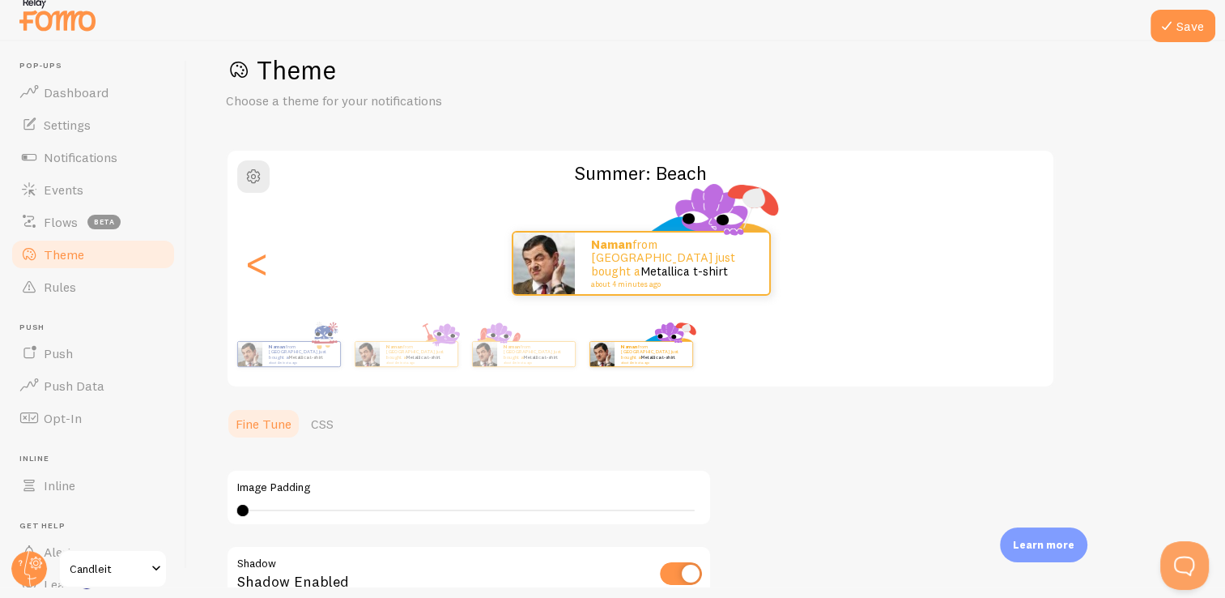
click at [1020, 266] on div "Naman from [GEOGRAPHIC_DATA] just bought a Metallica t-shirt about 4 minutes ago" at bounding box center [641, 263] width 827 height 65
click at [266, 260] on div "<" at bounding box center [256, 263] width 19 height 117
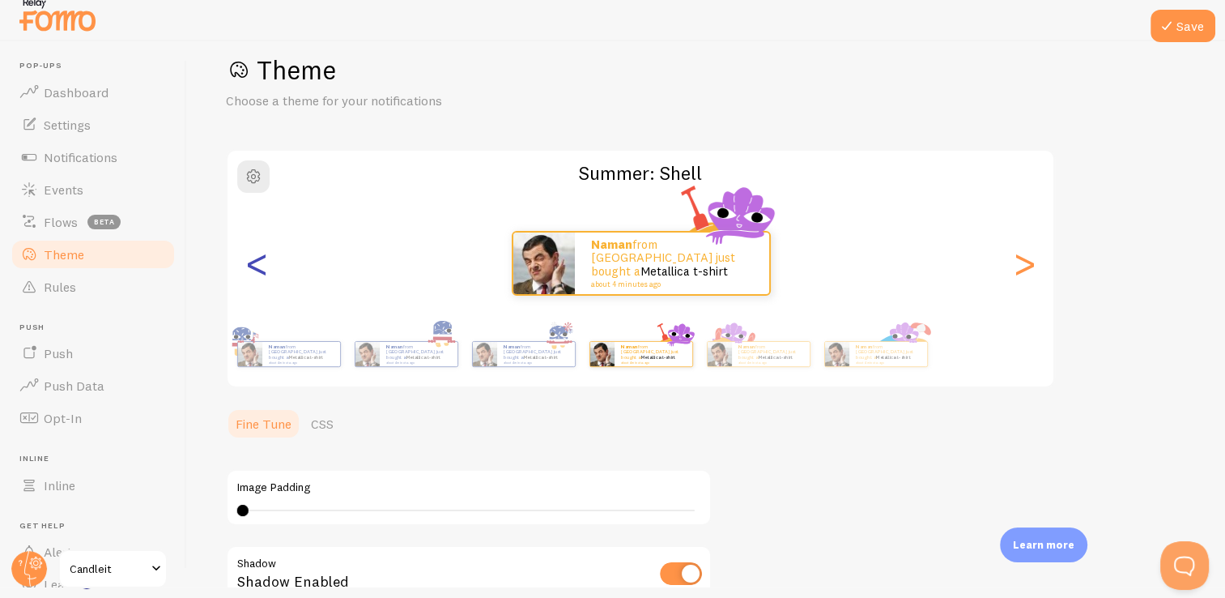
click at [266, 260] on div "<" at bounding box center [256, 263] width 19 height 117
click at [256, 264] on div "<" at bounding box center [256, 263] width 19 height 117
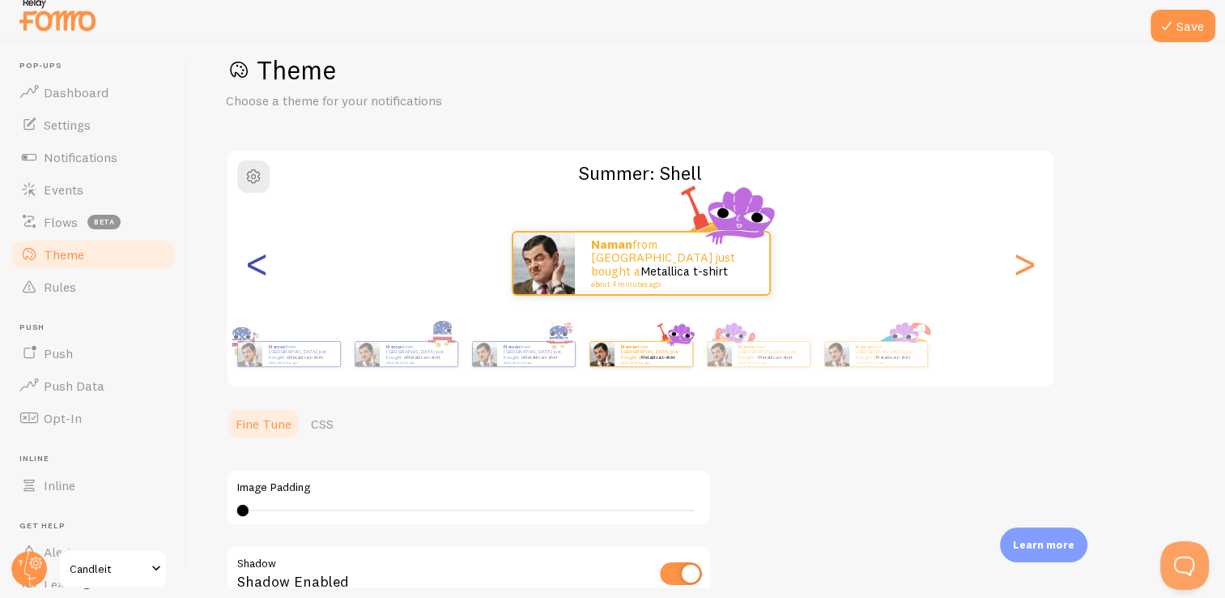
click at [256, 264] on div "<" at bounding box center [256, 263] width 19 height 117
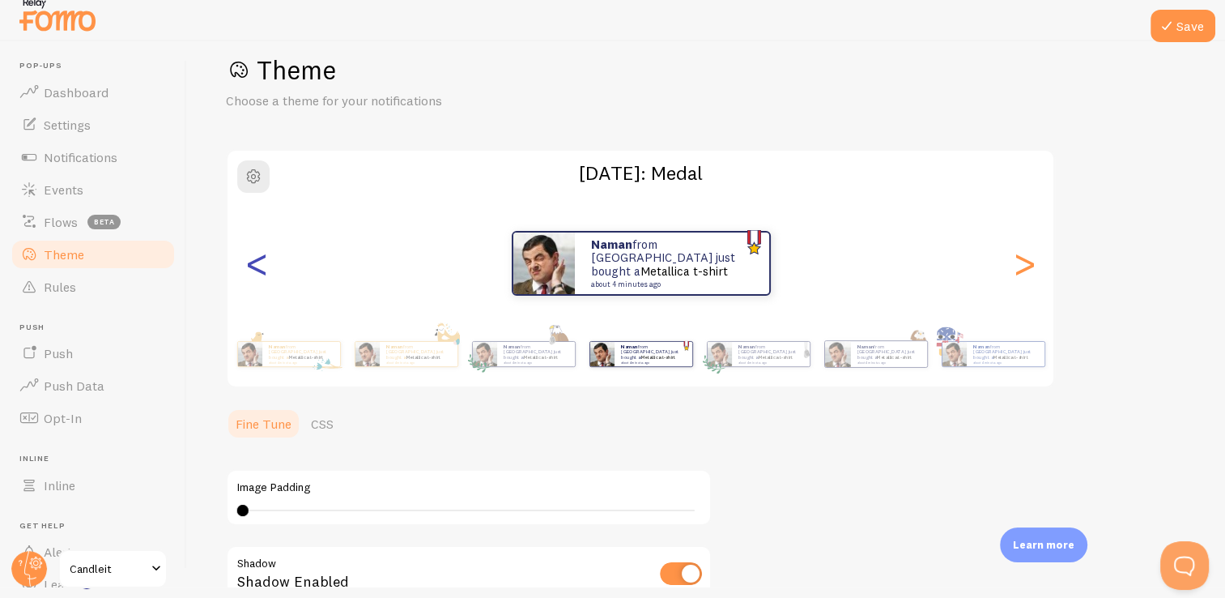
click at [256, 264] on div "<" at bounding box center [256, 263] width 19 height 117
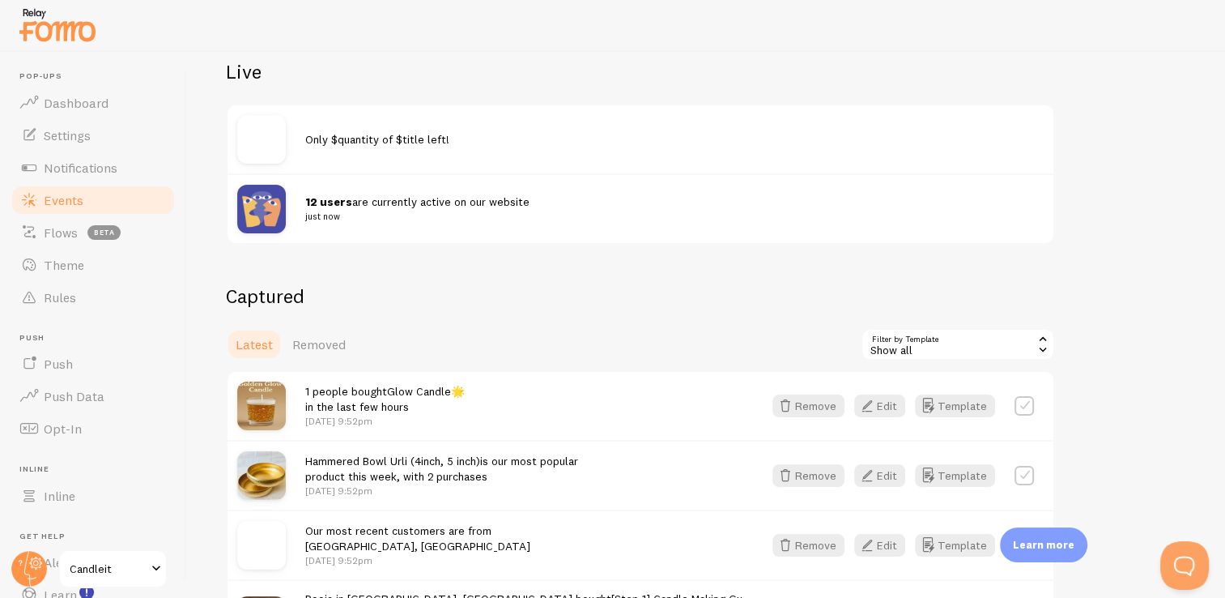
scroll to position [188, 0]
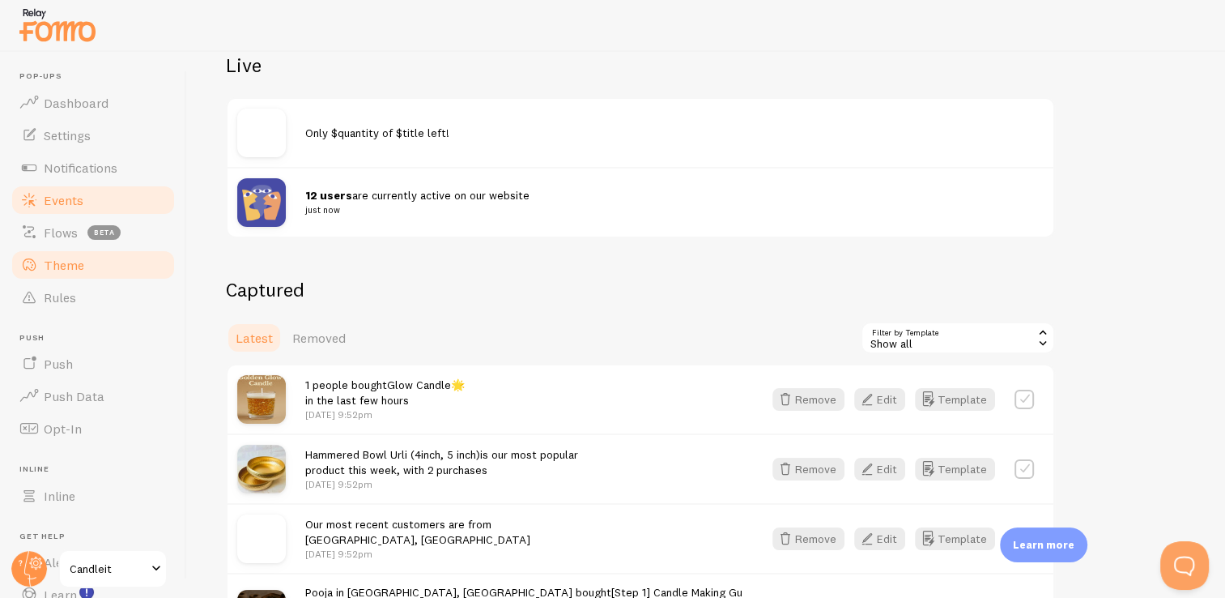
click at [92, 266] on link "Theme" at bounding box center [93, 265] width 167 height 32
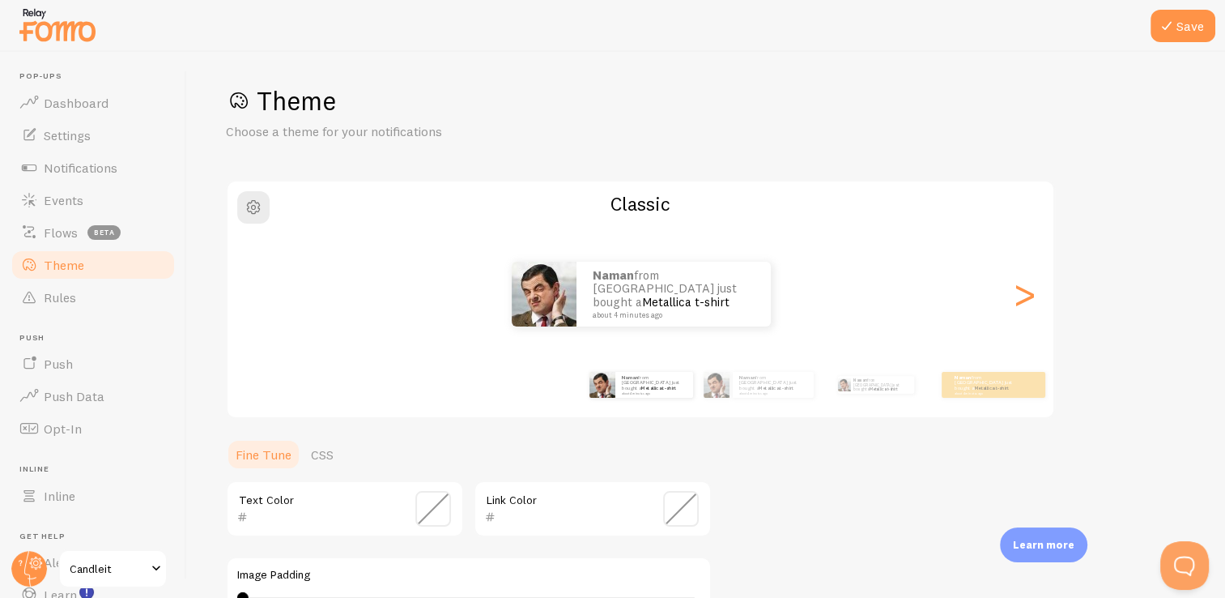
scroll to position [5, 0]
click at [734, 403] on div "Naman from [GEOGRAPHIC_DATA] just bought a Metallica t-shirt about 4 minutes ago" at bounding box center [758, 386] width 104 height 45
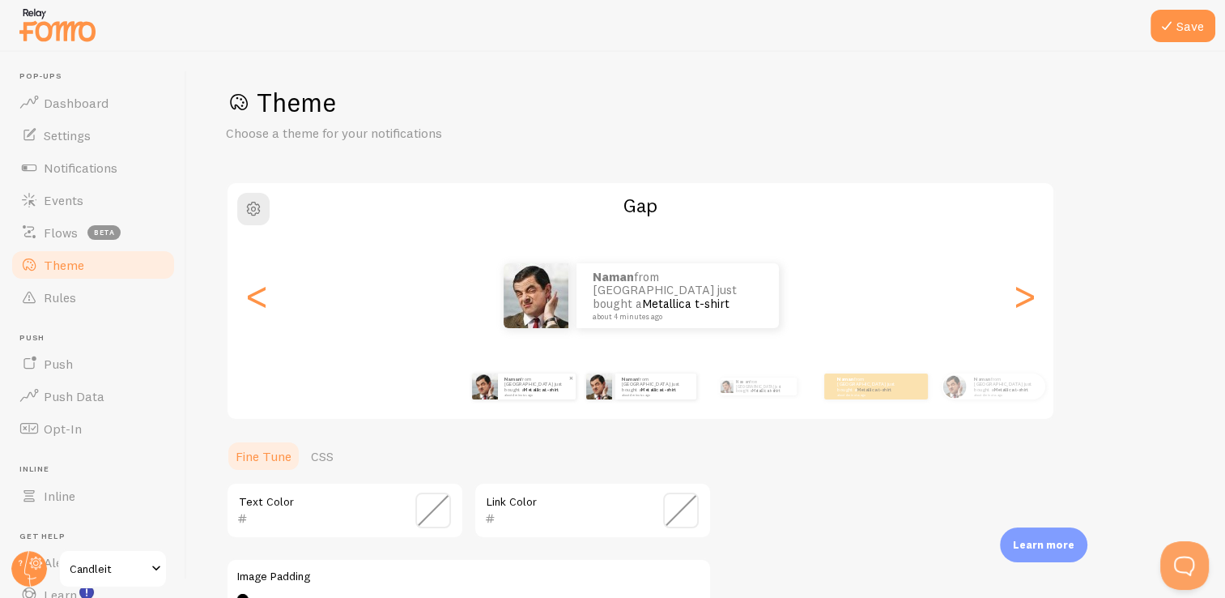
click at [531, 394] on div "Naman from [GEOGRAPHIC_DATA] just bought a Metallica t-shirt about 4 minutes ago" at bounding box center [537, 386] width 78 height 26
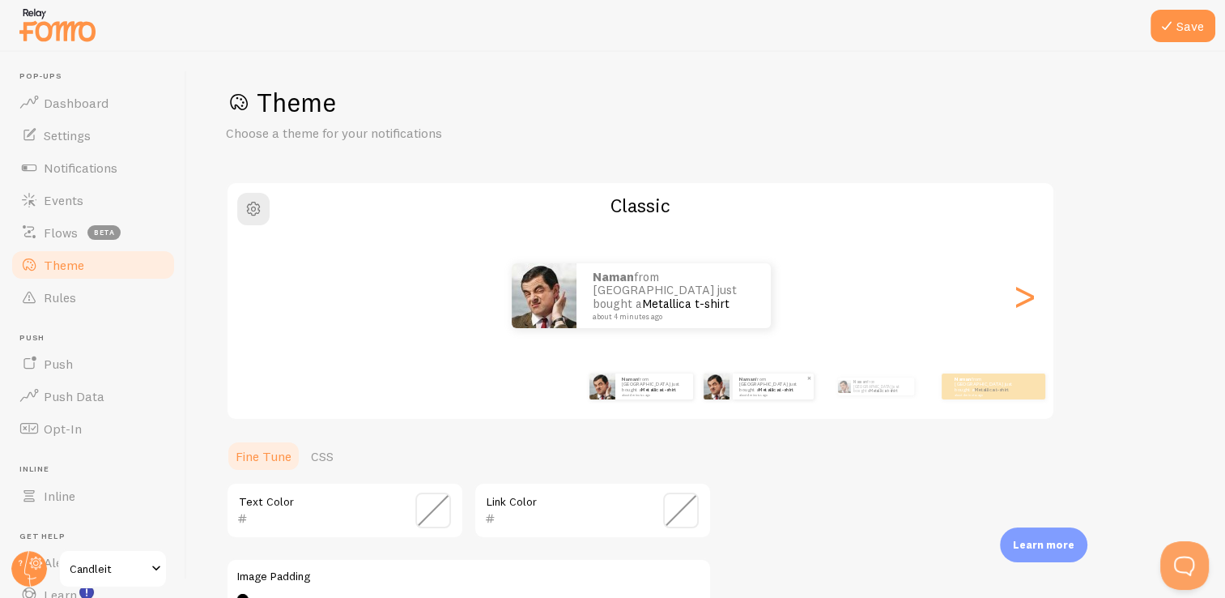
click at [733, 394] on div "Naman from [GEOGRAPHIC_DATA] just bought a Metallica t-shirt about 4 minutes ago" at bounding box center [773, 386] width 81 height 26
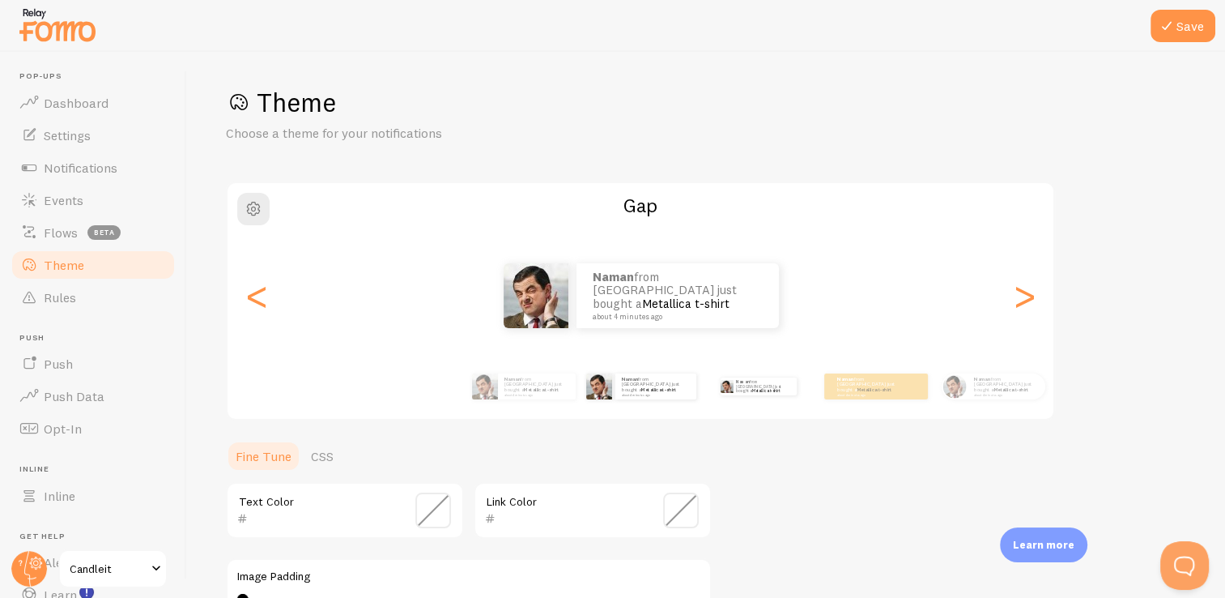
click at [757, 397] on div "Naman from [GEOGRAPHIC_DATA] just bought a Metallica t-shirt about 4 minutes ago" at bounding box center [758, 386] width 104 height 45
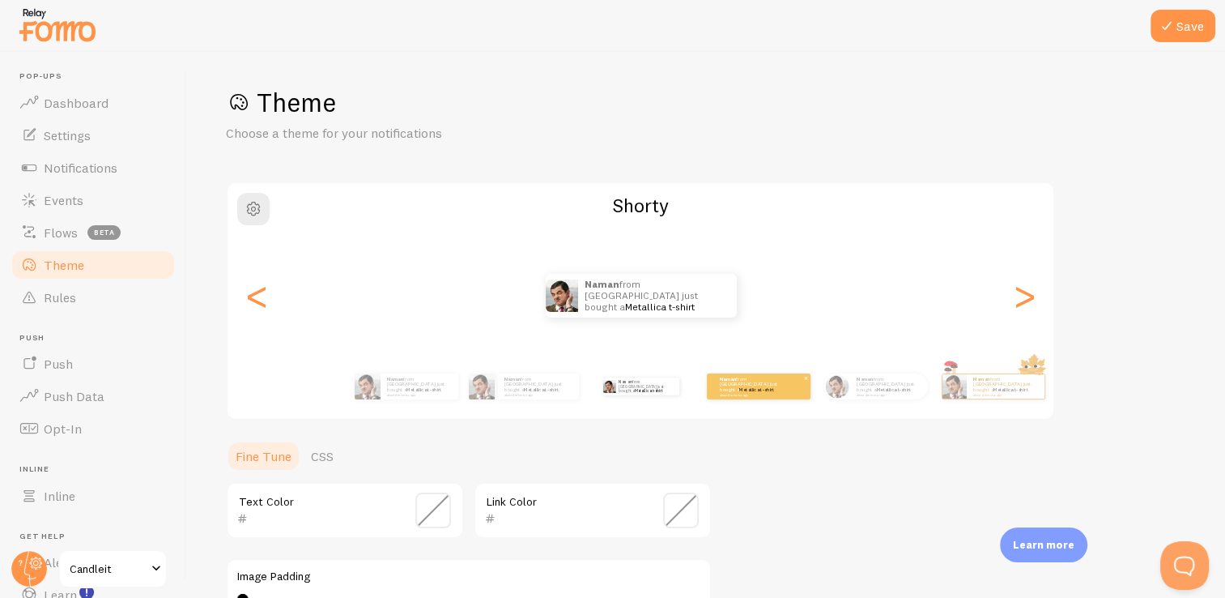
click at [764, 395] on div "Naman from [GEOGRAPHIC_DATA] just bought a Metallica t-shirt about 4 minutes ago" at bounding box center [759, 386] width 104 height 26
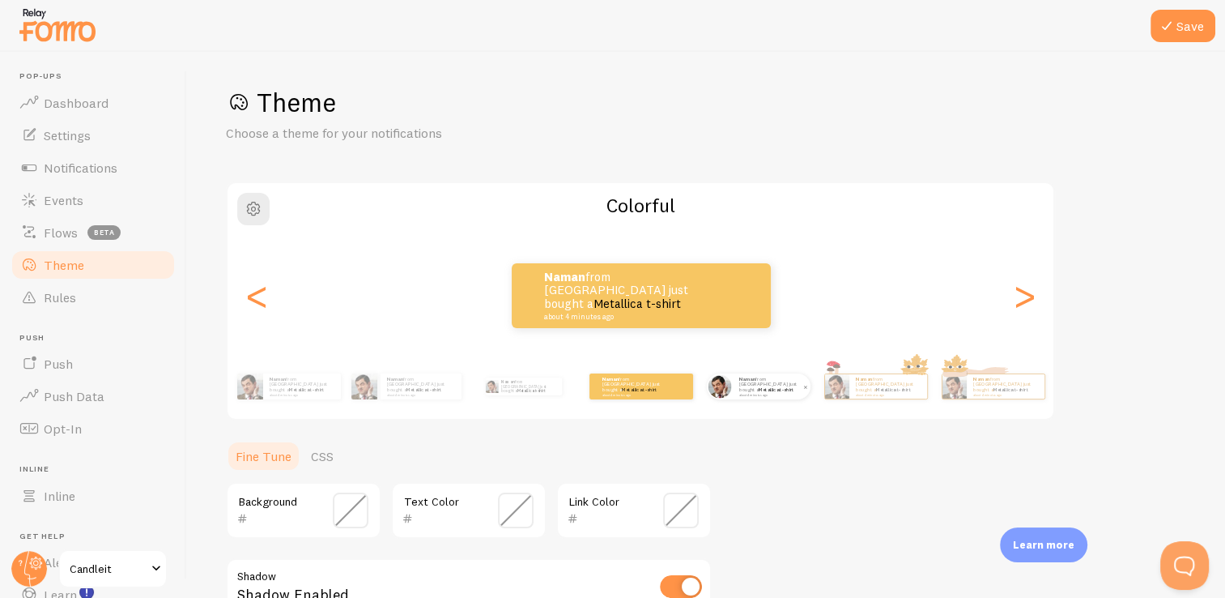
click at [782, 393] on small "about 4 minutes ago" at bounding box center [770, 394] width 63 height 3
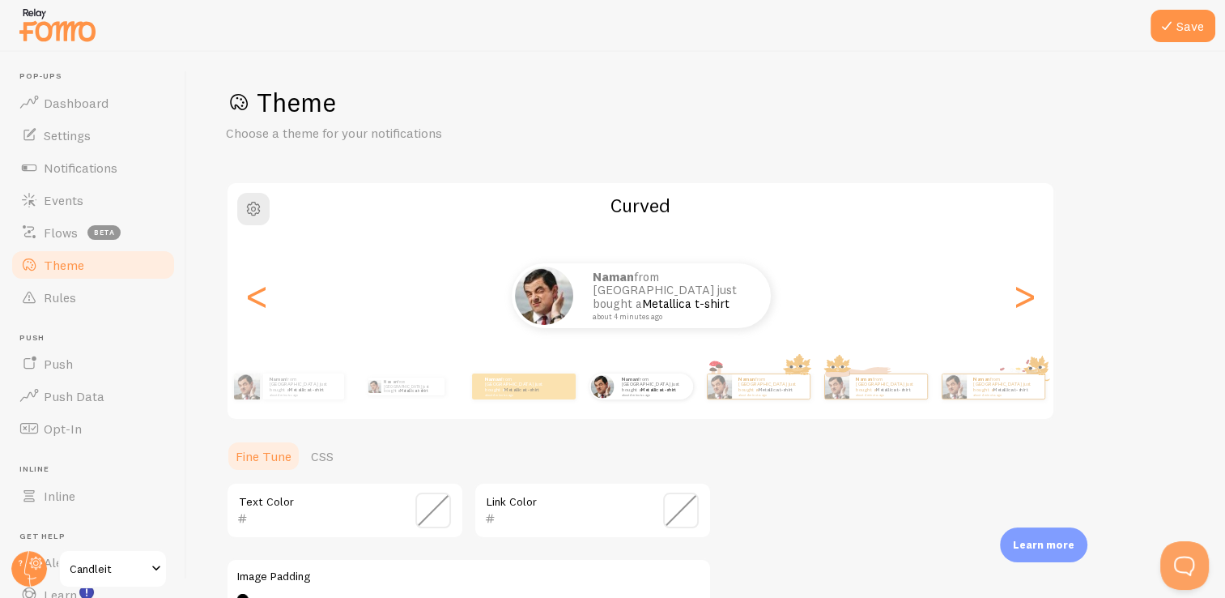
click at [677, 313] on small "about 4 minutes ago" at bounding box center [671, 317] width 157 height 8
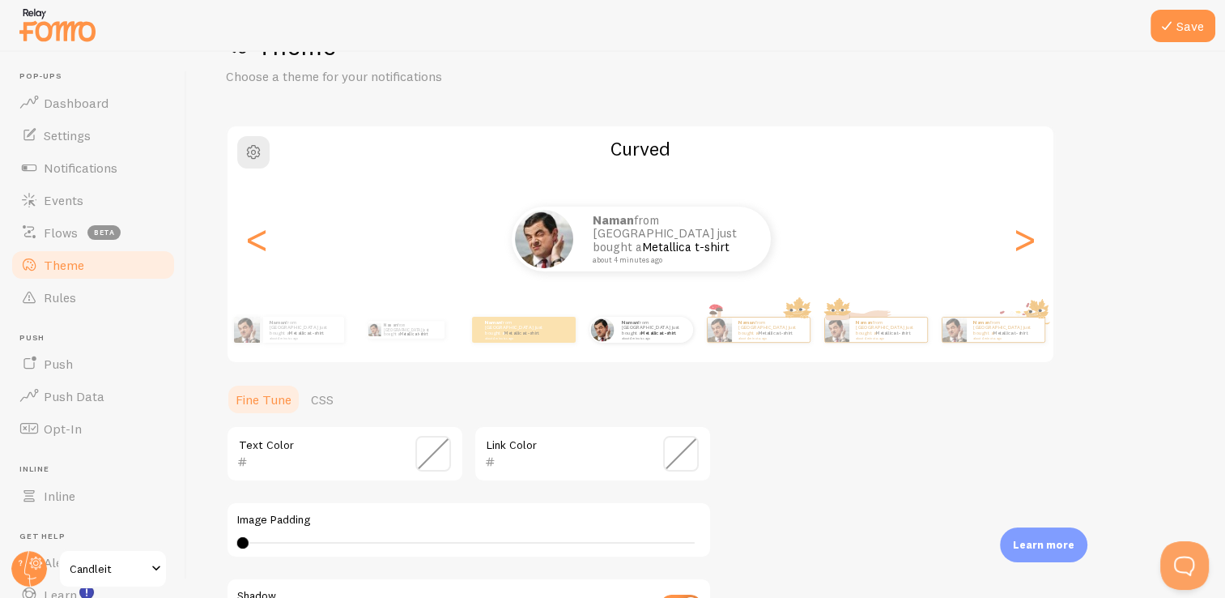
scroll to position [117, 0]
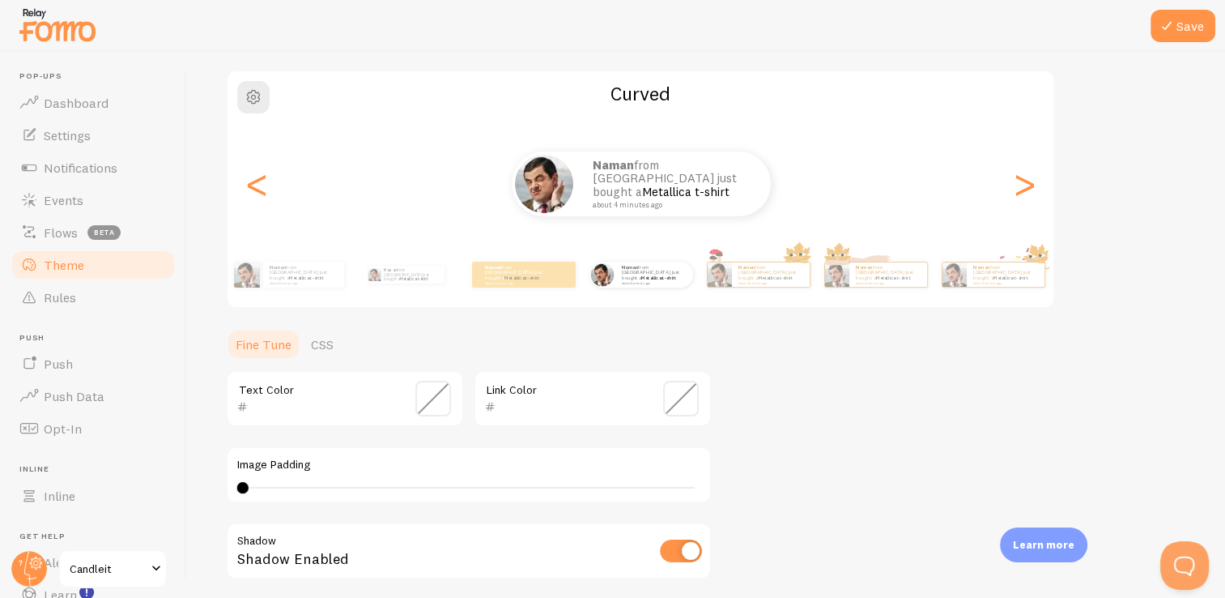
click at [430, 394] on span at bounding box center [433, 399] width 36 height 36
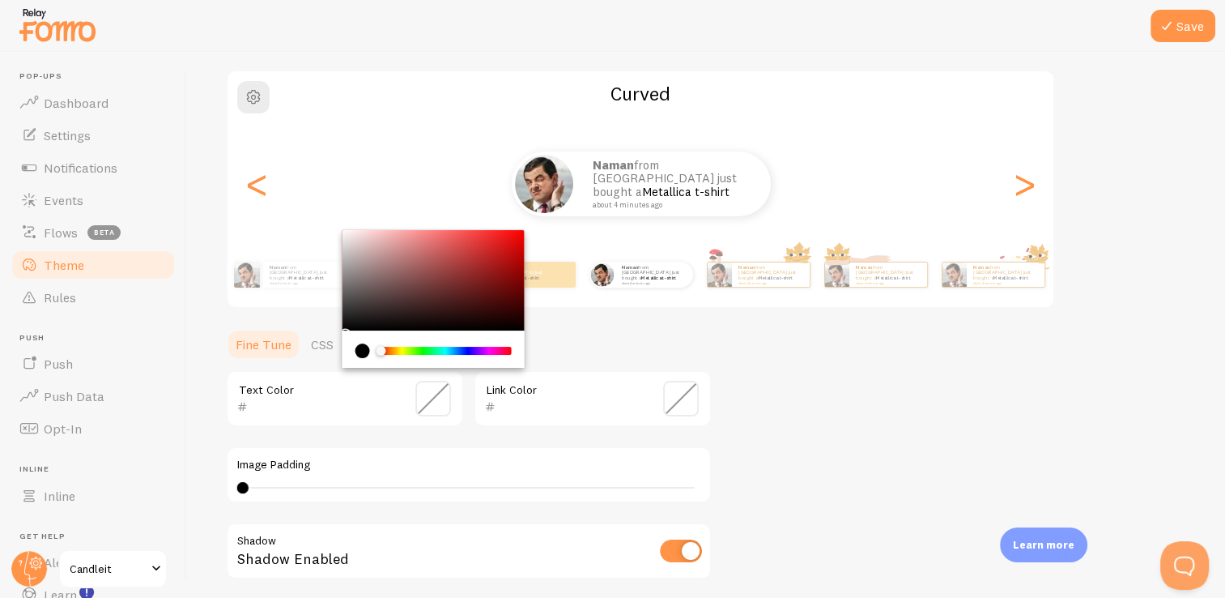
click at [279, 394] on div "Text Color" at bounding box center [345, 398] width 238 height 57
click at [866, 438] on div "Theme Choose a theme for your notifications Curved Naman from [GEOGRAPHIC_DATA]…" at bounding box center [706, 358] width 960 height 769
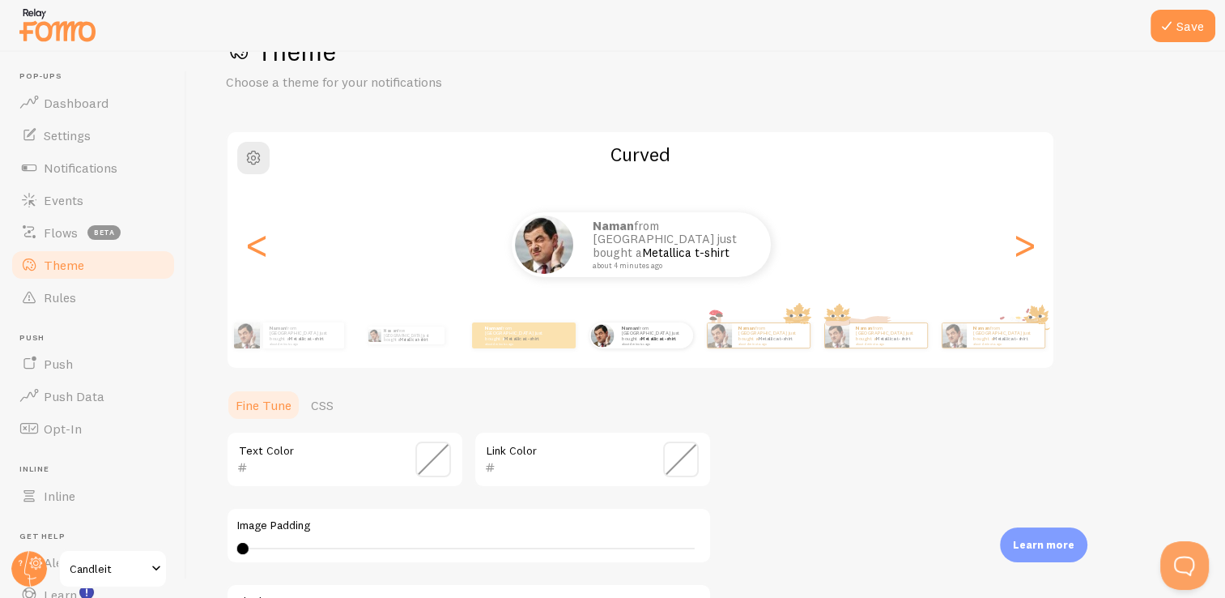
scroll to position [0, 0]
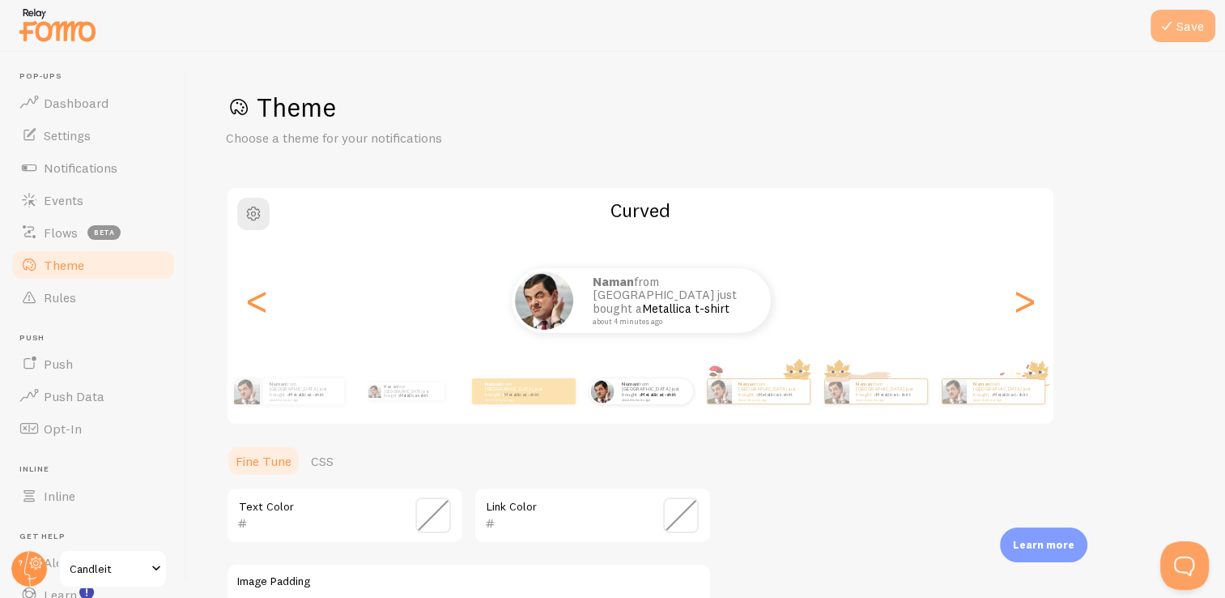
click at [1195, 36] on button "Save" at bounding box center [1183, 26] width 65 height 32
click at [83, 369] on link "Push" at bounding box center [93, 363] width 167 height 32
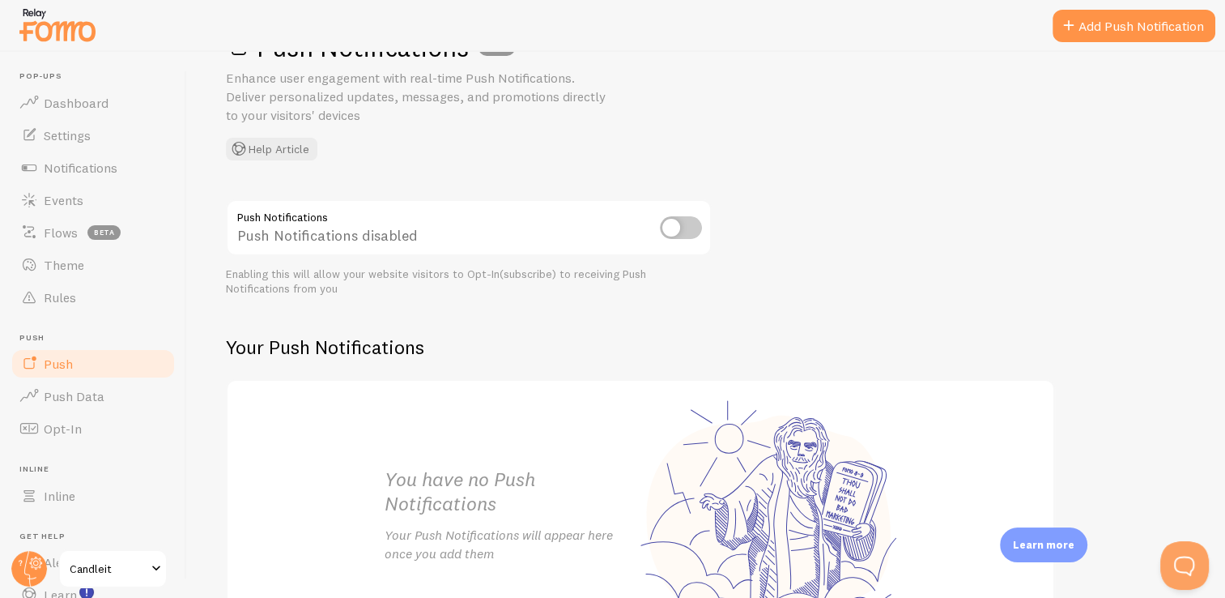
scroll to position [61, 0]
click at [678, 229] on input "checkbox" at bounding box center [681, 226] width 42 height 23
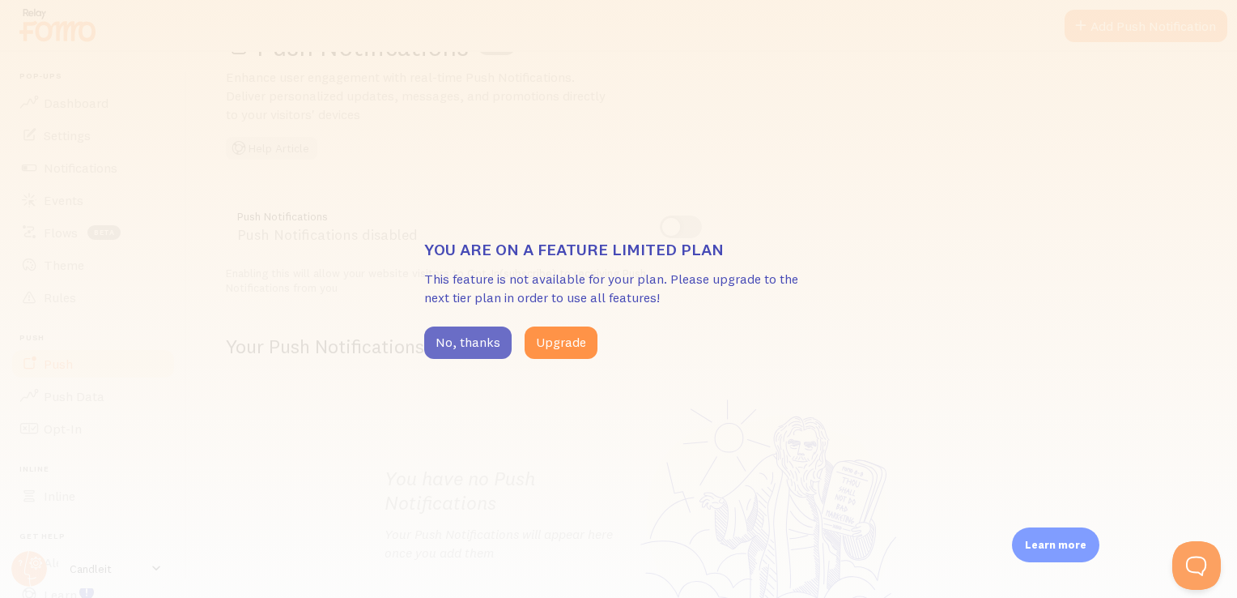
click at [471, 346] on button "No, thanks" at bounding box center [467, 342] width 87 height 32
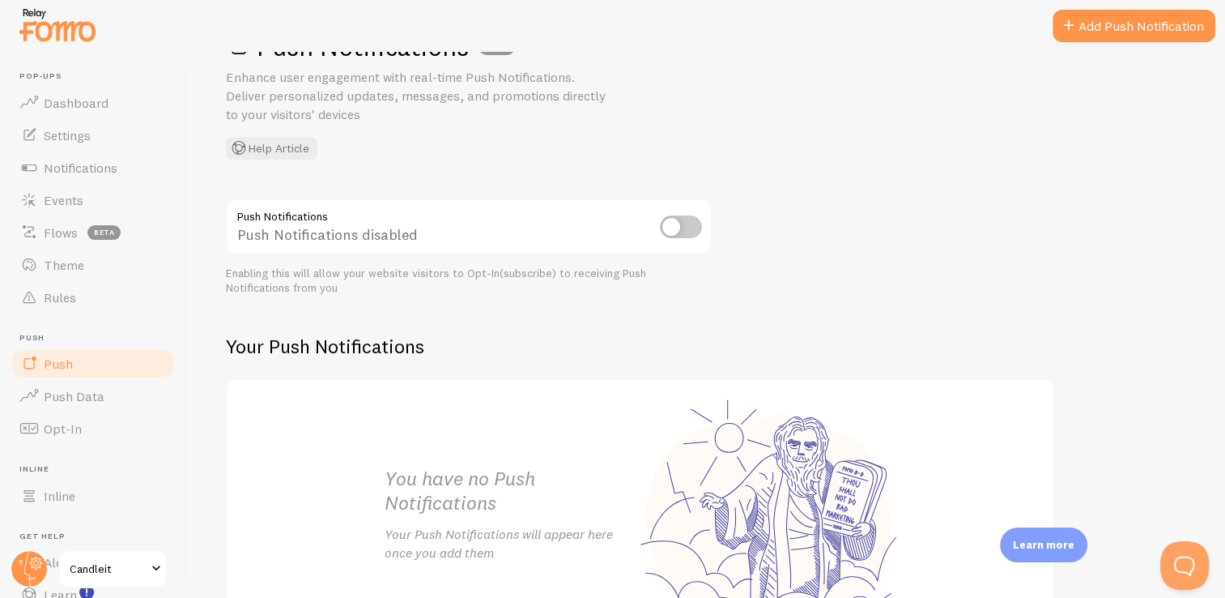
scroll to position [198, 0]
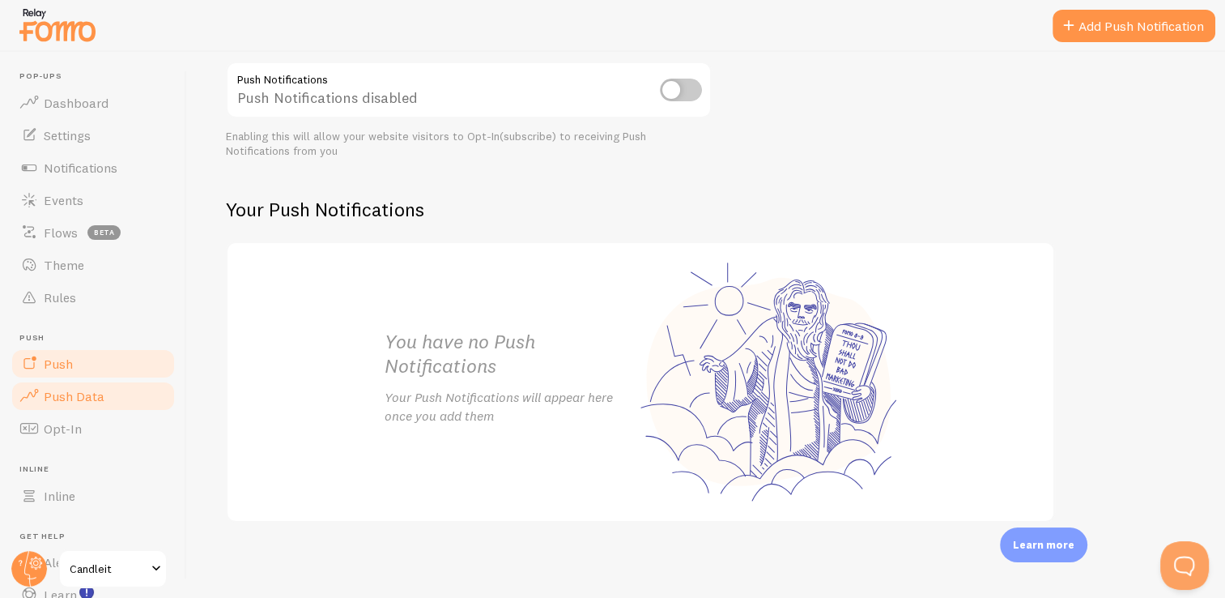
click at [83, 394] on span "Push Data" at bounding box center [74, 396] width 61 height 16
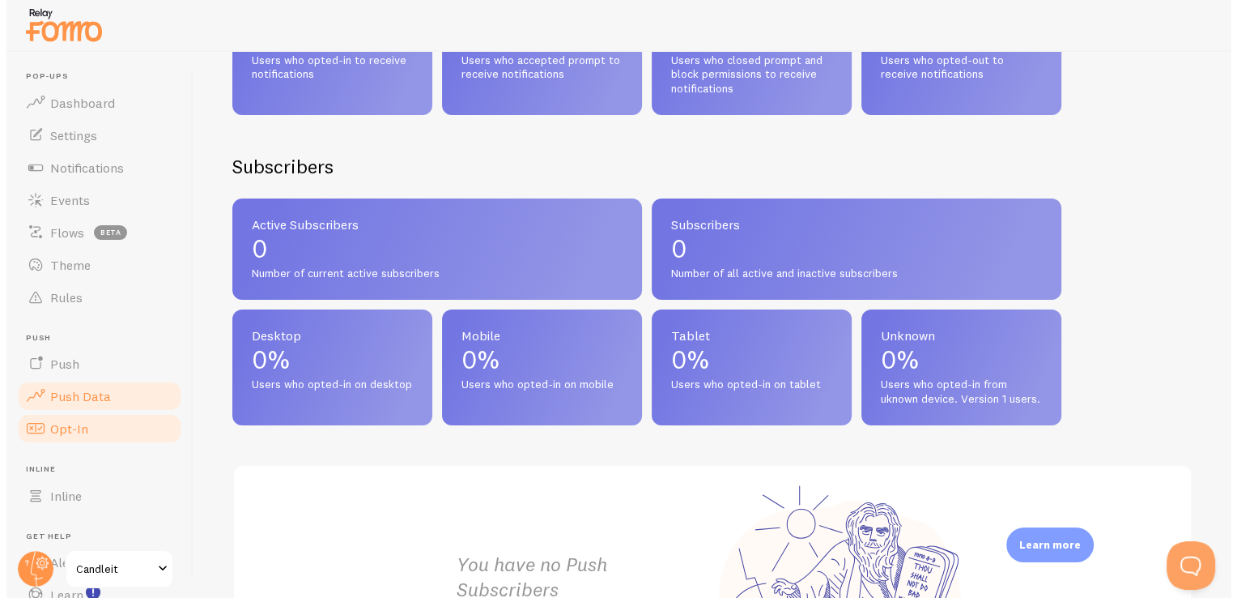
scroll to position [562, 0]
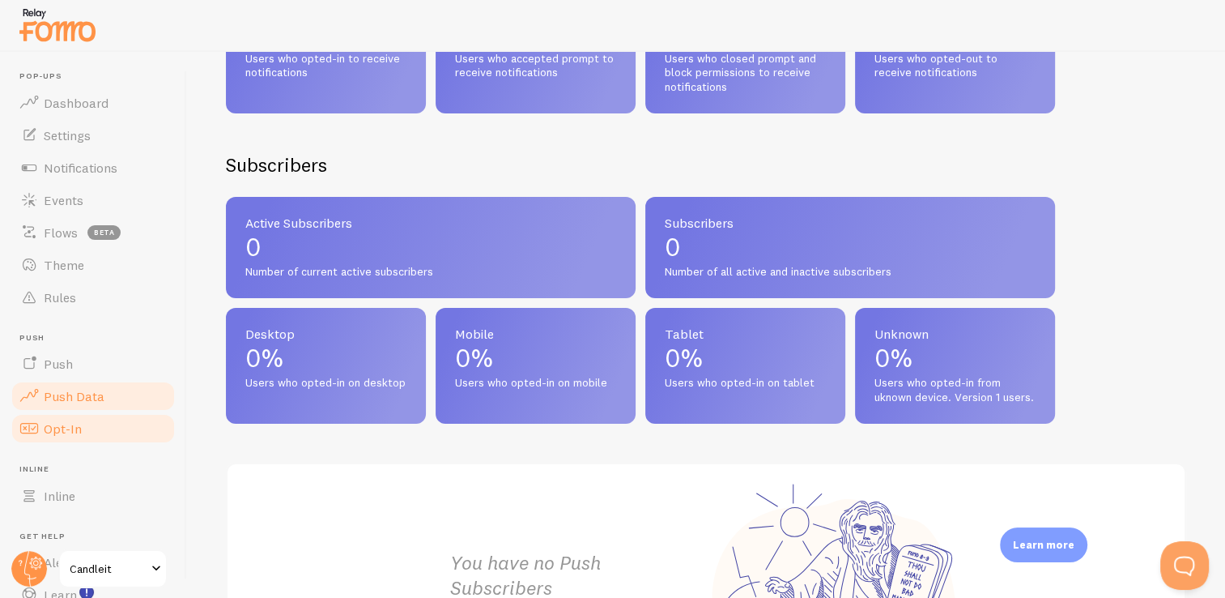
click at [88, 431] on link "Opt-In" at bounding box center [93, 428] width 167 height 32
